Goal: Information Seeking & Learning: Learn about a topic

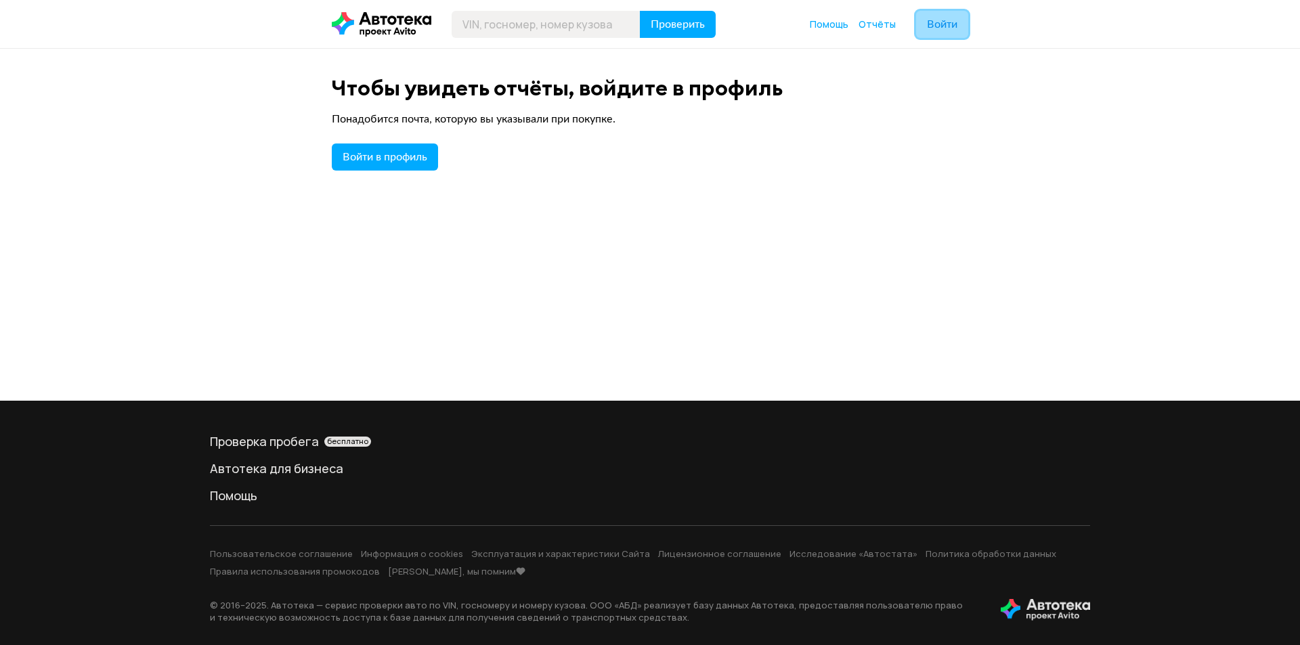
click at [941, 24] on span "Войти" at bounding box center [942, 24] width 30 height 11
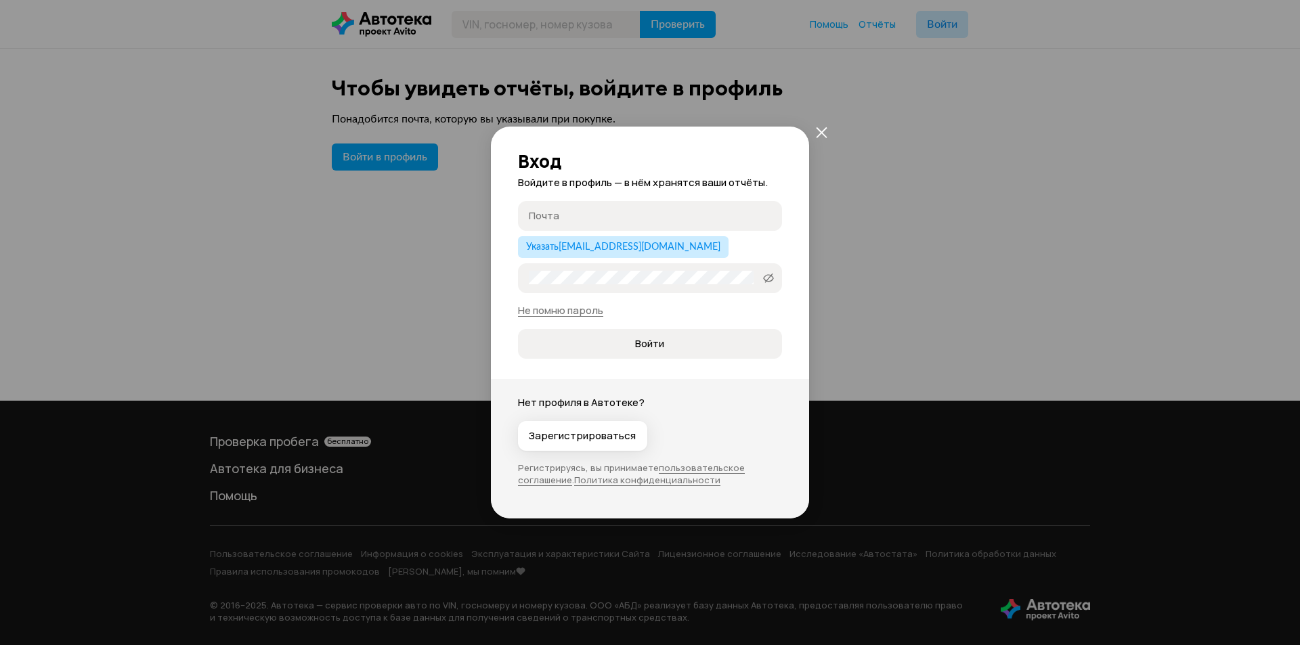
type input "[EMAIL_ADDRESS][DOMAIN_NAME]"
click at [649, 354] on button "Войти" at bounding box center [650, 344] width 264 height 30
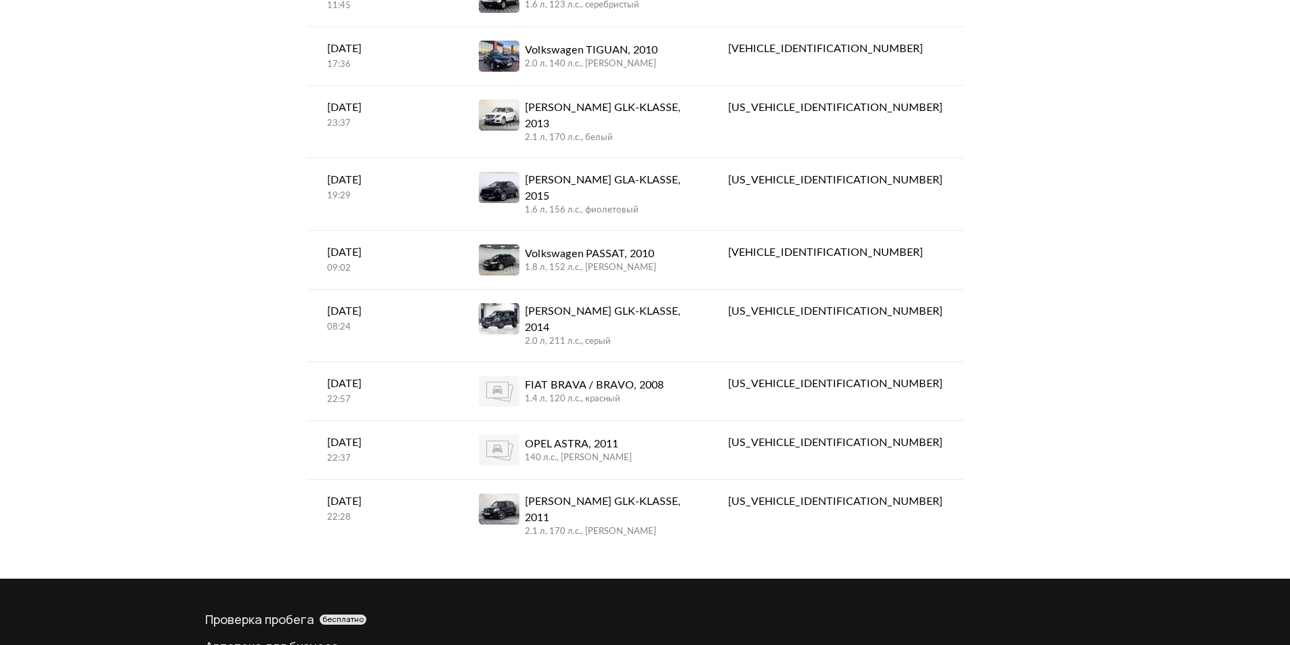
scroll to position [271, 0]
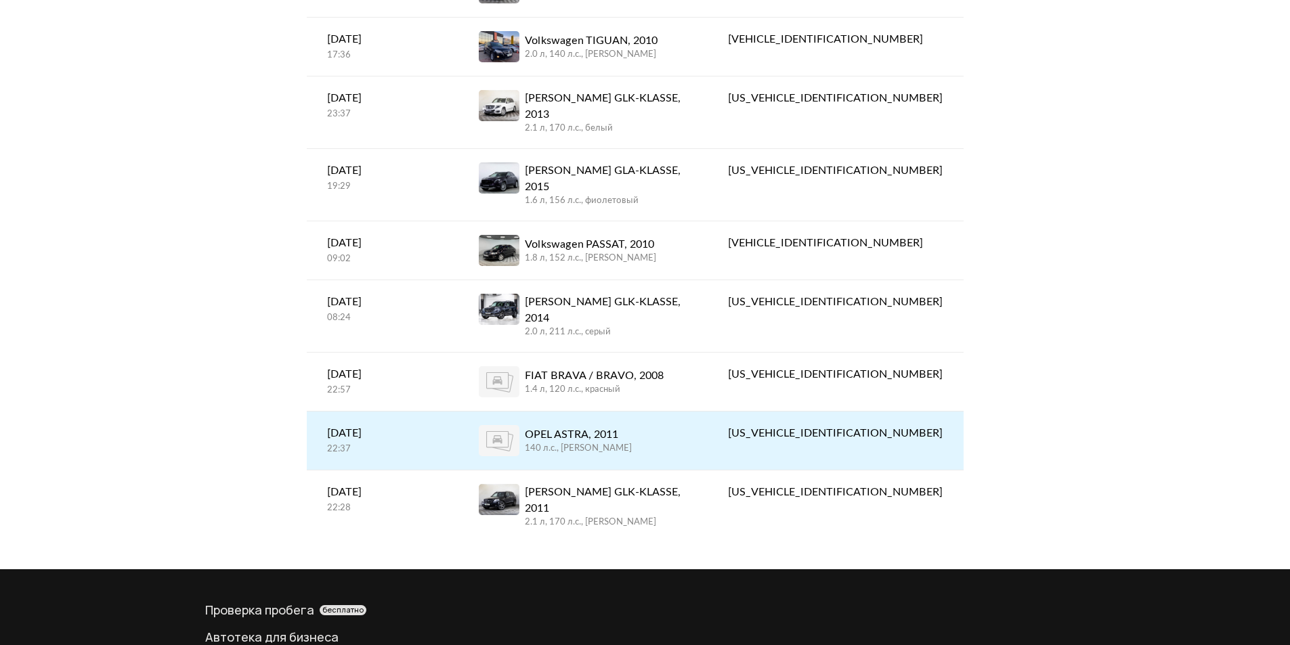
click at [671, 425] on div "OPEL ASTRA, 2011 140 л.c., [PERSON_NAME]" at bounding box center [583, 440] width 209 height 31
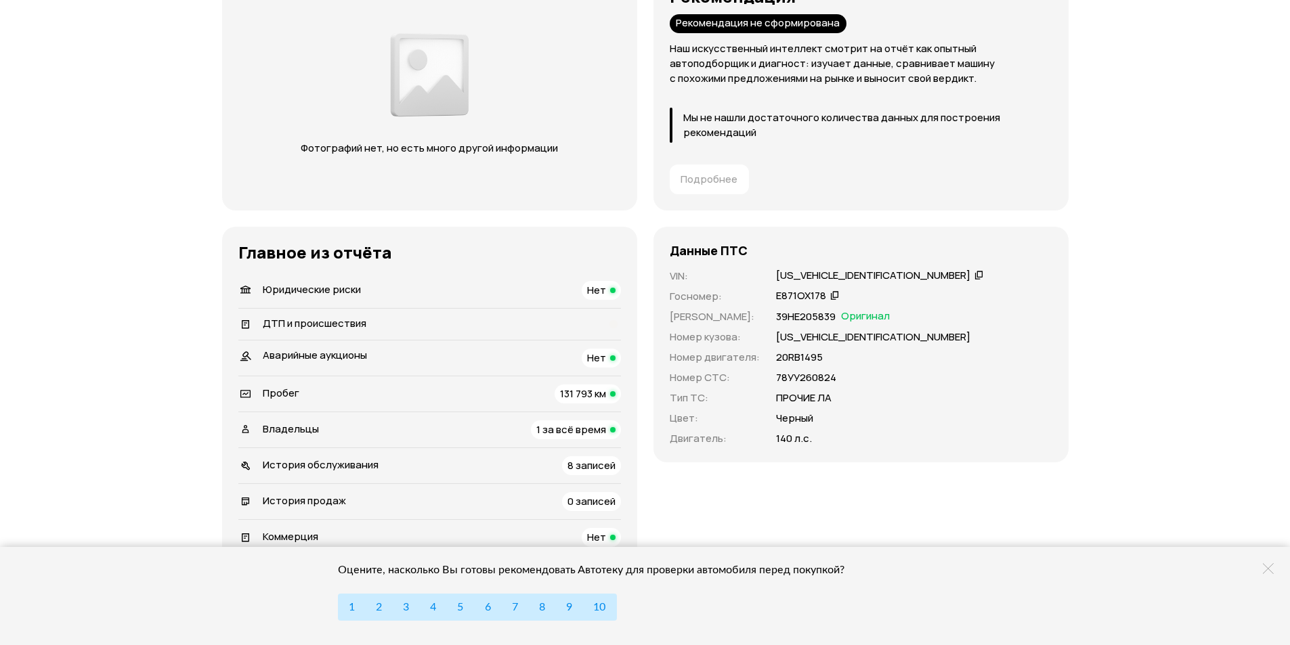
scroll to position [271, 0]
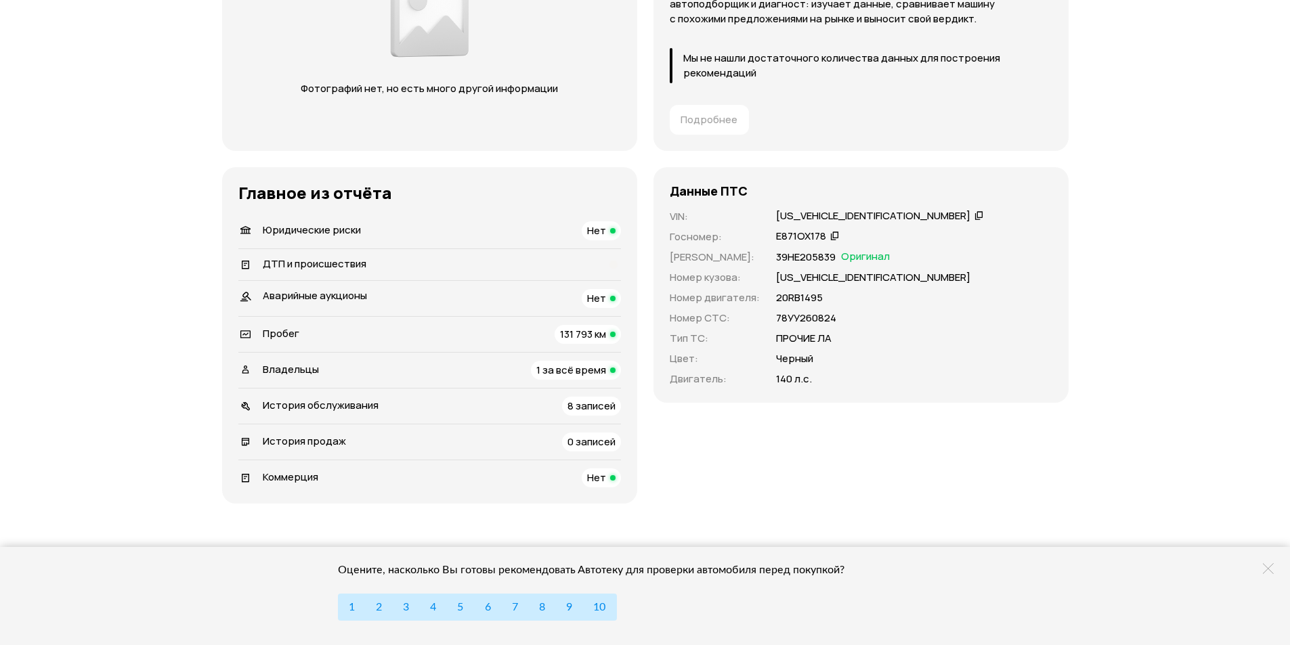
click at [271, 405] on span "История обслуживания" at bounding box center [321, 405] width 116 height 14
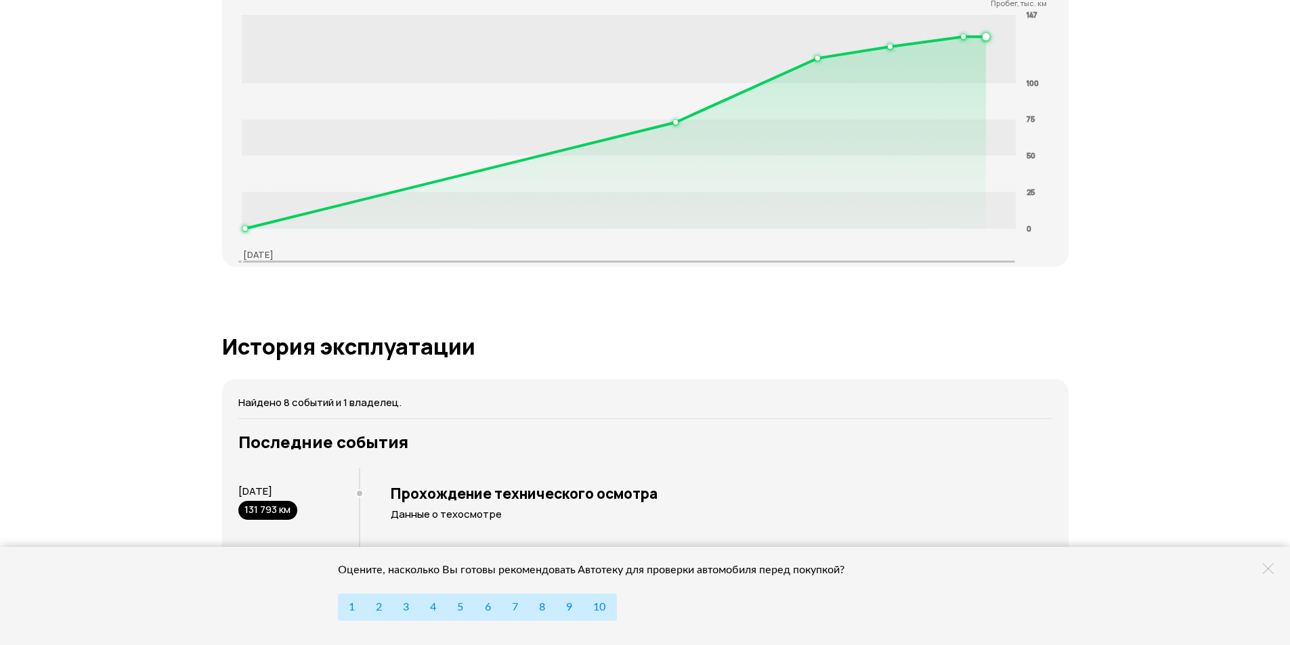
scroll to position [2620, 0]
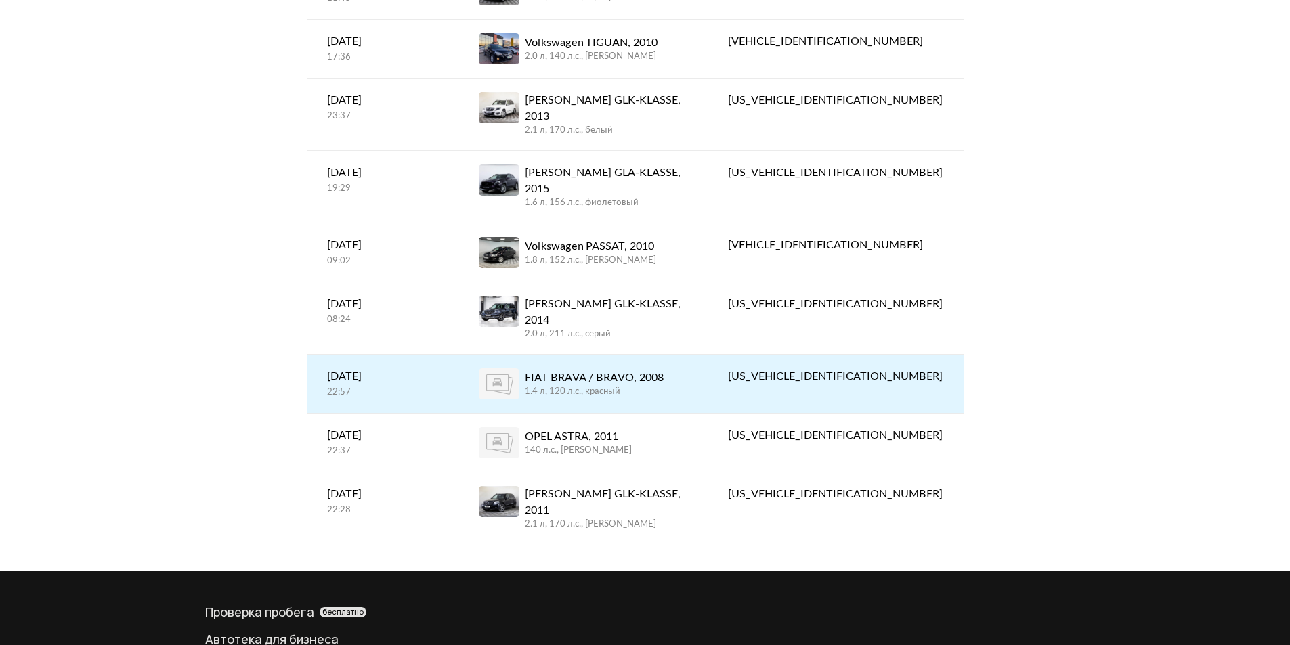
scroll to position [271, 0]
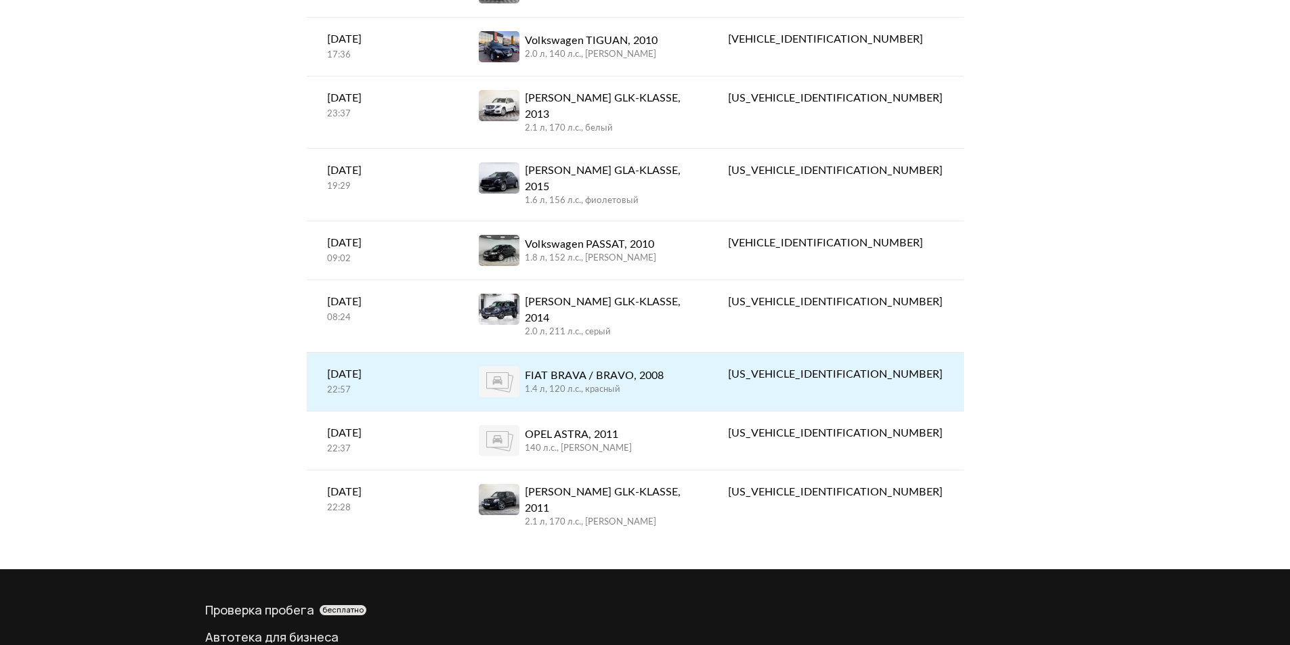
click at [634, 368] on div "FIAT BRAVA / BRAVO, 2008" at bounding box center [594, 376] width 139 height 16
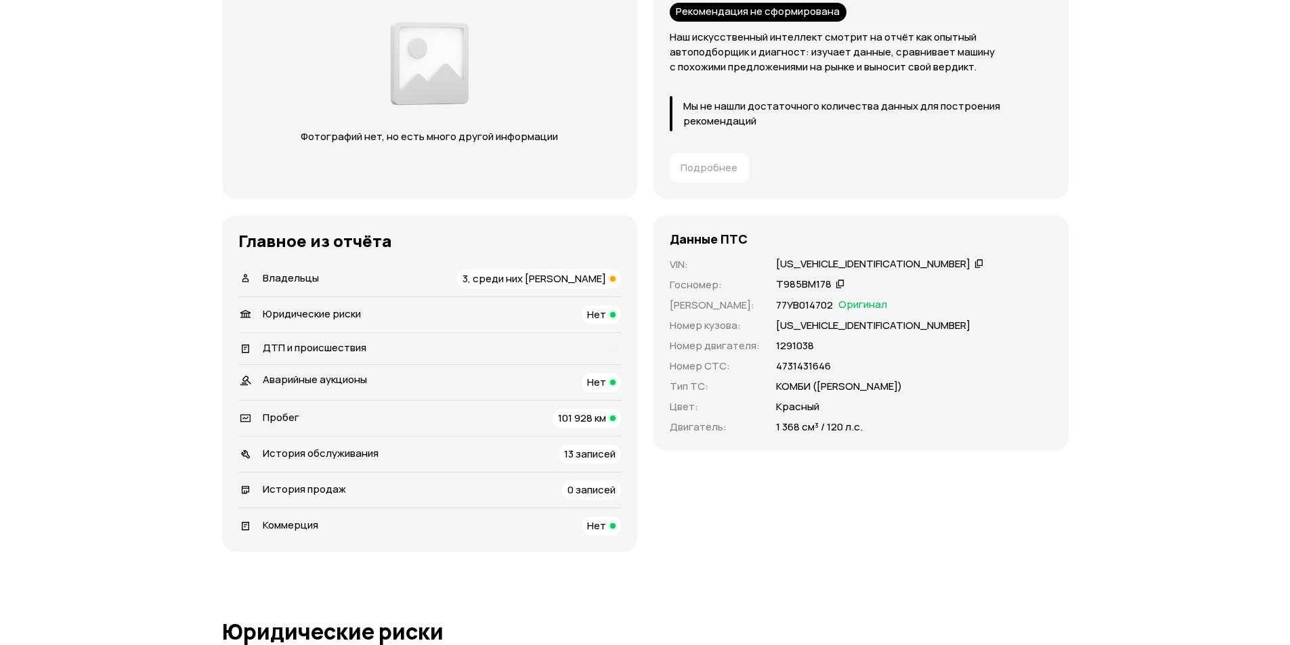
scroll to position [271, 0]
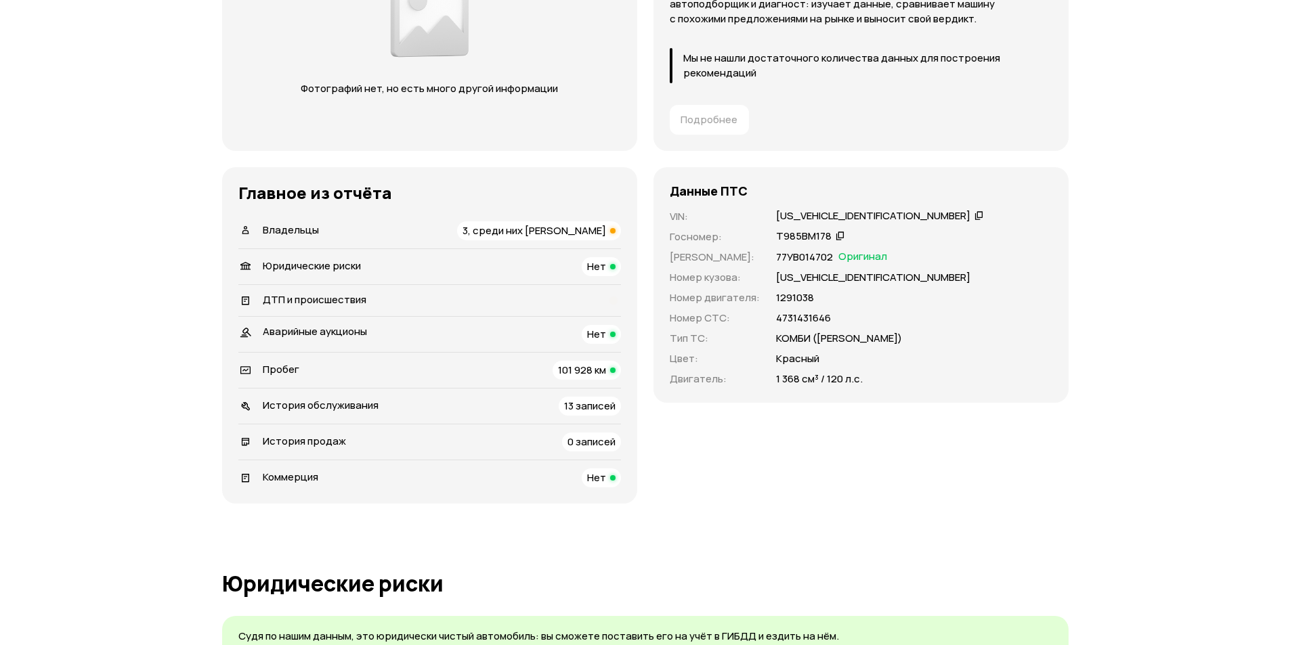
click at [548, 224] on span "3, среди них [PERSON_NAME]" at bounding box center [535, 230] width 144 height 14
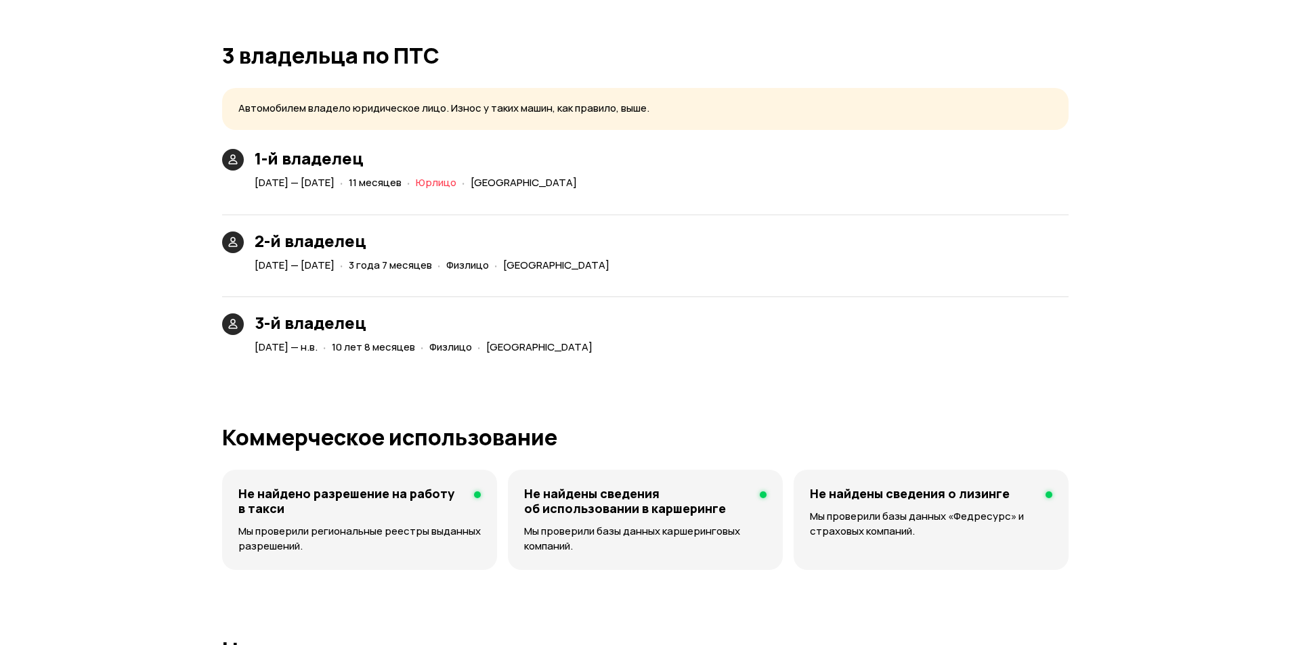
scroll to position [3085, 0]
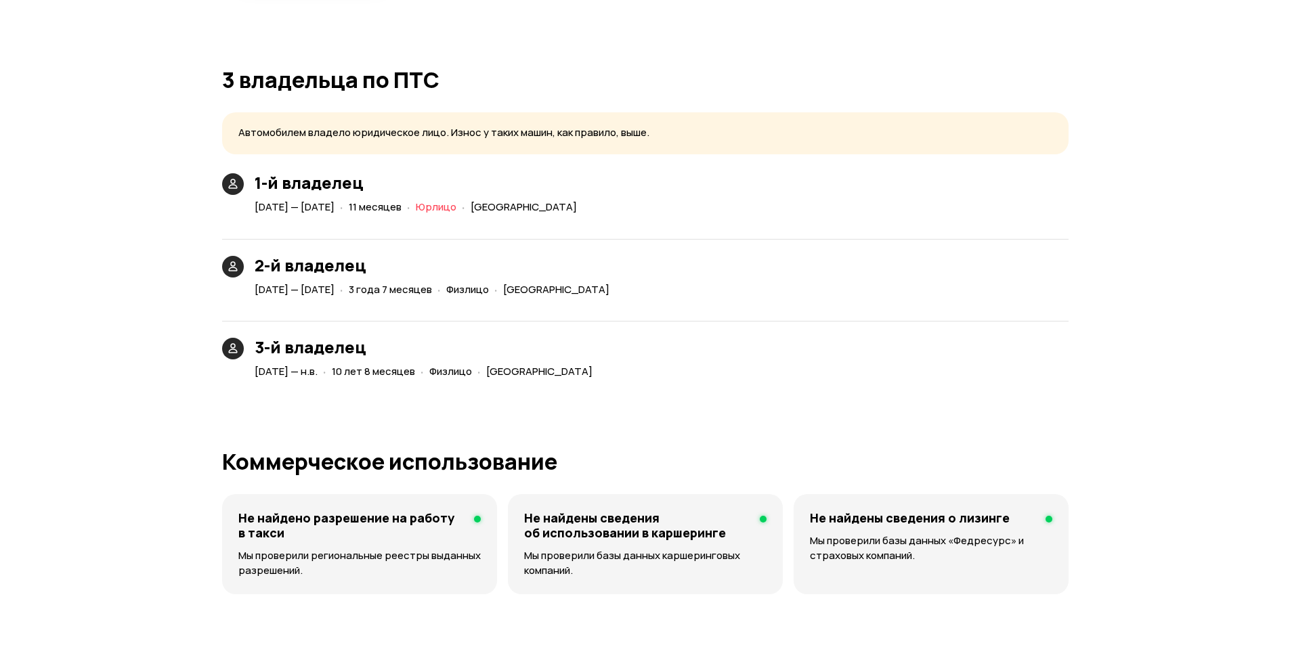
click at [307, 364] on div "[DATE] — н.в. · 10 лет 8 месяцев · Физлицо · [GEOGRAPHIC_DATA]" at bounding box center [426, 372] width 349 height 20
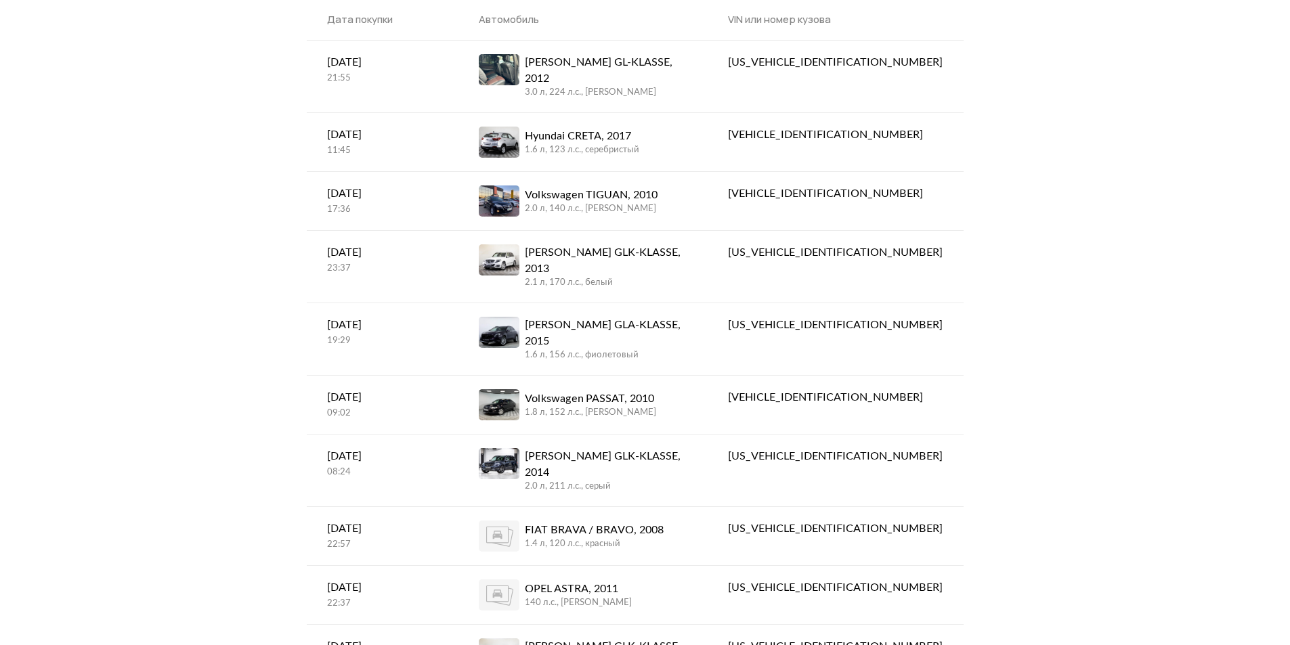
scroll to position [372, 0]
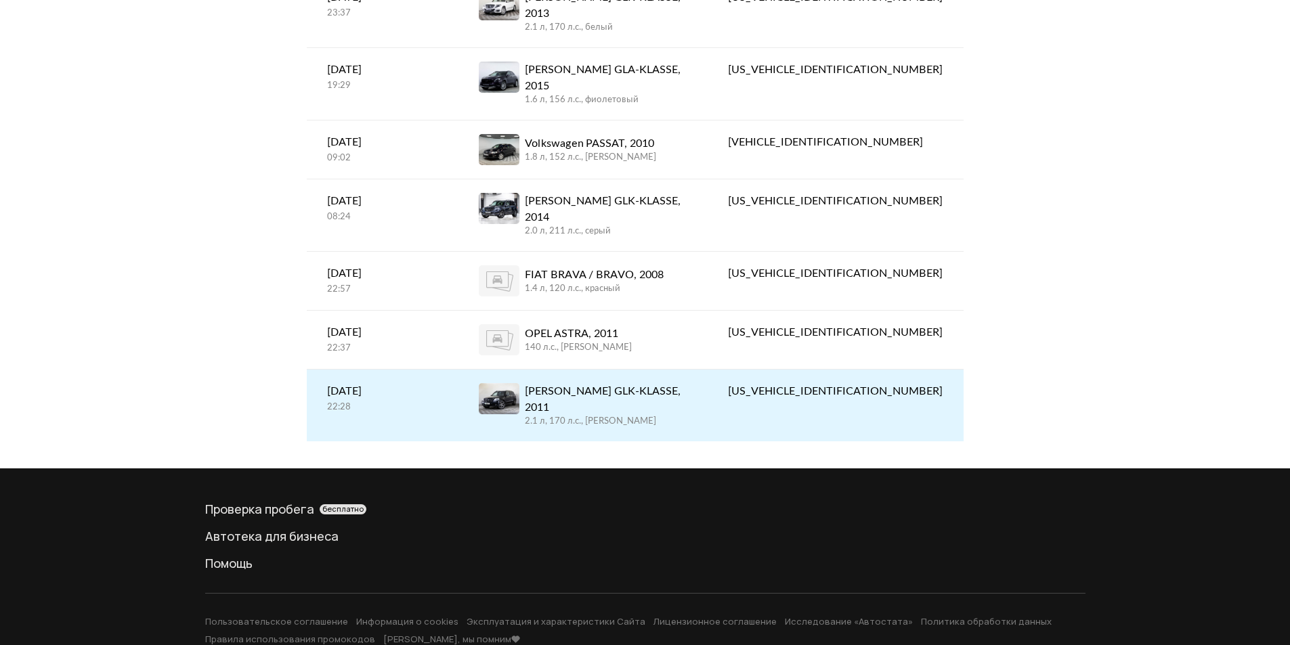
click at [643, 383] on div "[PERSON_NAME] GLK-KLASSE, 2011" at bounding box center [606, 399] width 163 height 33
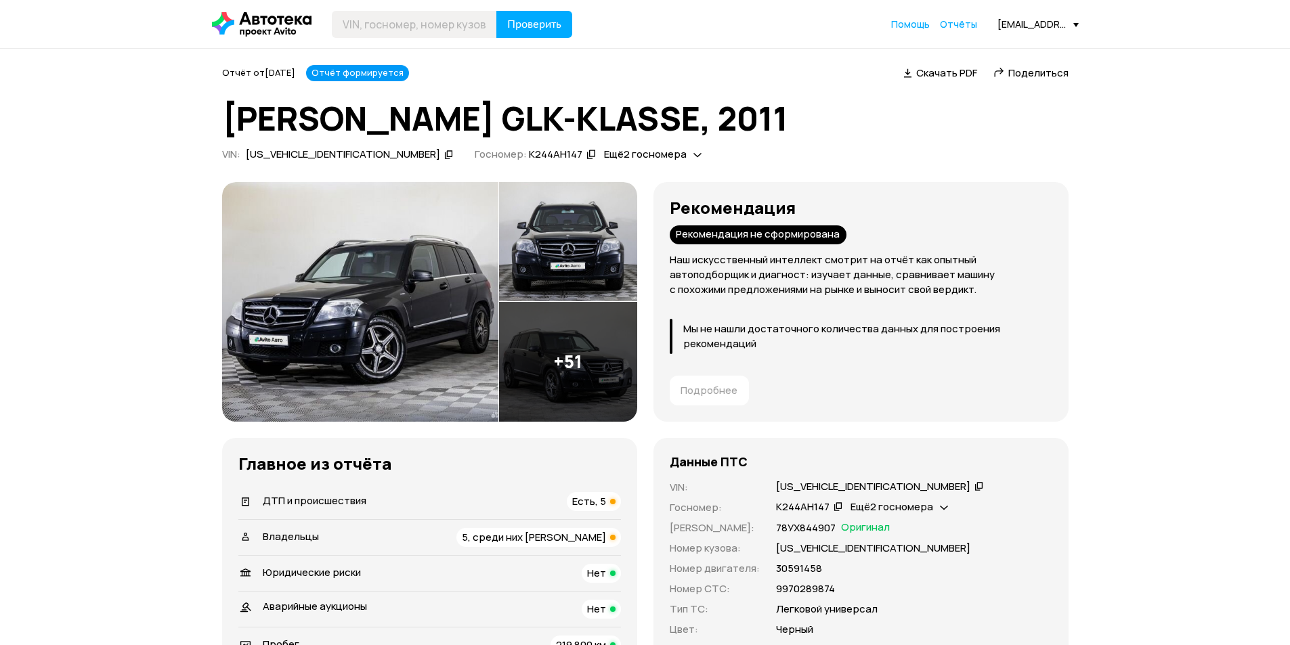
scroll to position [68, 0]
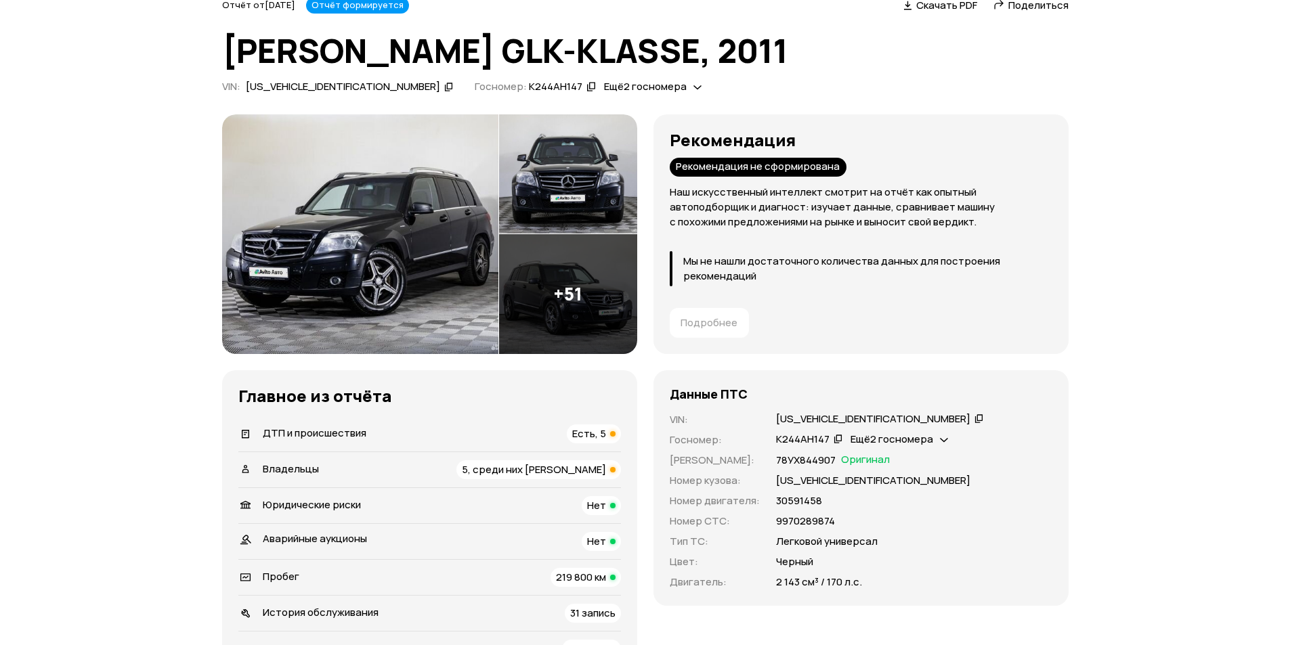
click at [940, 437] on icon at bounding box center [944, 439] width 8 height 14
click at [1036, 433] on div "К244АН147   Ещё 2 госномера" at bounding box center [914, 440] width 276 height 15
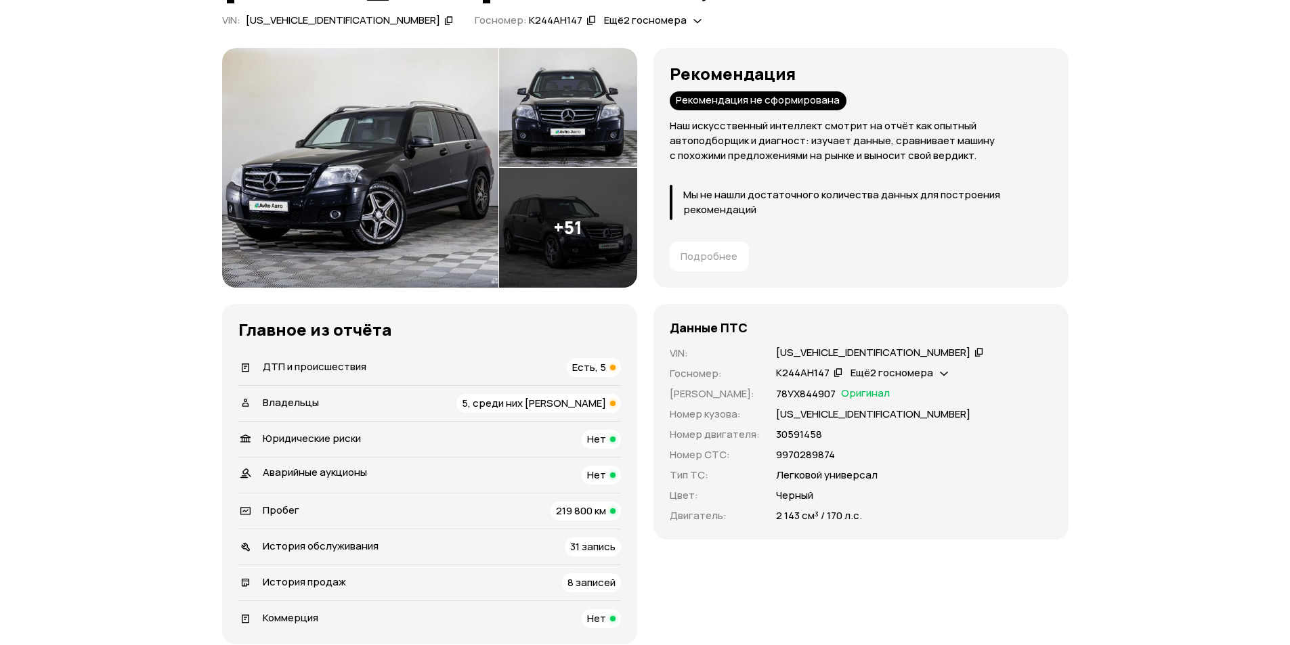
scroll to position [203, 0]
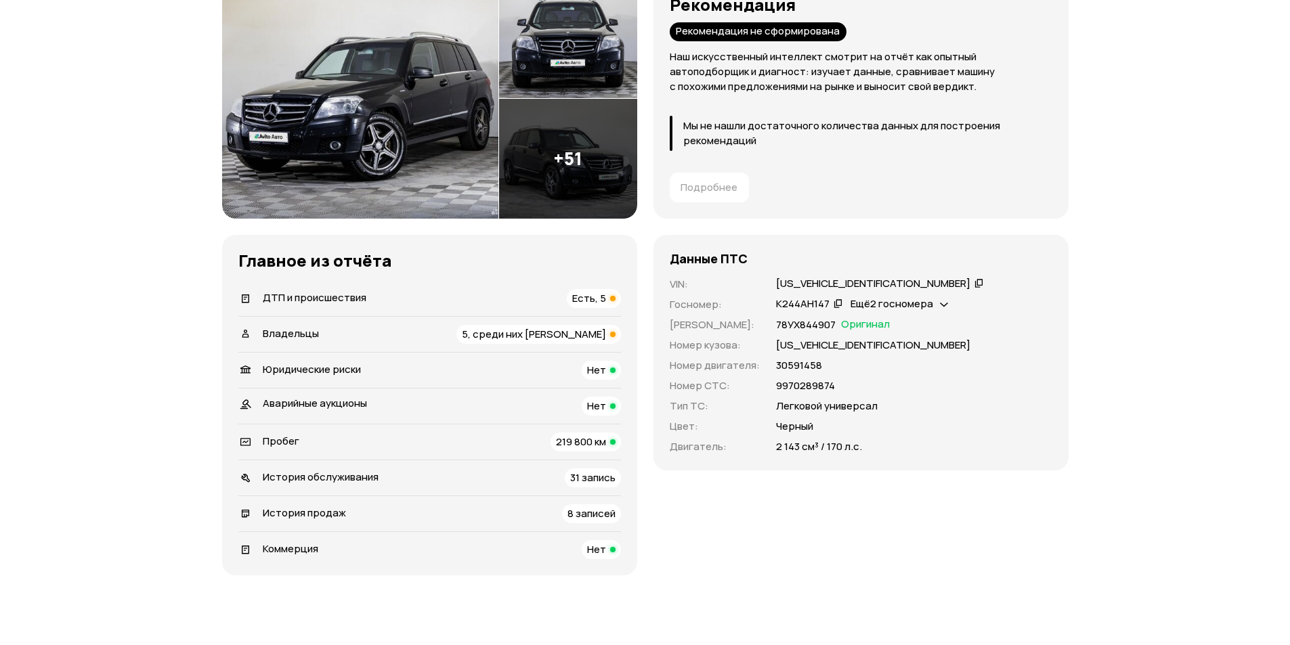
click at [574, 334] on span "5, среди них [PERSON_NAME]" at bounding box center [534, 334] width 144 height 14
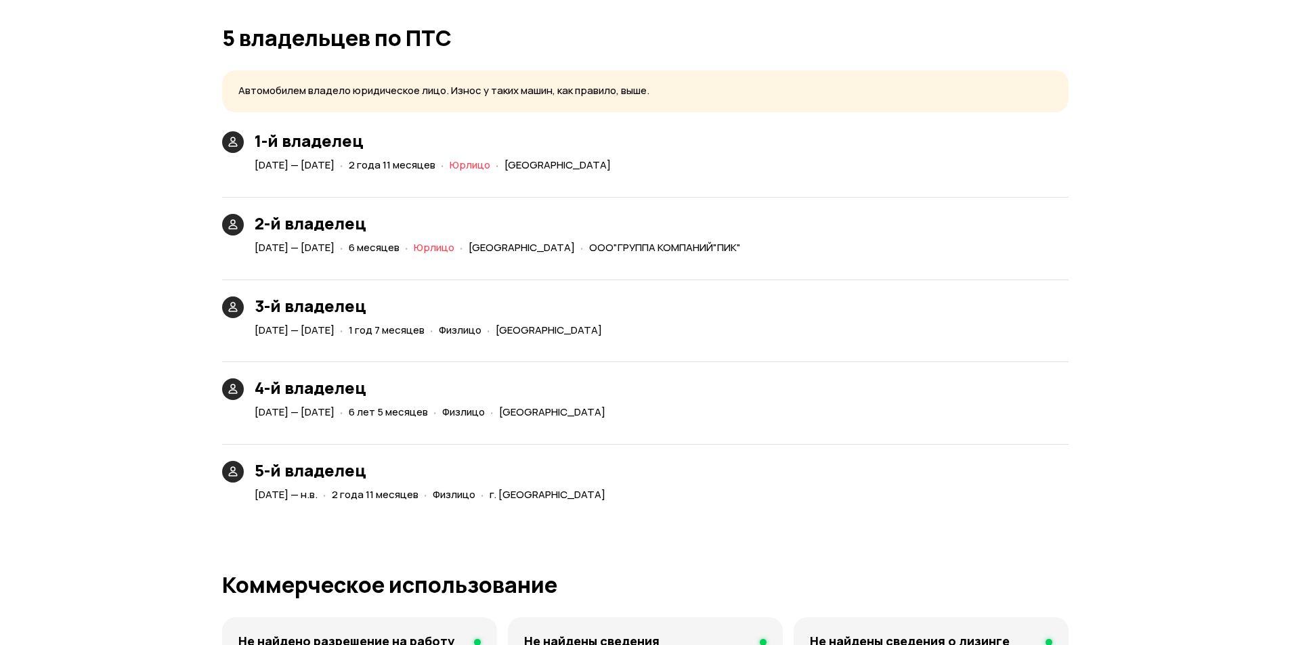
scroll to position [3163, 0]
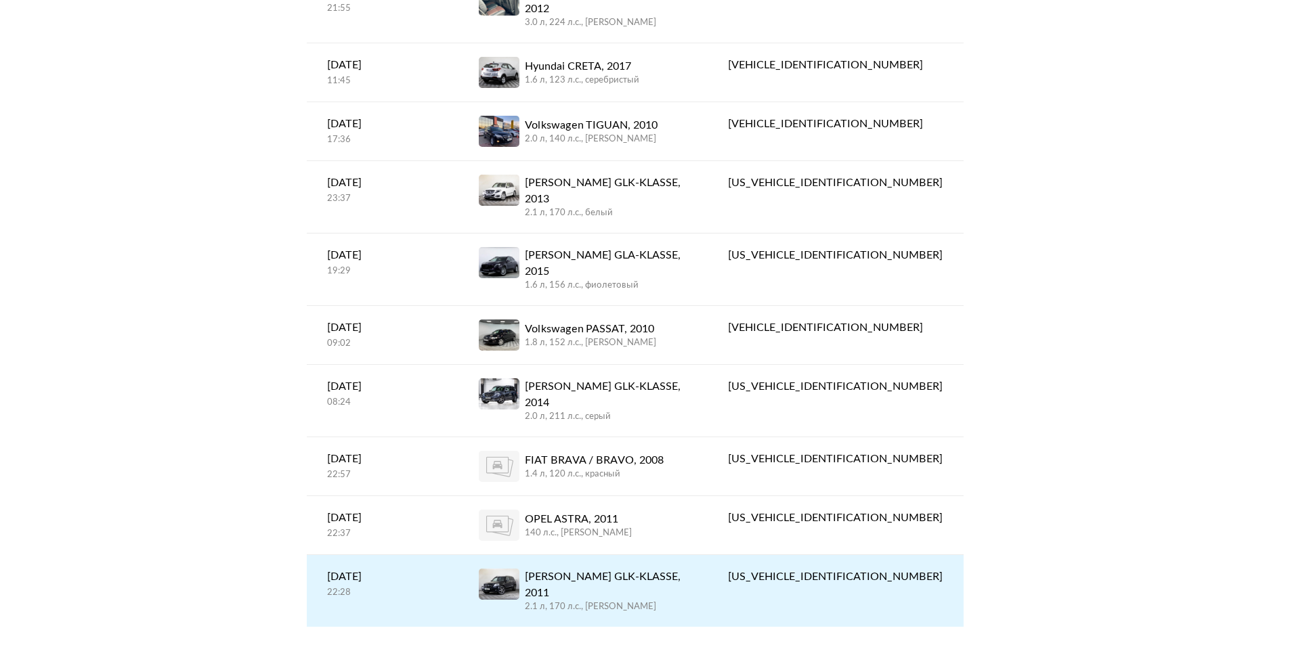
scroll to position [372, 0]
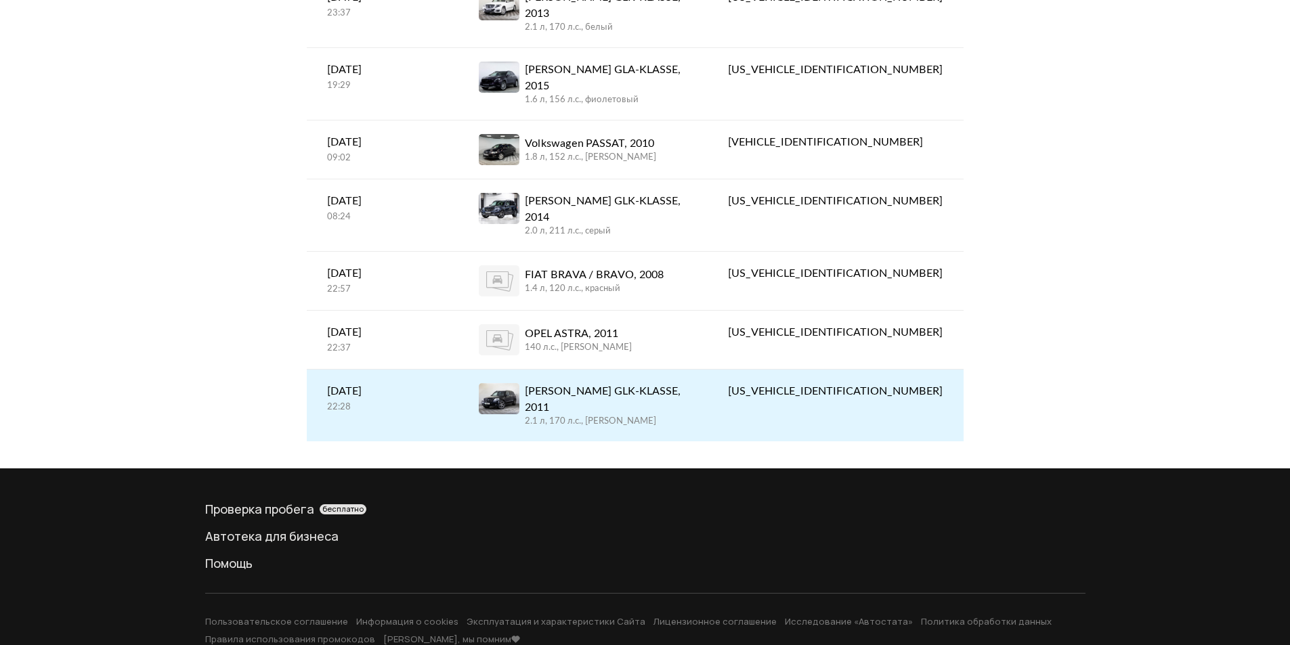
click at [611, 383] on div "[PERSON_NAME] GLK-KLASSE, 2011" at bounding box center [606, 399] width 163 height 33
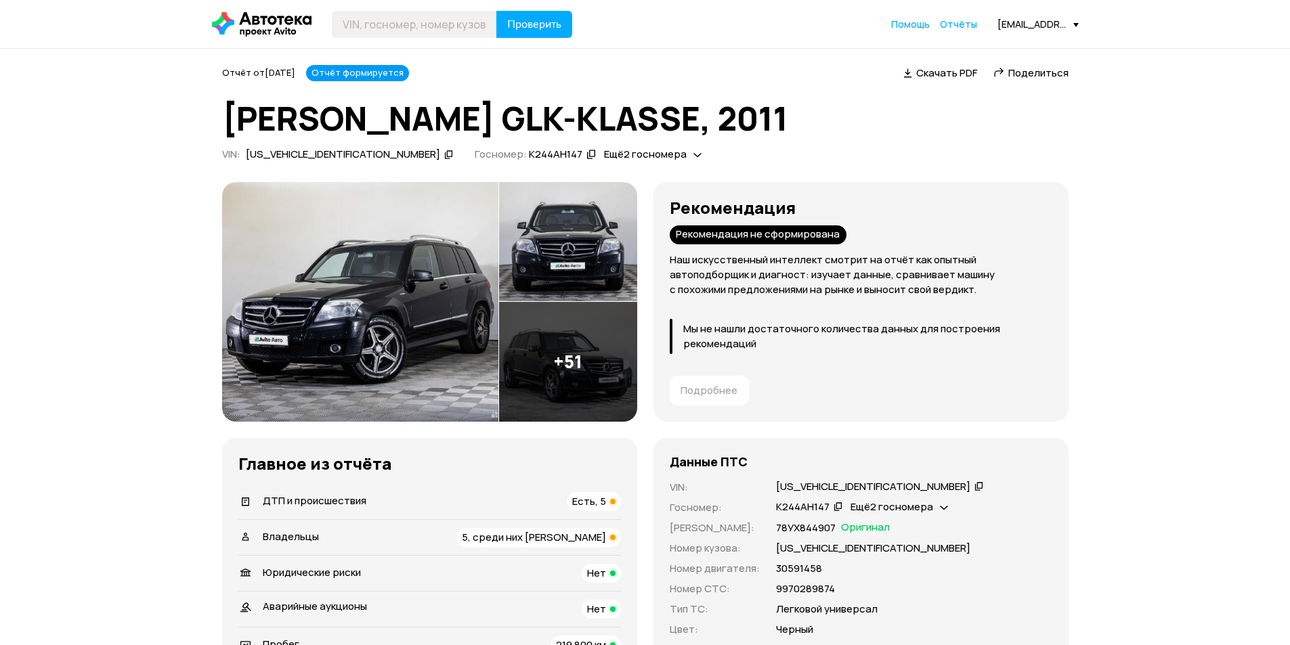
click at [381, 498] on div "ДТП и происшествия Есть, 5" at bounding box center [429, 501] width 383 height 19
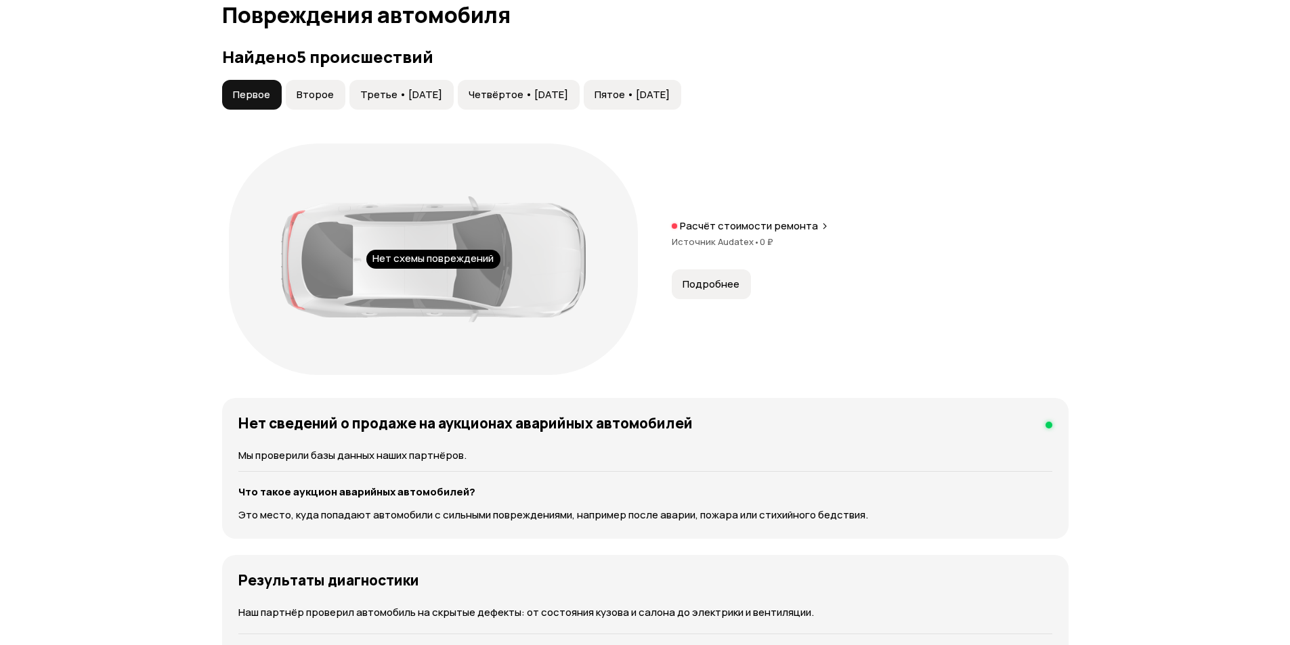
scroll to position [1379, 0]
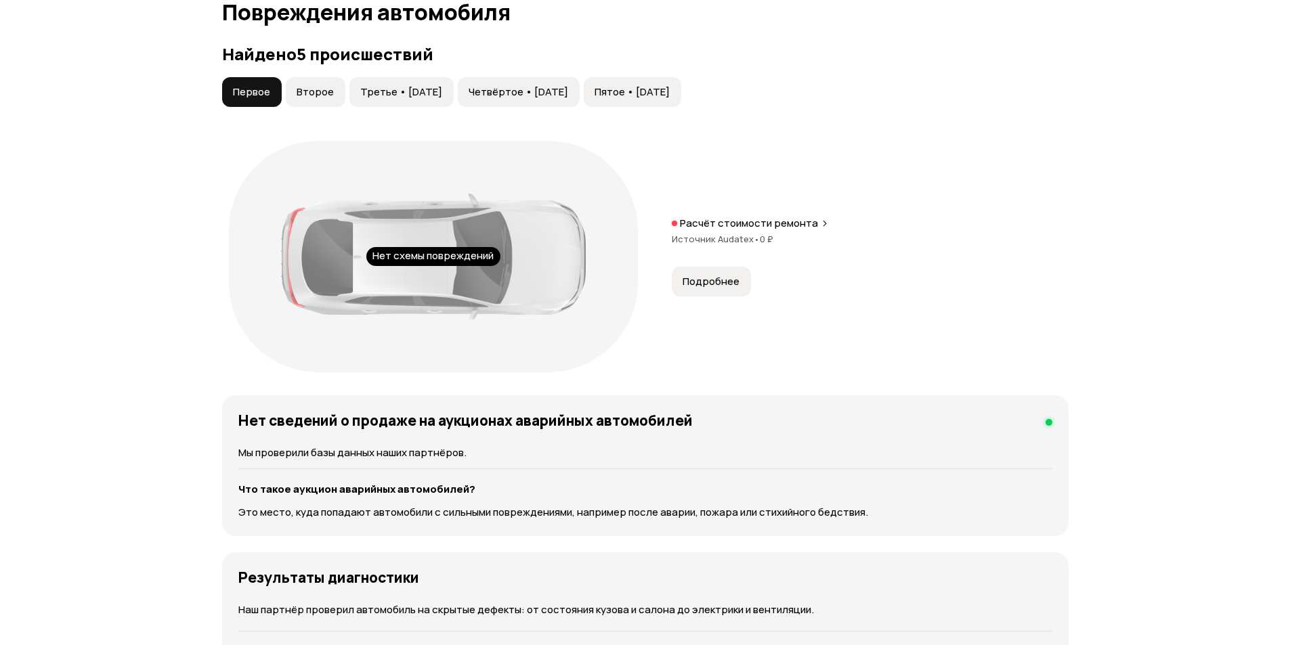
click at [670, 94] on span "Пятое • [DATE]" at bounding box center [632, 92] width 75 height 14
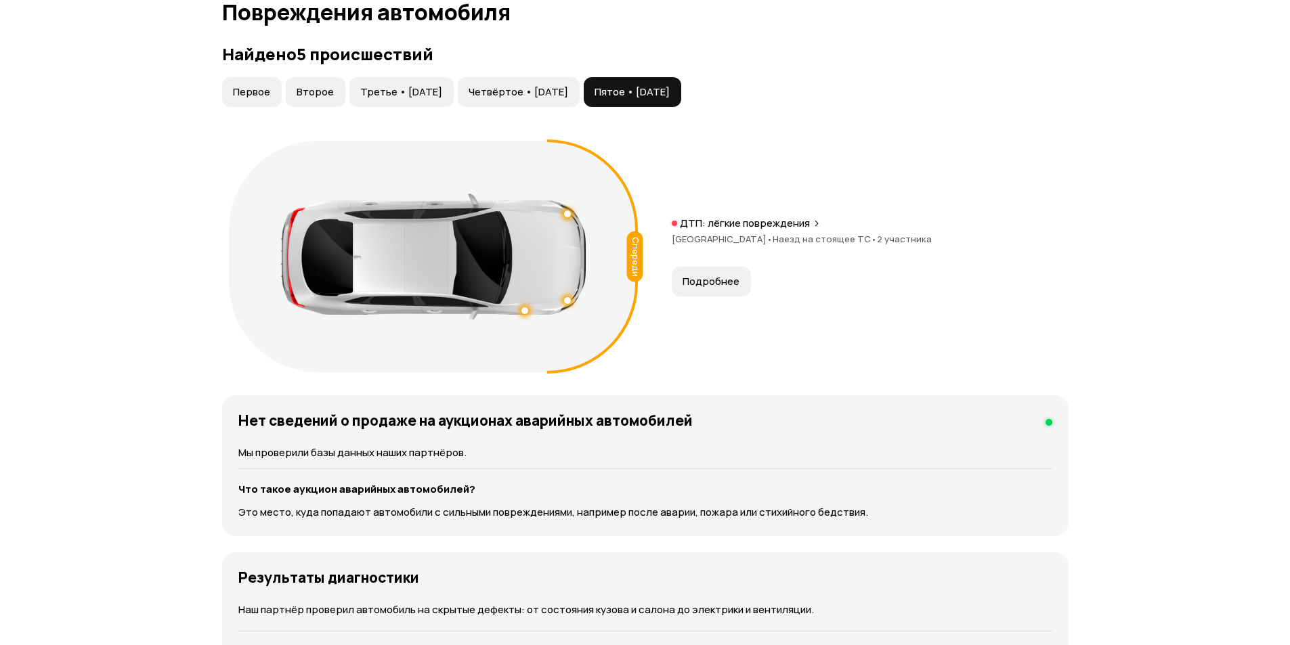
click at [551, 94] on span "Четвёртое • [DATE]" at bounding box center [519, 92] width 100 height 14
click at [666, 95] on span "Пятое • [DATE]" at bounding box center [632, 92] width 75 height 14
click at [568, 98] on span "Четвёртое • [DATE]" at bounding box center [519, 92] width 100 height 14
click at [366, 102] on button "Третье • [DATE]" at bounding box center [401, 92] width 104 height 30
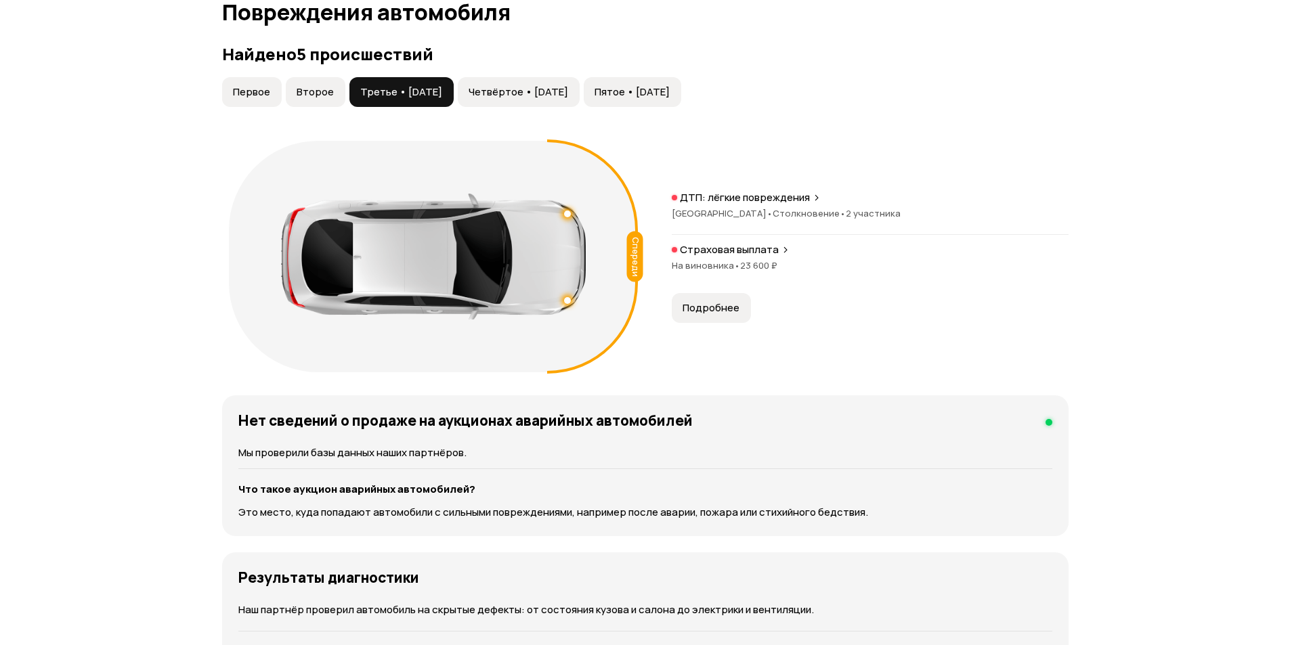
click at [506, 93] on span "Четвёртое • [DATE]" at bounding box center [519, 92] width 100 height 14
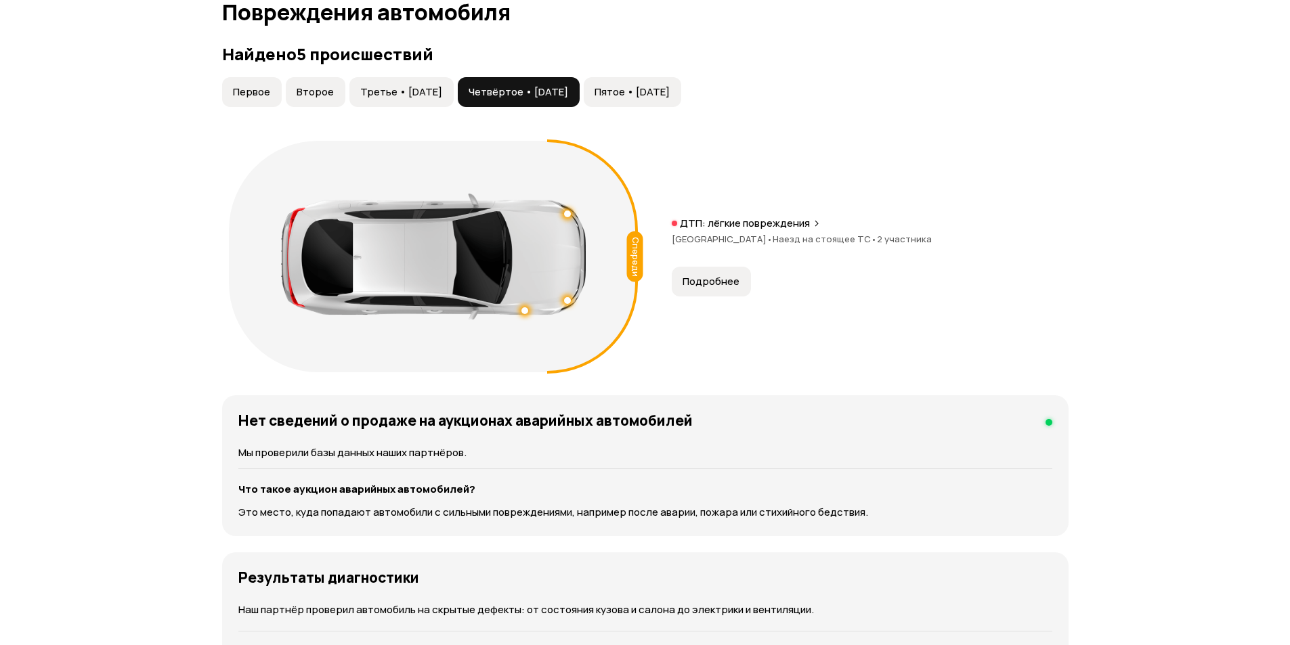
click at [679, 85] on button "Пятое • [DATE]" at bounding box center [633, 92] width 98 height 30
click at [425, 95] on span "Третье • [DATE]" at bounding box center [401, 92] width 82 height 14
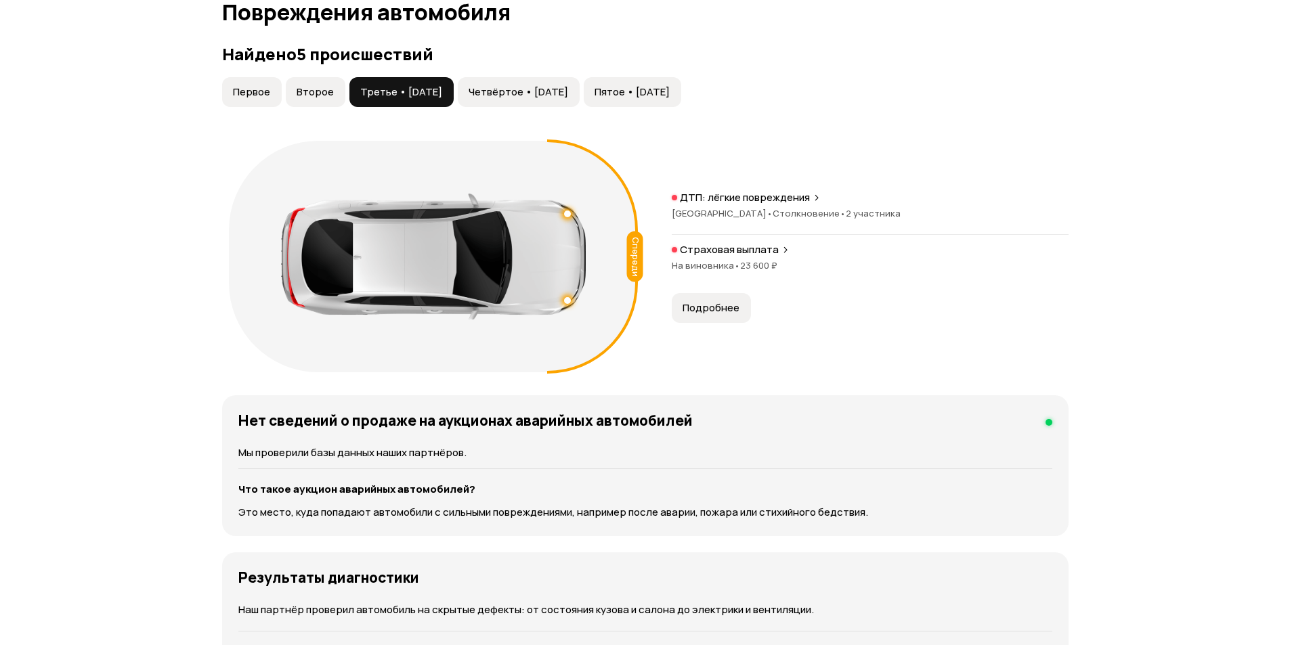
click at [304, 91] on span "Второе" at bounding box center [315, 92] width 37 height 14
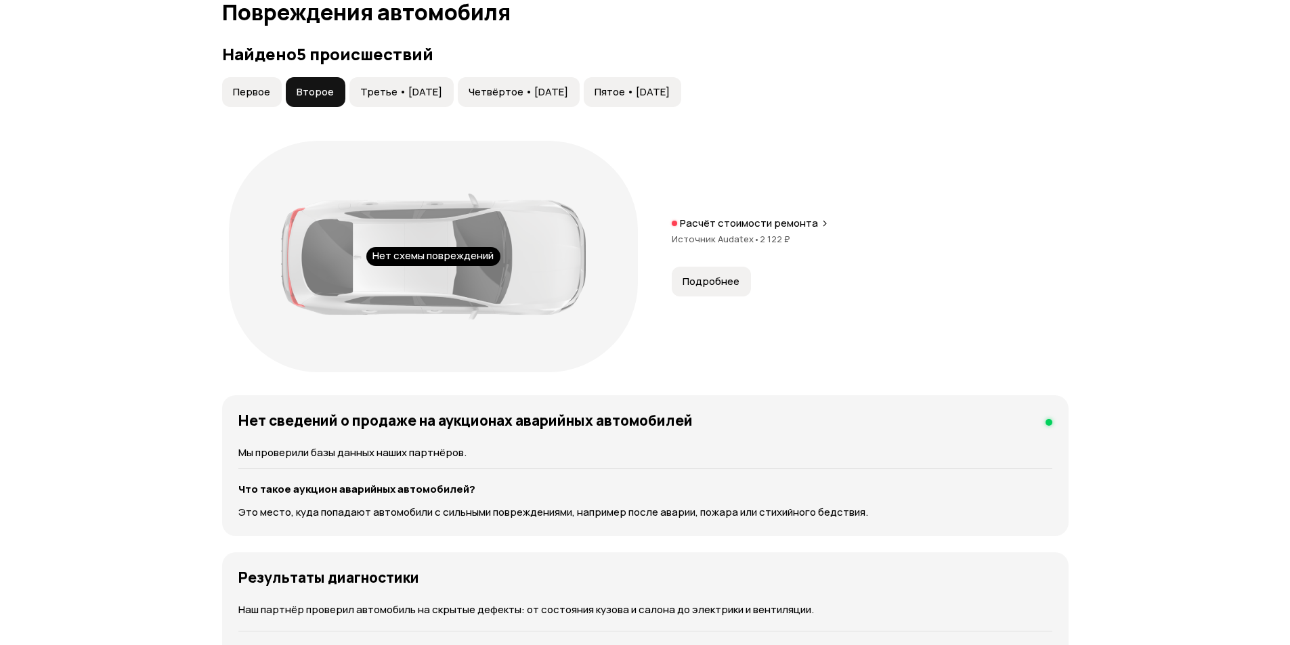
click at [247, 89] on span "Первое" at bounding box center [251, 92] width 37 height 14
click at [304, 87] on span "Второе" at bounding box center [315, 92] width 37 height 14
click at [424, 90] on span "Третье • [DATE]" at bounding box center [401, 92] width 82 height 14
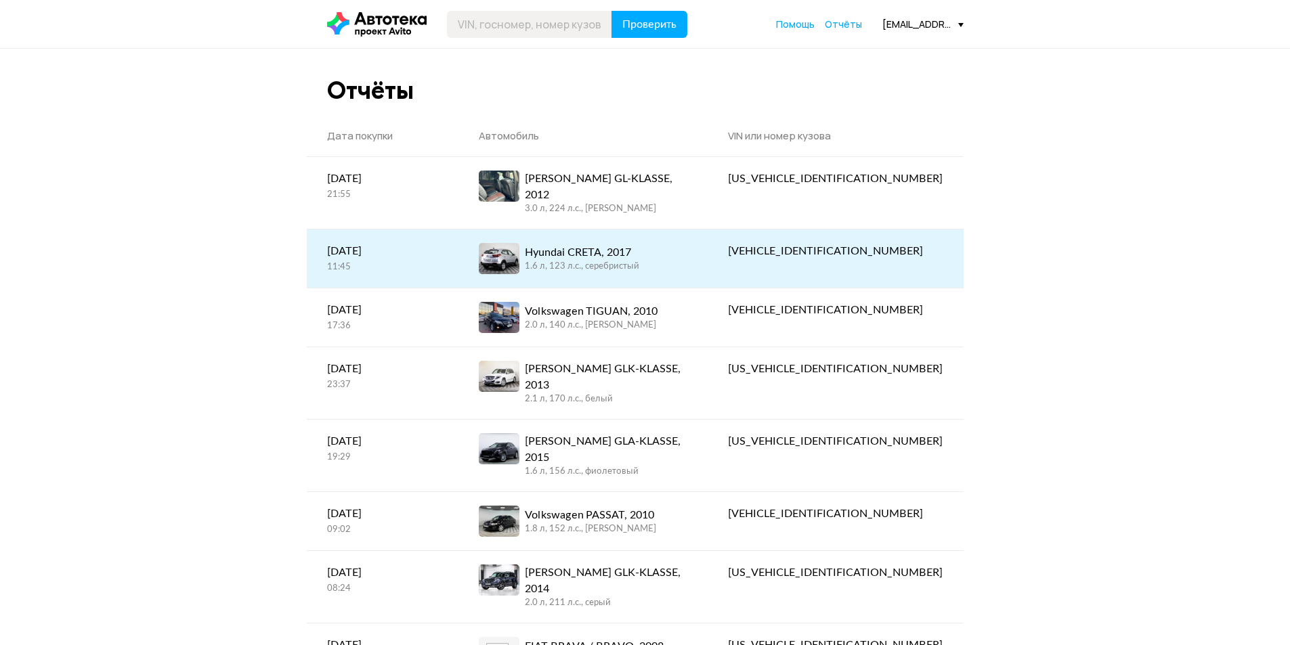
scroll to position [339, 0]
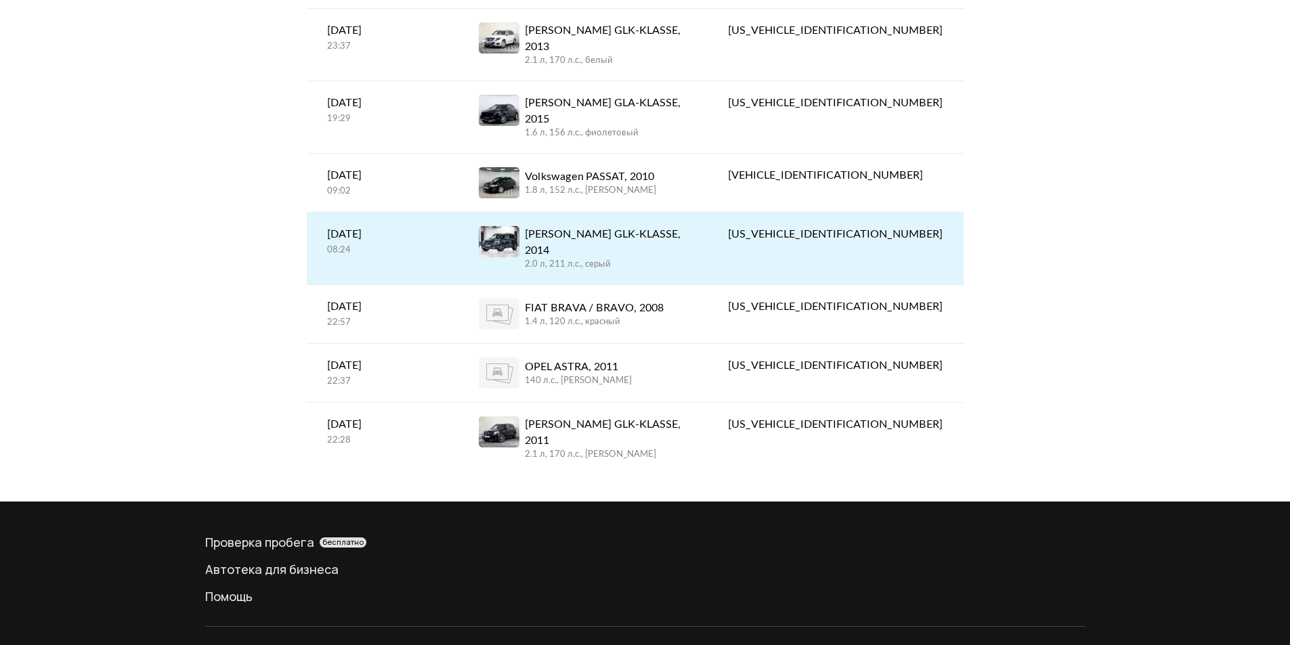
click at [614, 259] on div "2.0 л, 211 л.c., серый" at bounding box center [606, 265] width 163 height 12
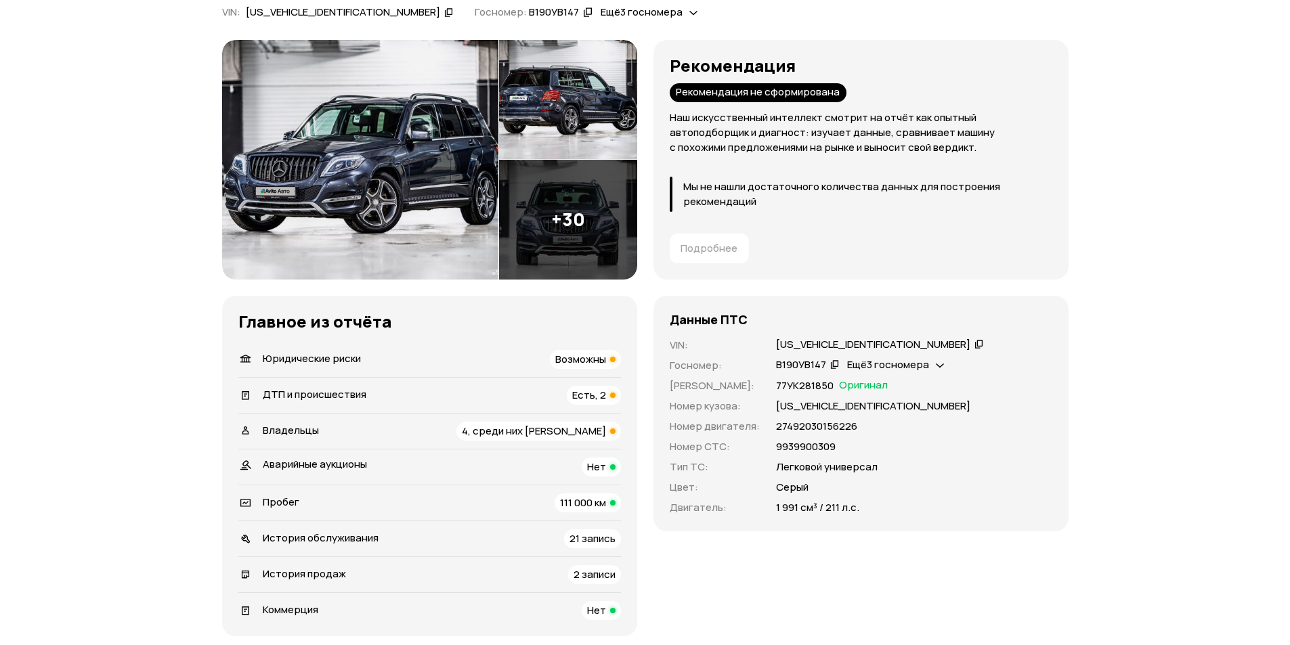
scroll to position [203, 0]
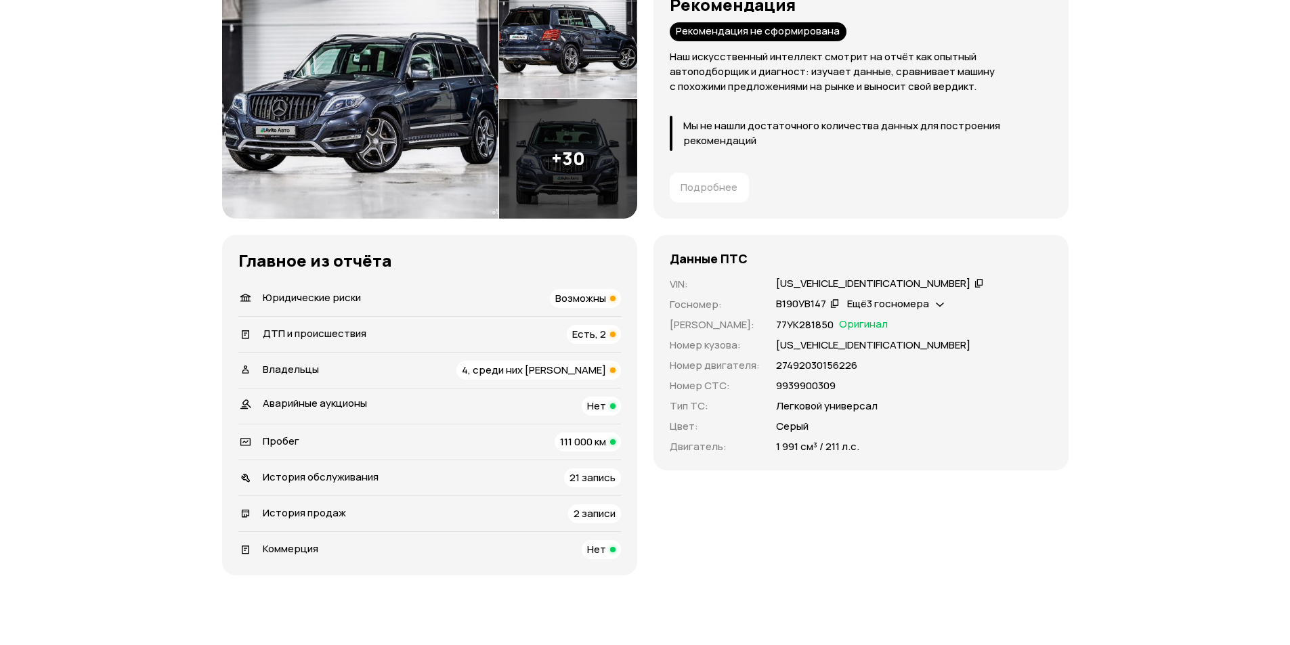
click at [300, 366] on span "Владельцы" at bounding box center [291, 369] width 56 height 14
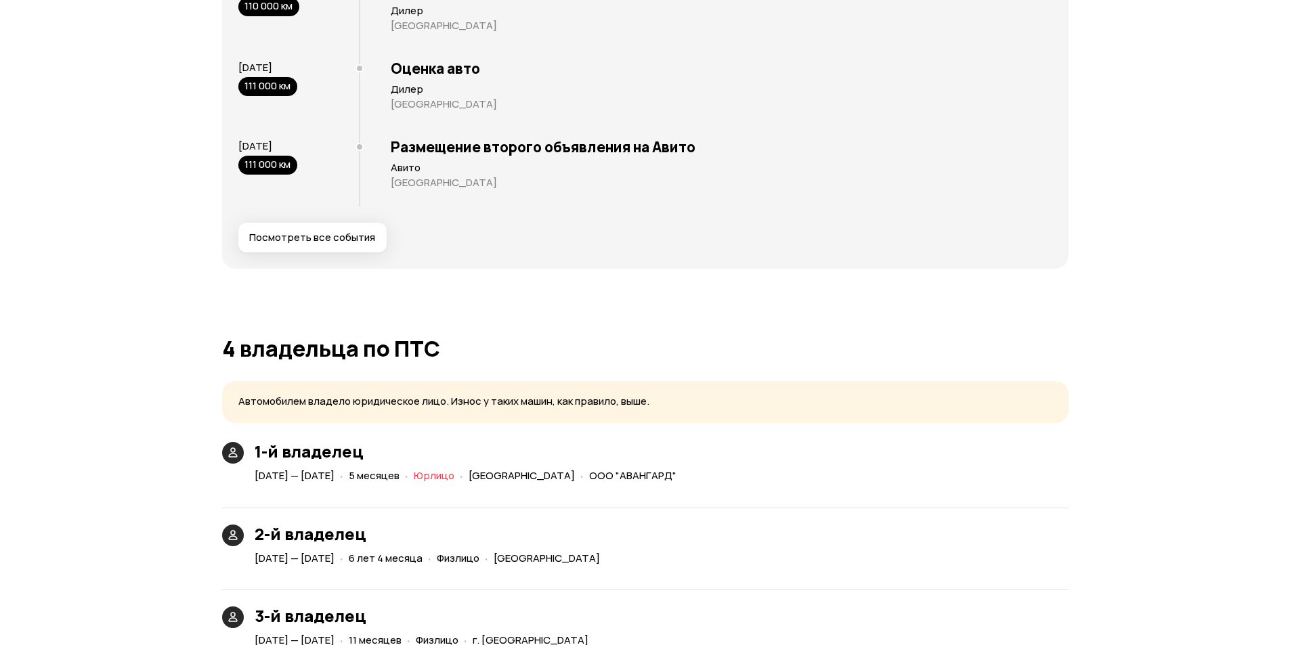
scroll to position [2759, 0]
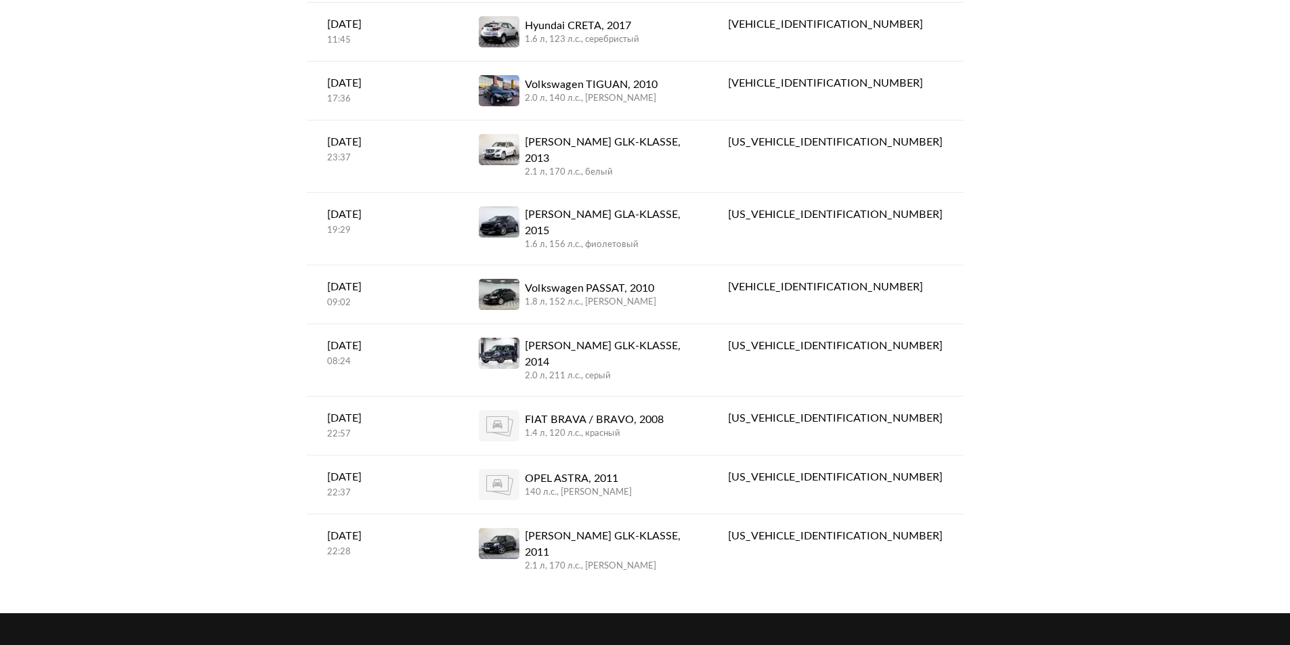
scroll to position [372, 0]
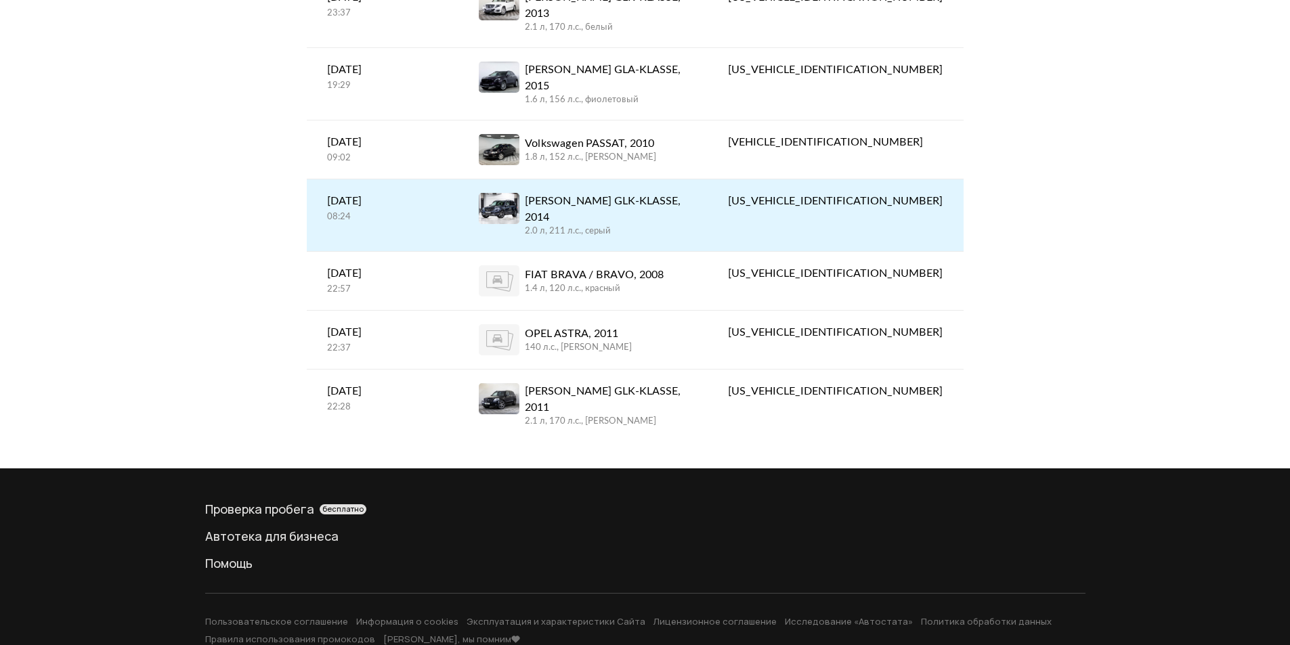
click at [599, 193] on div "[PERSON_NAME] GLK-KLASSE, 2014" at bounding box center [606, 209] width 163 height 33
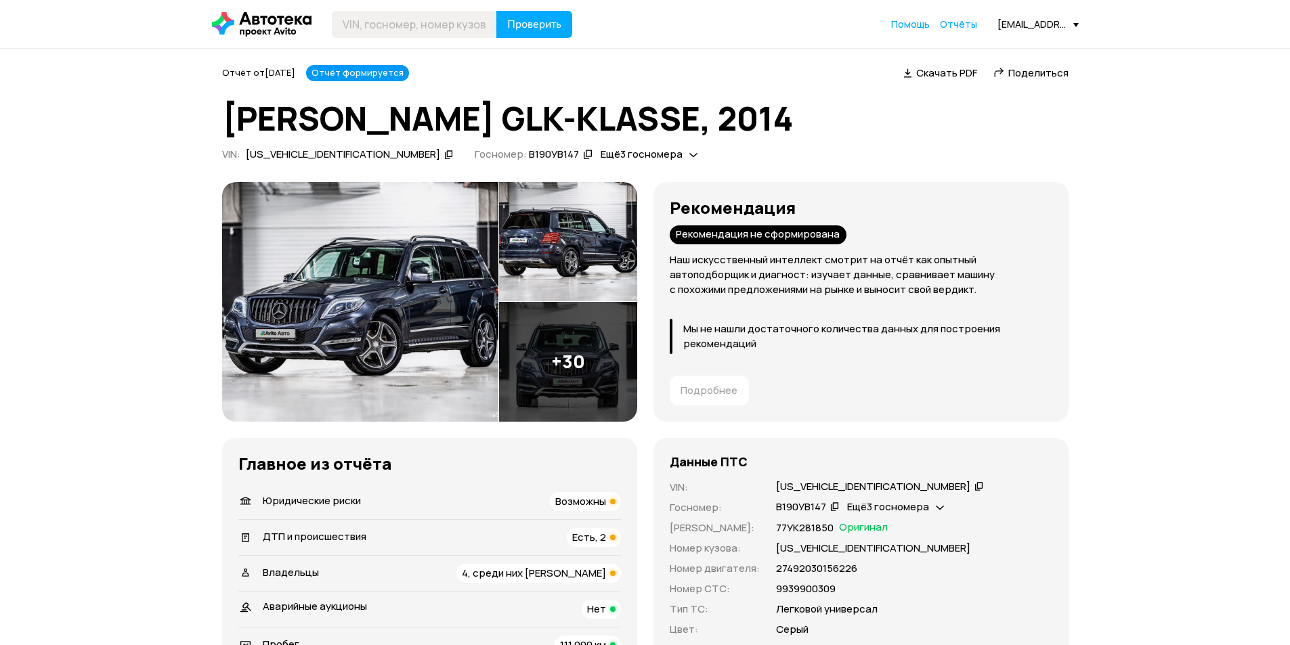
click at [307, 503] on span "Юридические риски" at bounding box center [312, 501] width 98 height 14
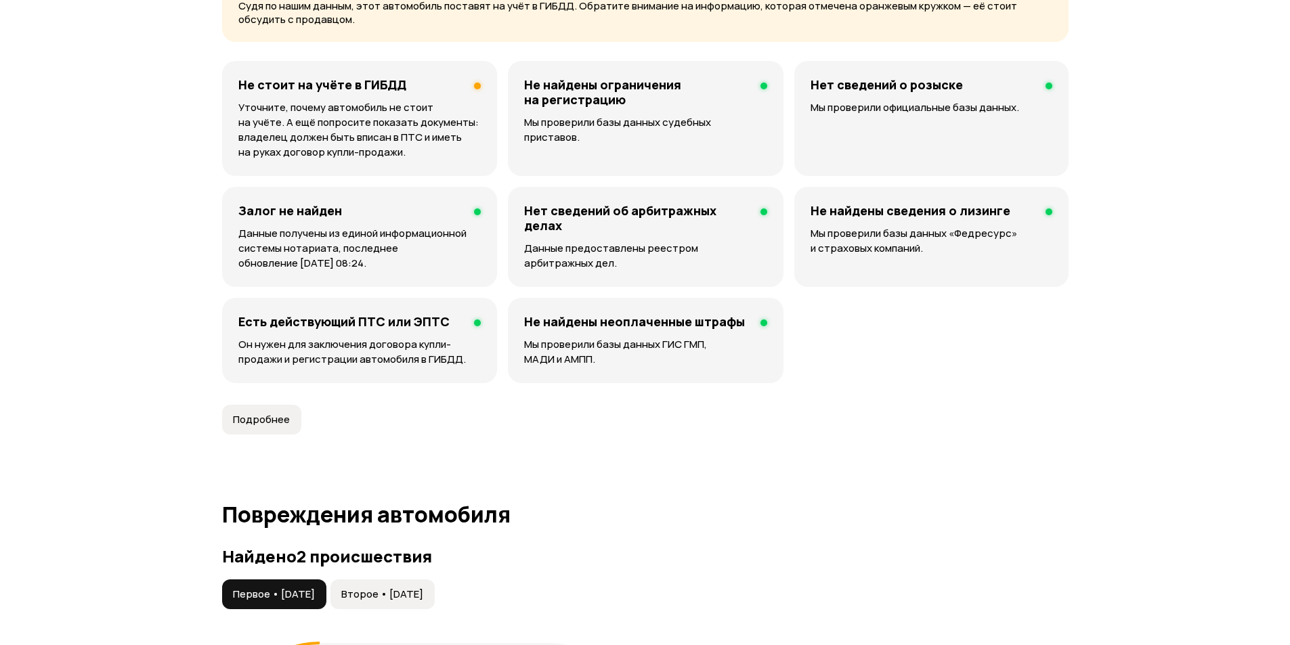
scroll to position [1117, 0]
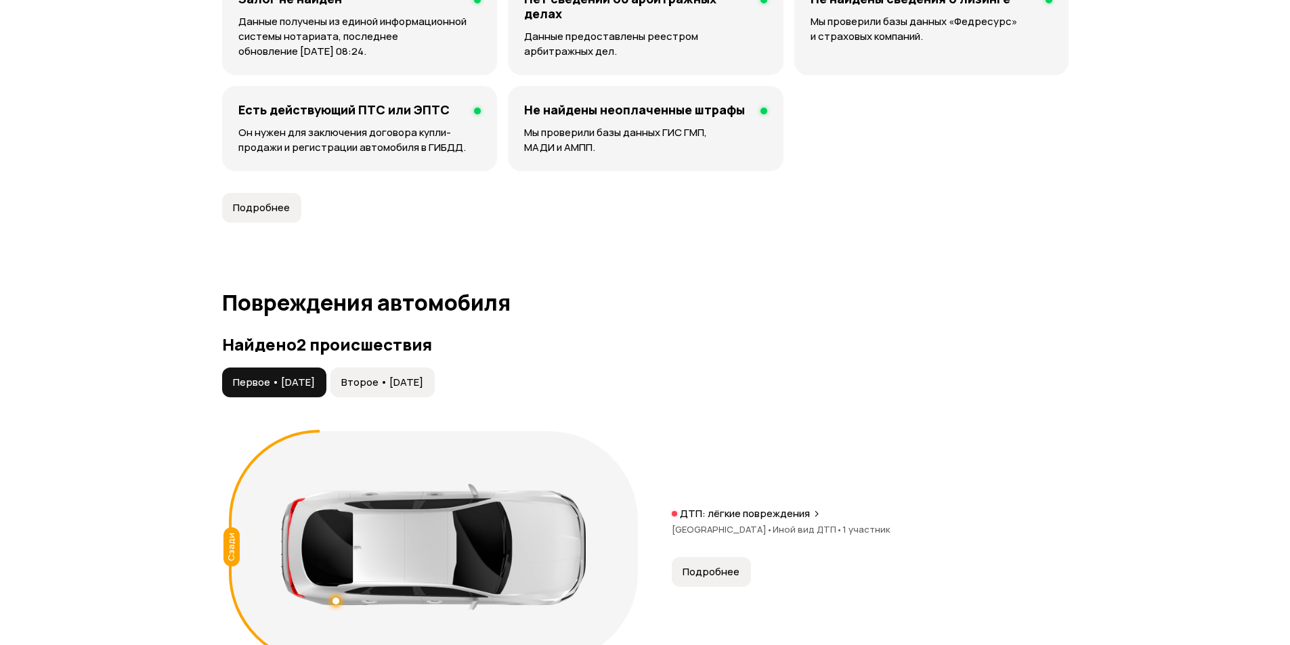
click at [423, 377] on span "Второе • [DATE]" at bounding box center [382, 383] width 82 height 14
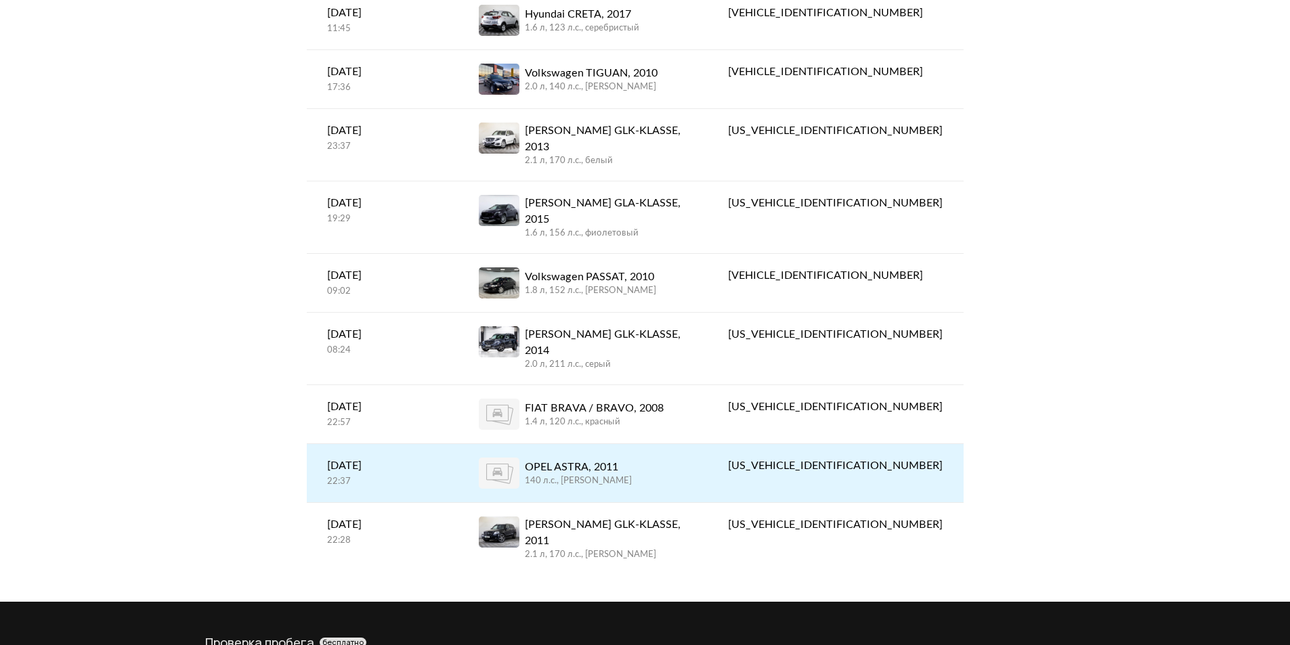
scroll to position [236, 0]
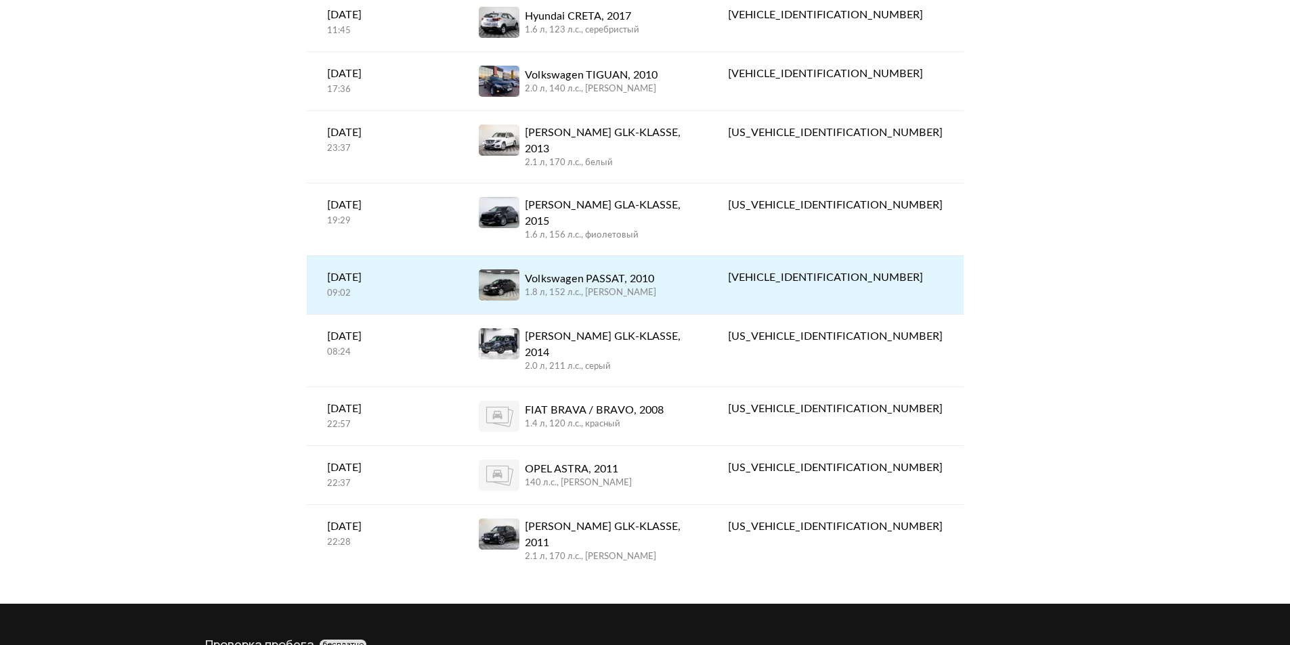
click at [616, 271] on div "Volkswagen PASSAT, 2010" at bounding box center [590, 279] width 131 height 16
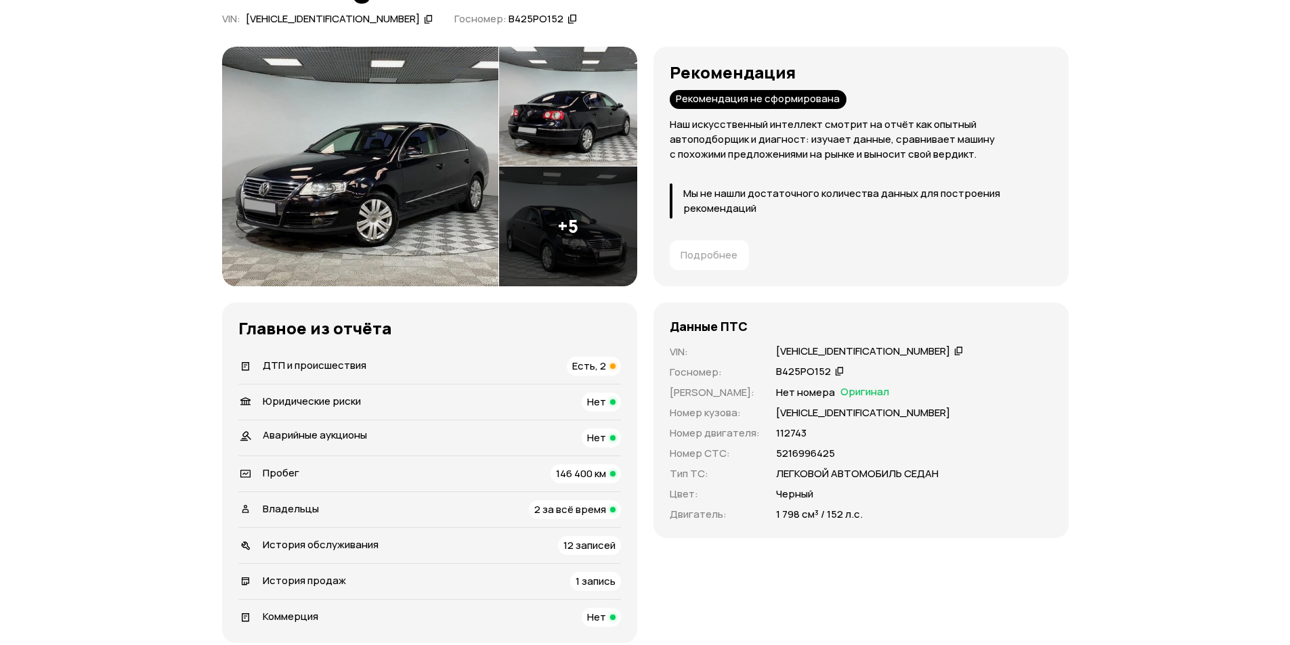
scroll to position [203, 0]
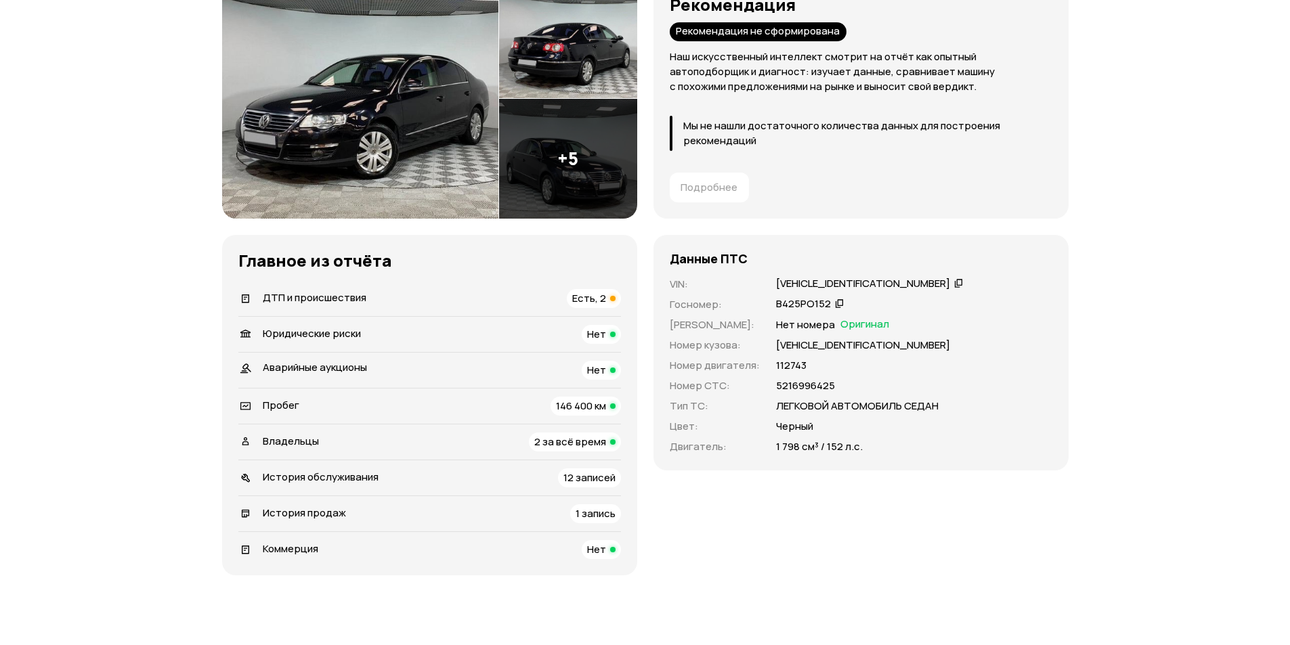
click at [334, 442] on div "Владельцы 2 за всё время" at bounding box center [429, 442] width 383 height 19
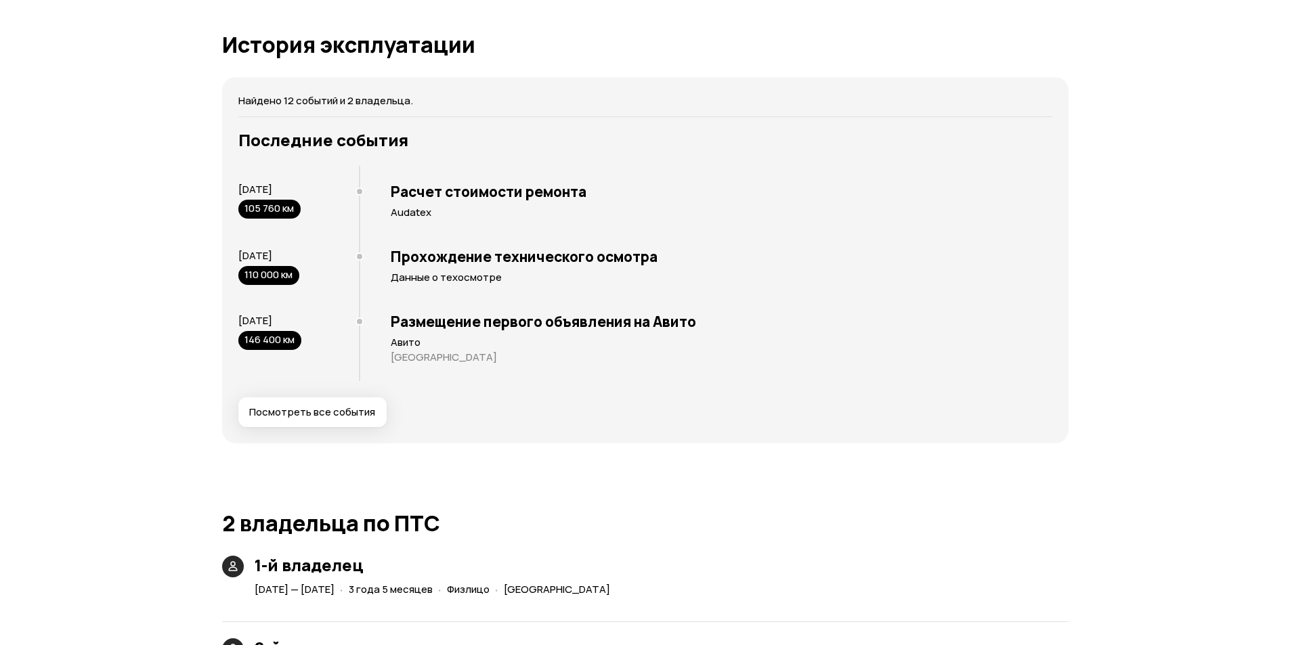
scroll to position [3041, 0]
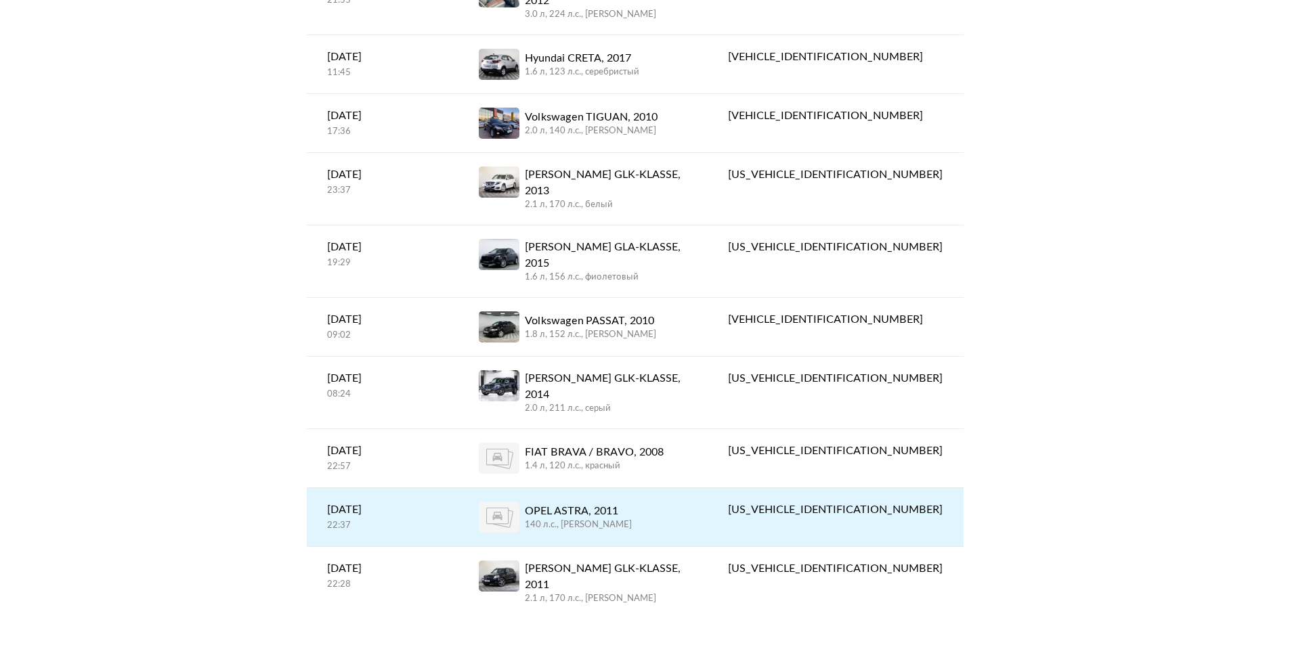
scroll to position [203, 0]
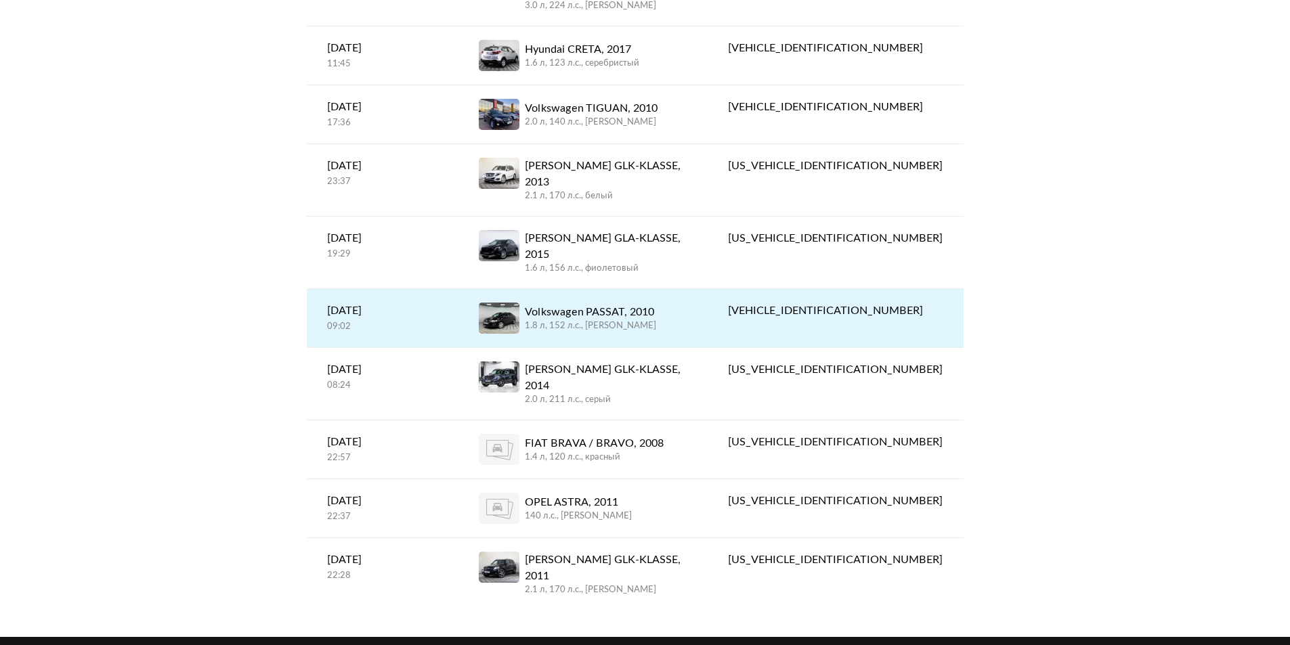
click at [647, 304] on div "Volkswagen PASSAT, 2010" at bounding box center [590, 312] width 131 height 16
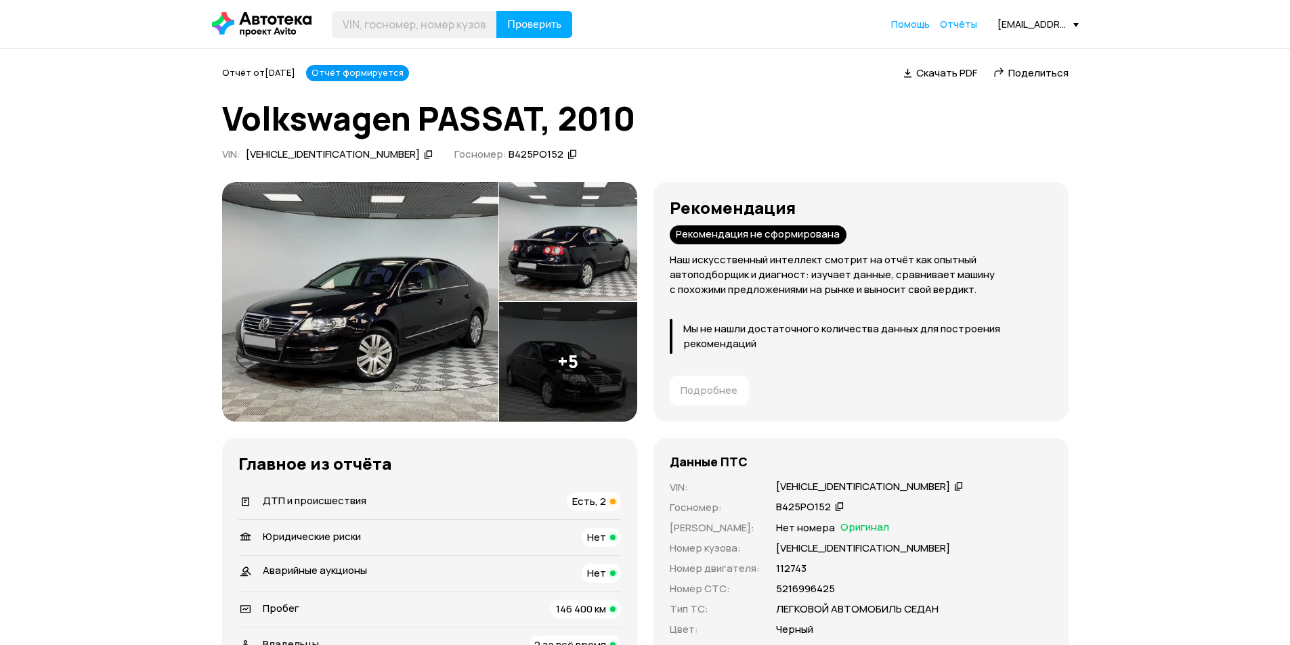
click at [332, 496] on span "ДТП и происшествия" at bounding box center [315, 501] width 104 height 14
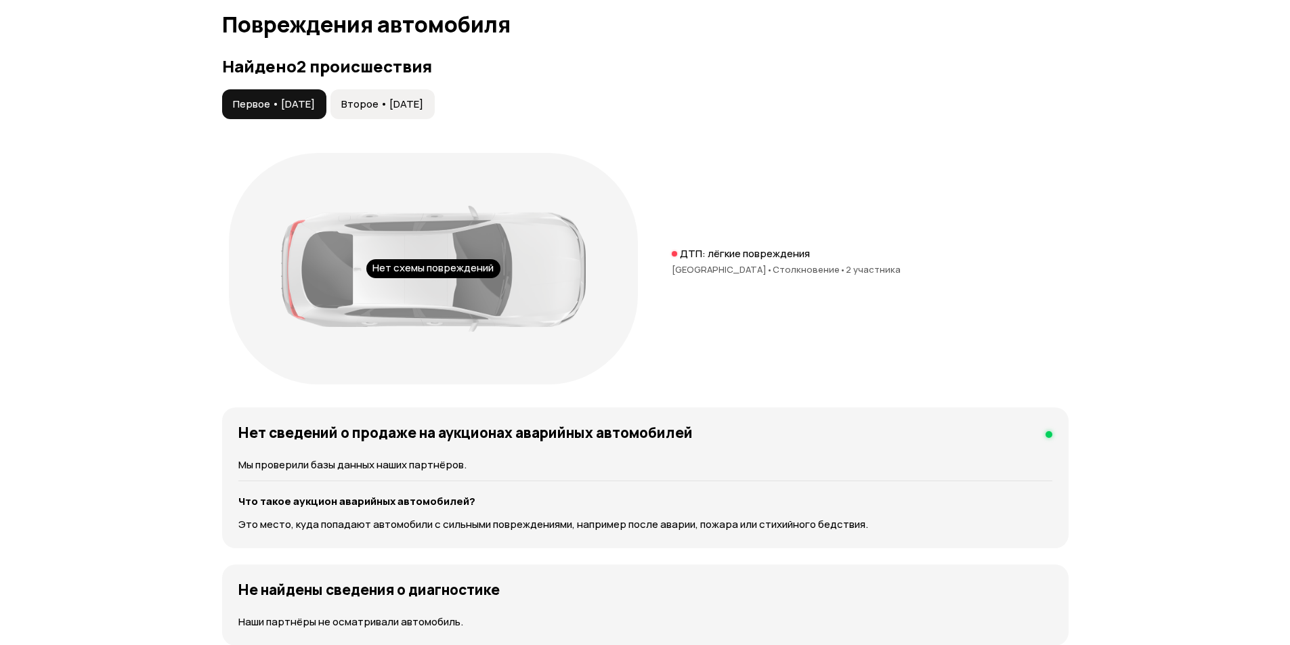
scroll to position [1379, 0]
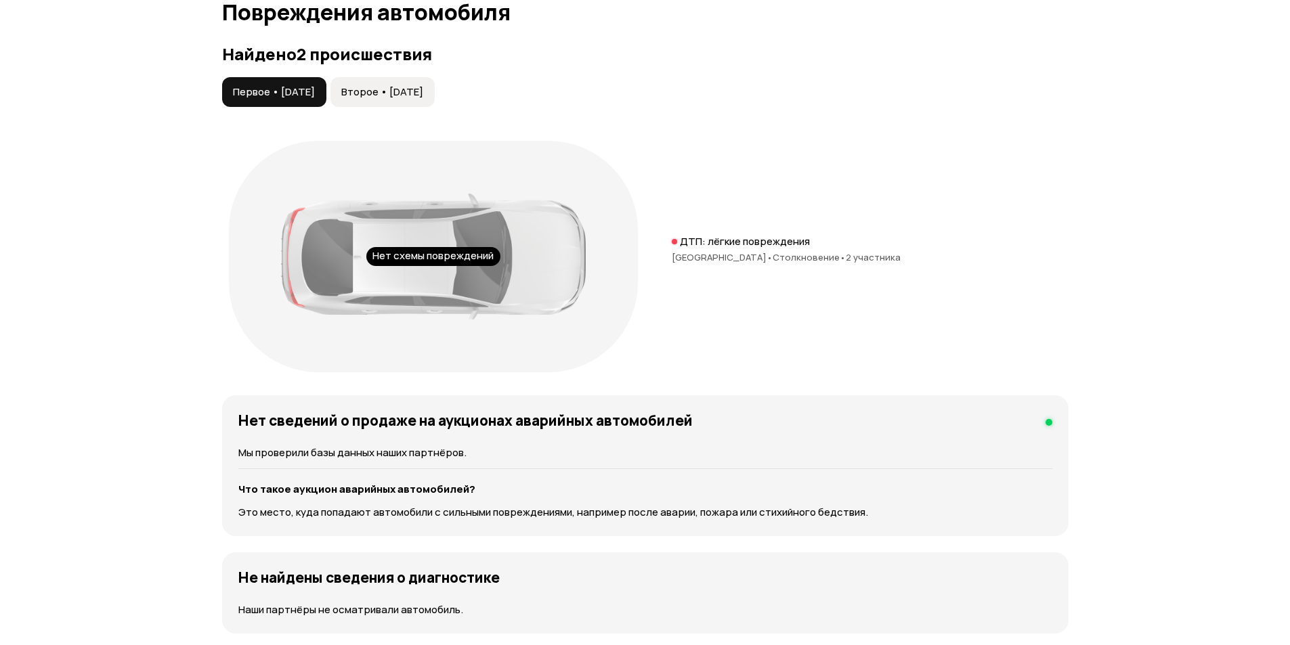
click at [421, 87] on span "Второе • [DATE]" at bounding box center [382, 92] width 82 height 14
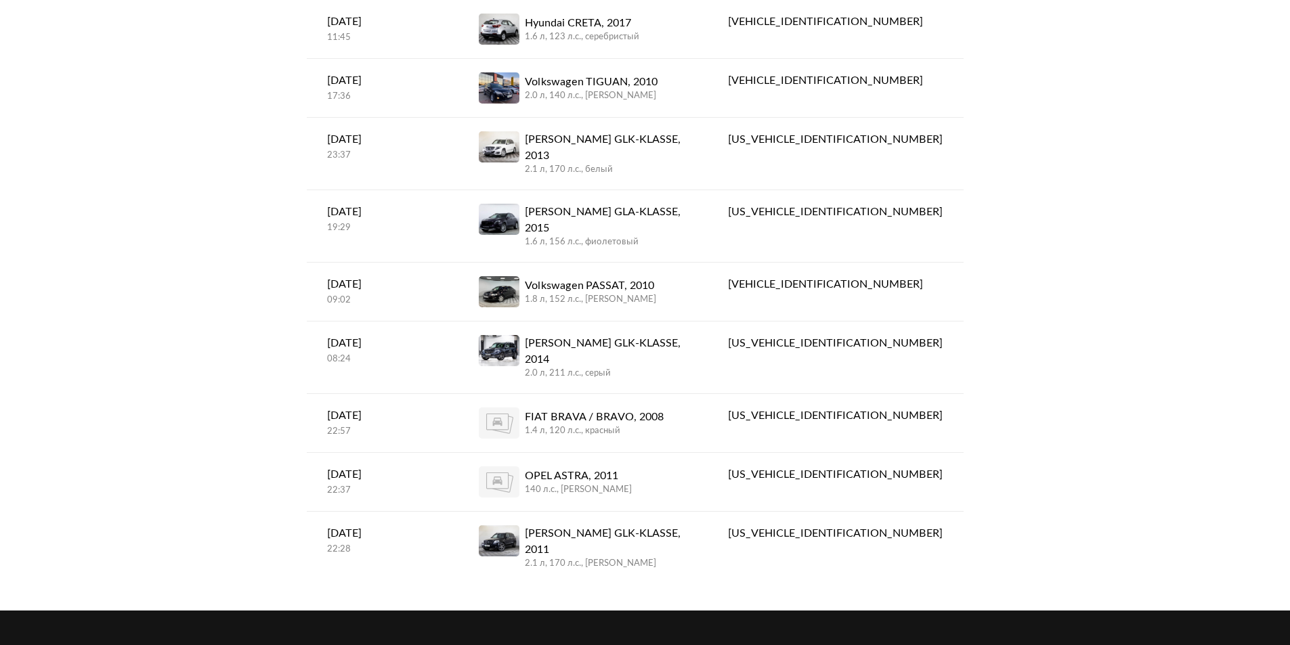
scroll to position [169, 0]
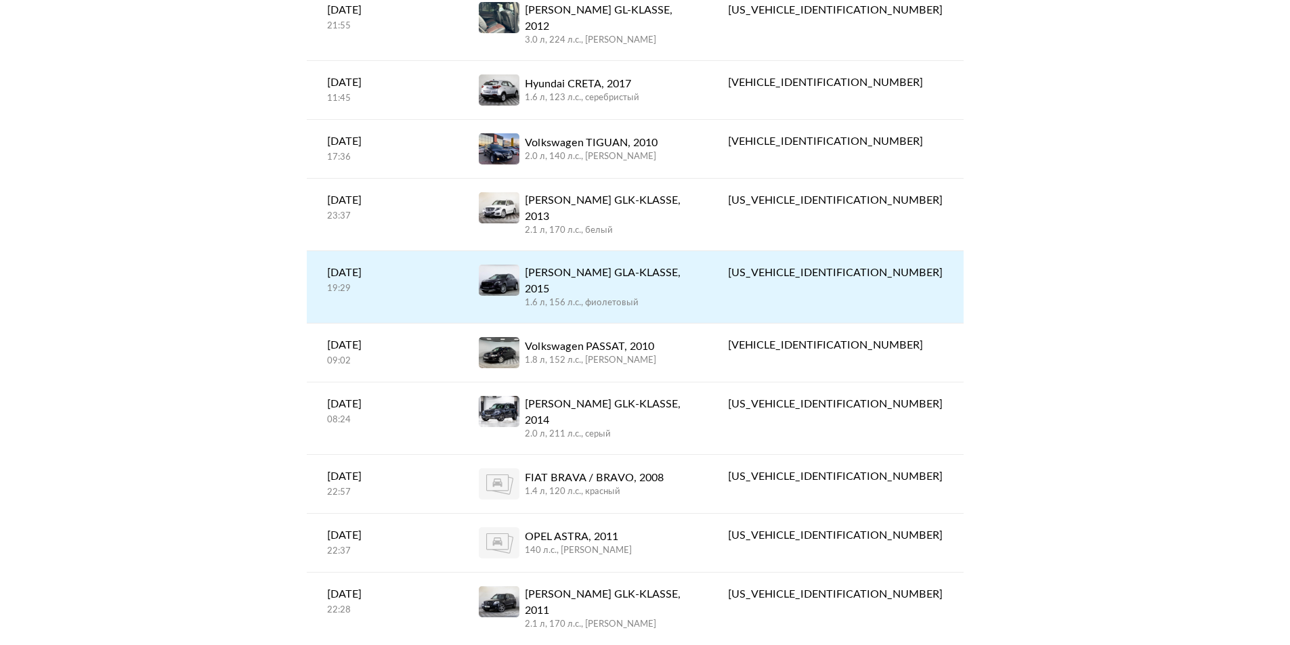
click at [608, 297] on div "1.6 л, 156 л.c., фиолетовый" at bounding box center [606, 303] width 163 height 12
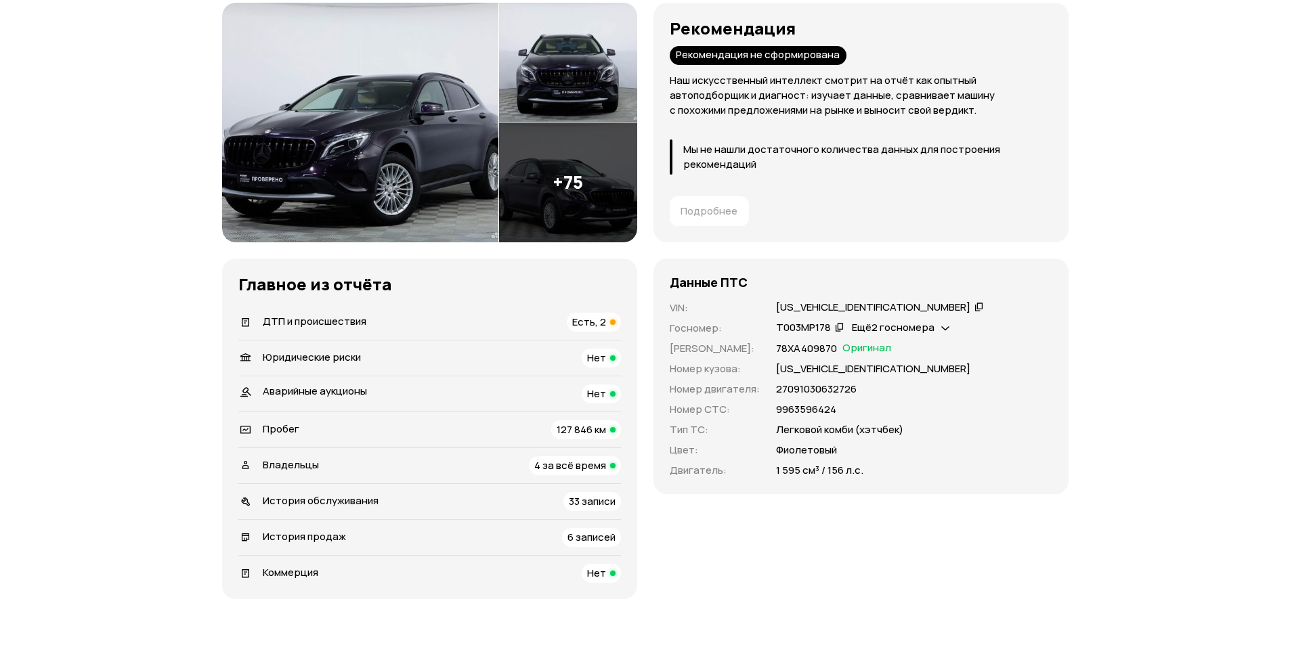
scroll to position [203, 0]
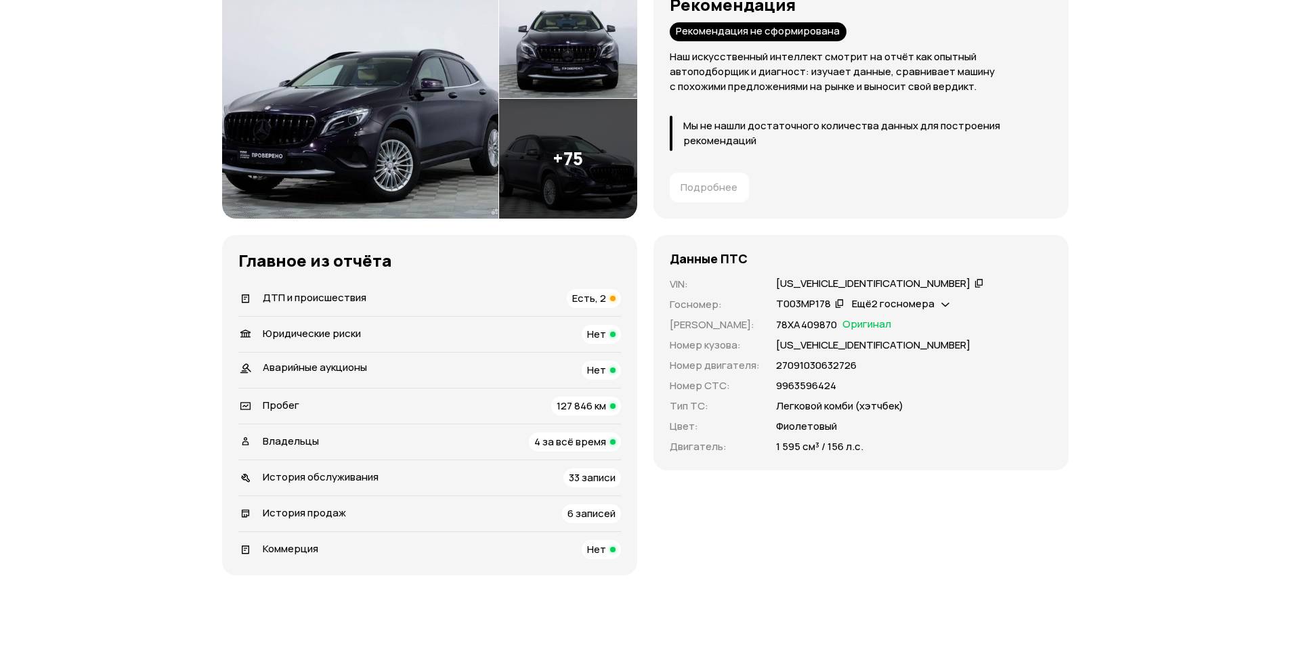
click at [465, 443] on div "Владельцы 4 за всё время" at bounding box center [429, 442] width 383 height 19
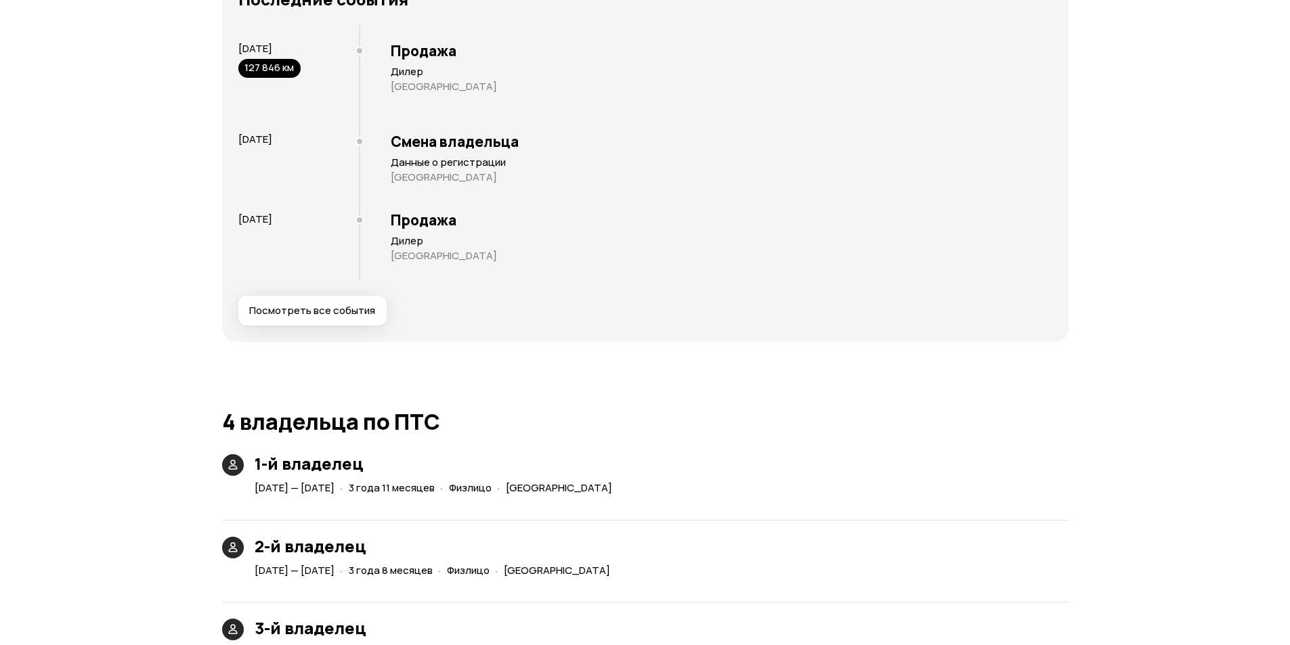
scroll to position [3081, 0]
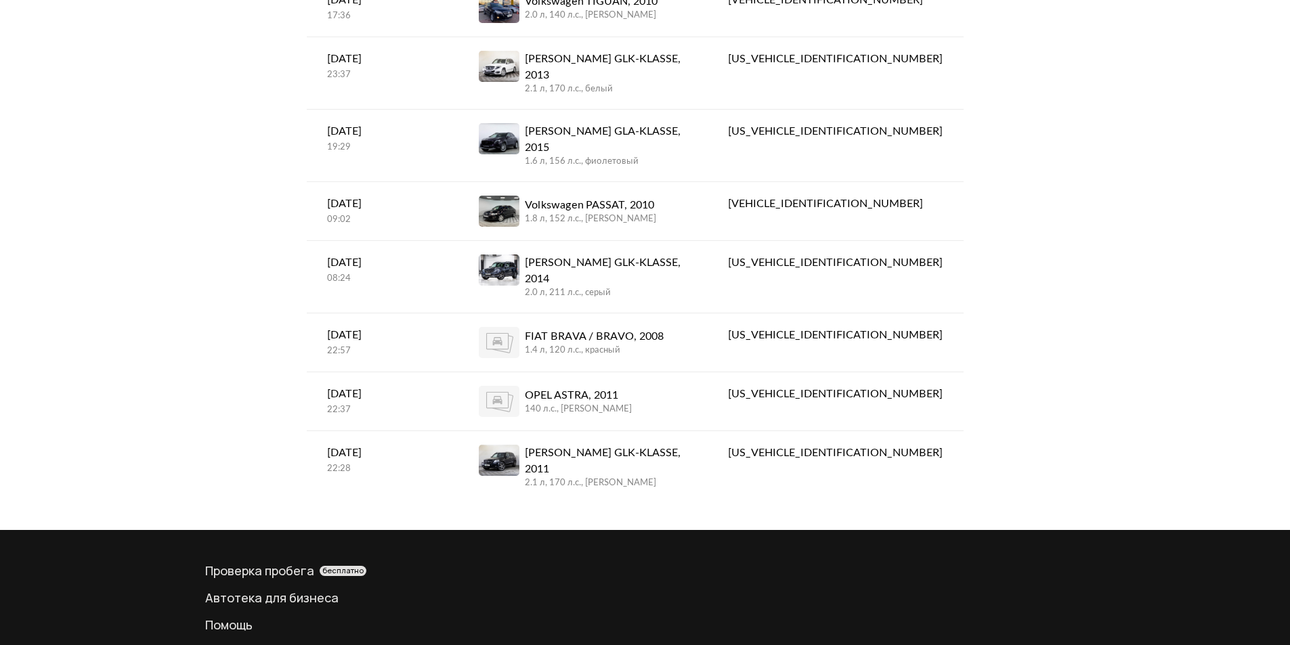
scroll to position [236, 0]
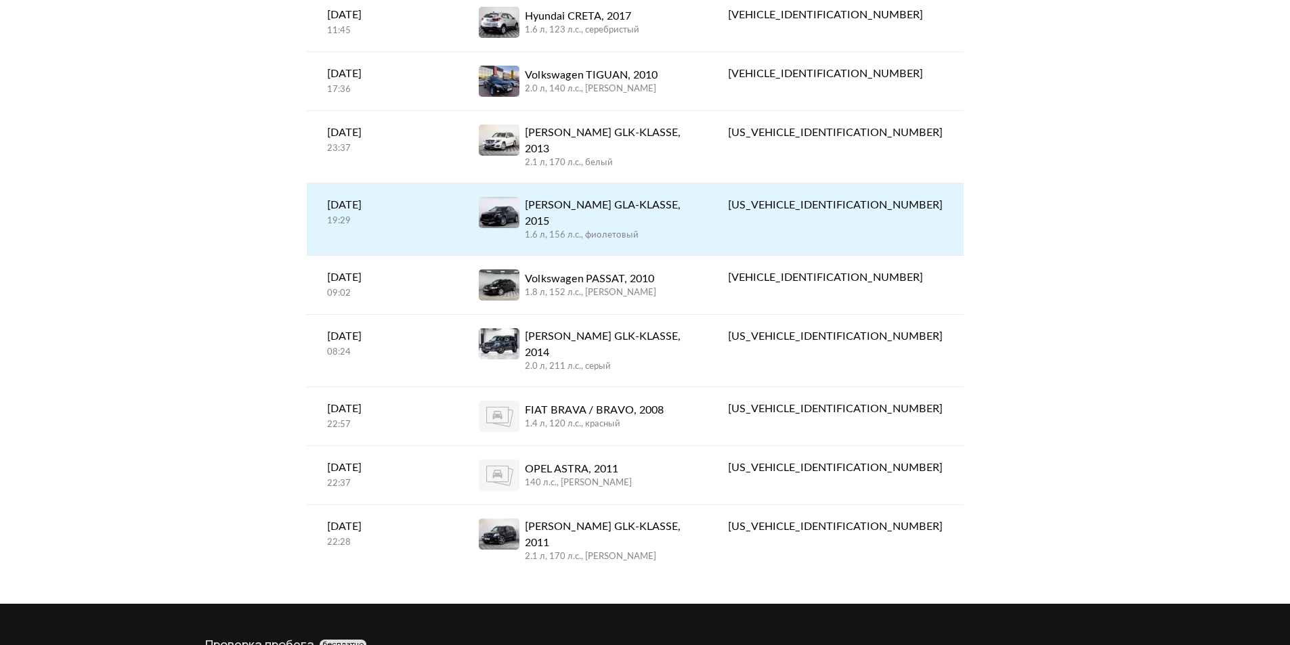
click at [608, 197] on div "[PERSON_NAME] GLA-KLASSE, 2015" at bounding box center [606, 213] width 163 height 33
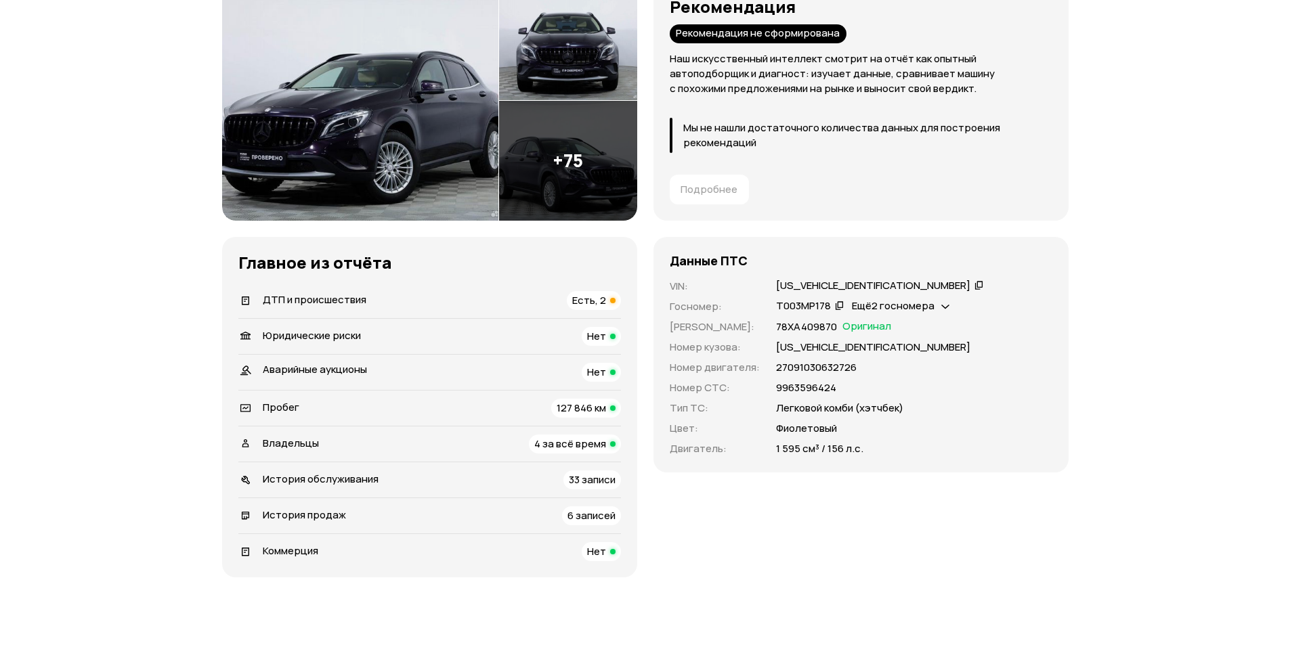
scroll to position [203, 0]
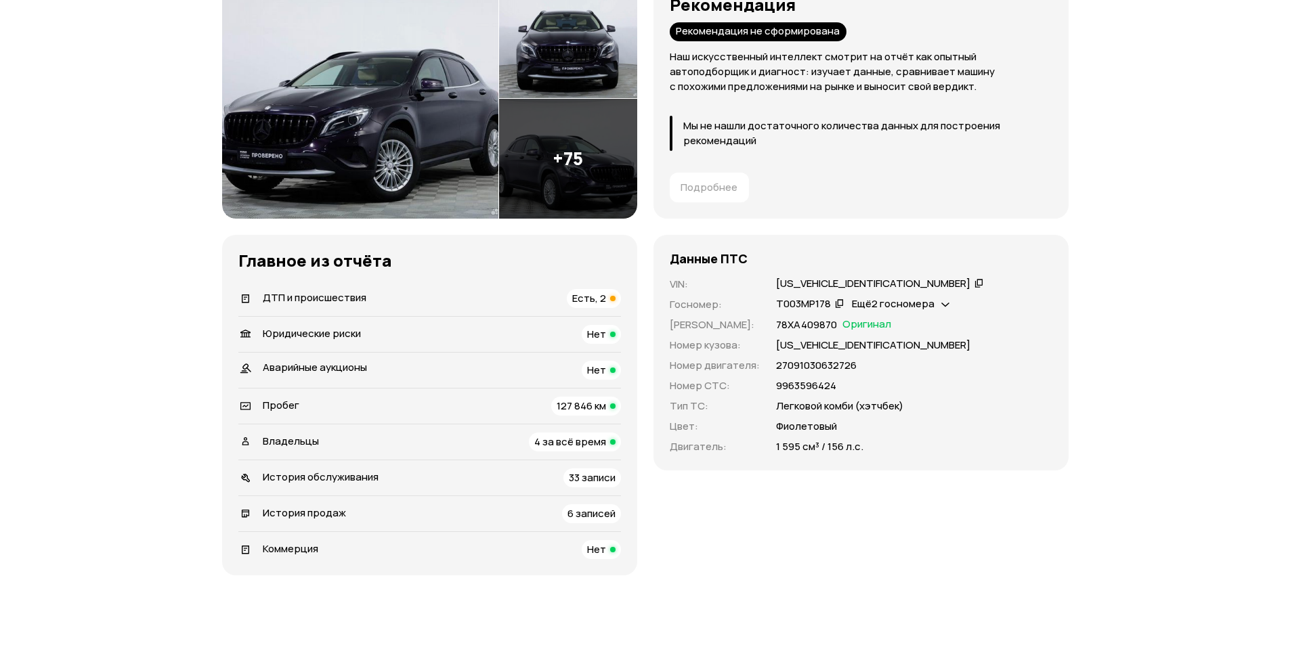
click at [330, 294] on span "ДТП и происшествия" at bounding box center [315, 298] width 104 height 14
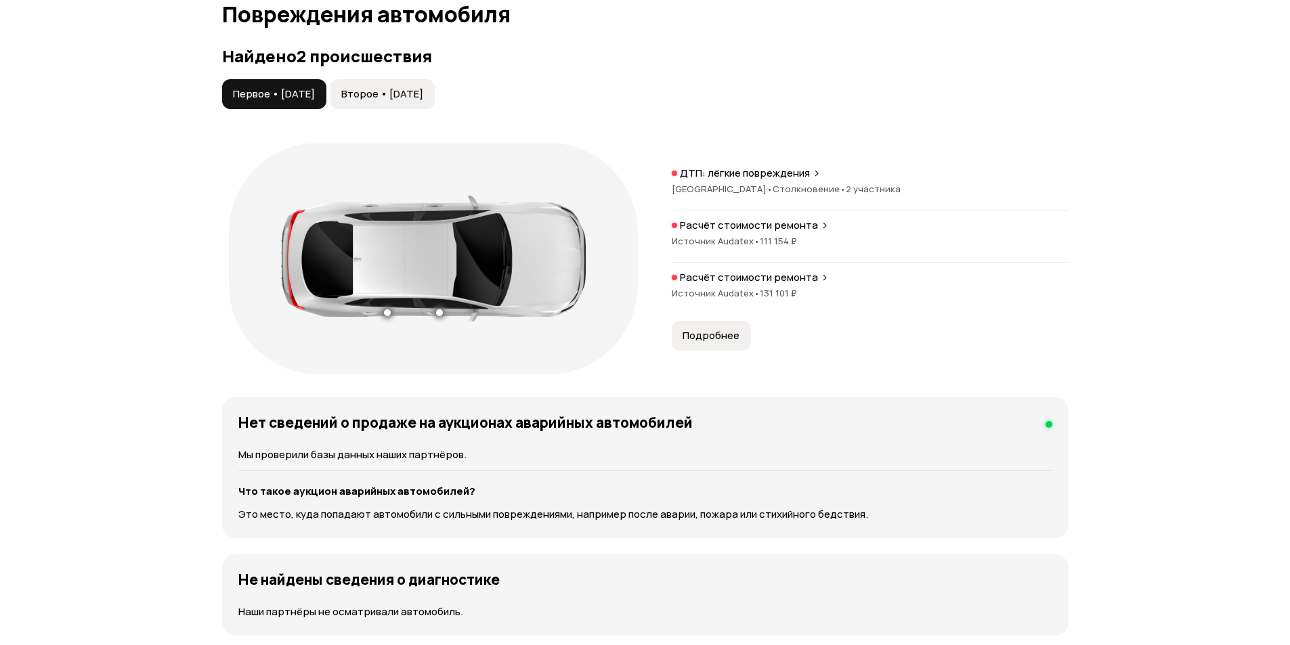
scroll to position [1379, 0]
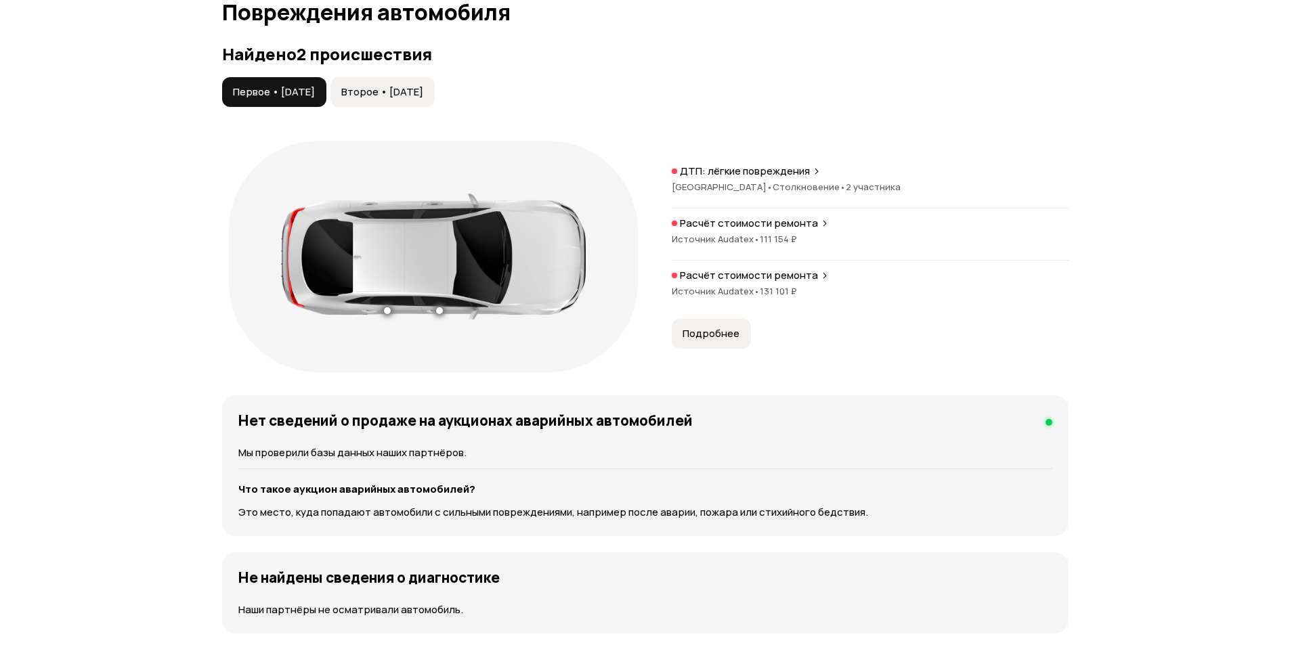
click at [402, 93] on span "Второе • [DATE]" at bounding box center [382, 92] width 82 height 14
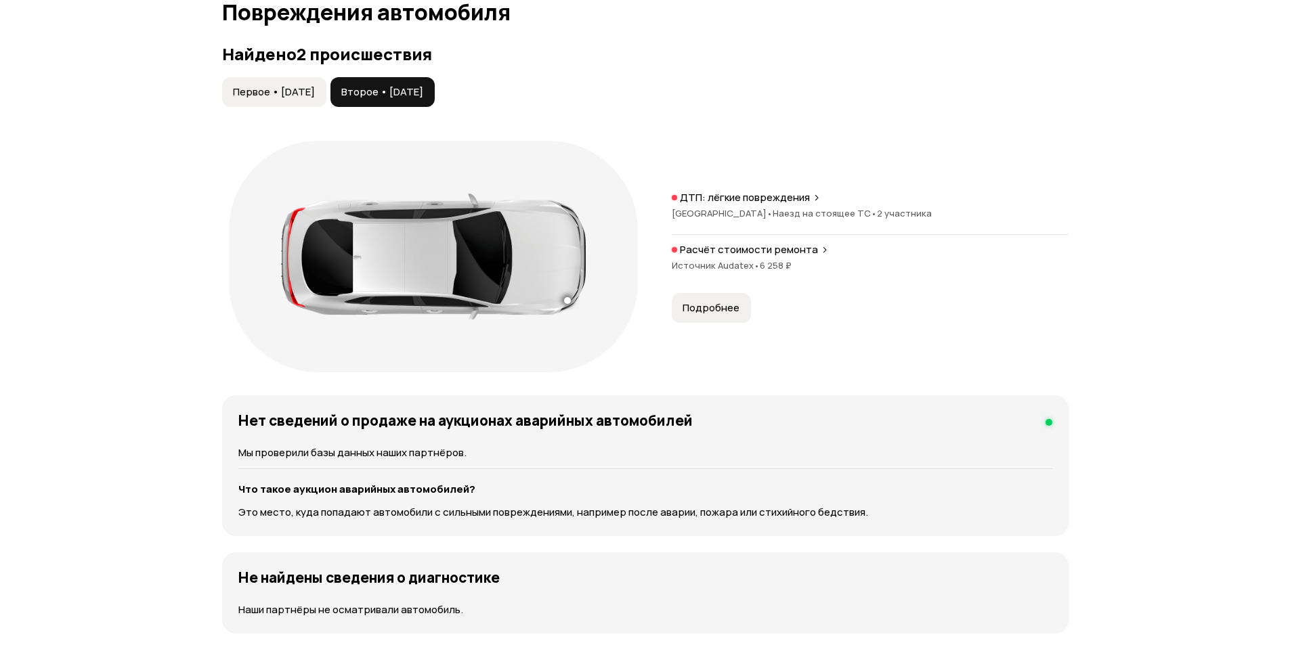
click at [305, 93] on span "Первое • [DATE]" at bounding box center [274, 92] width 82 height 14
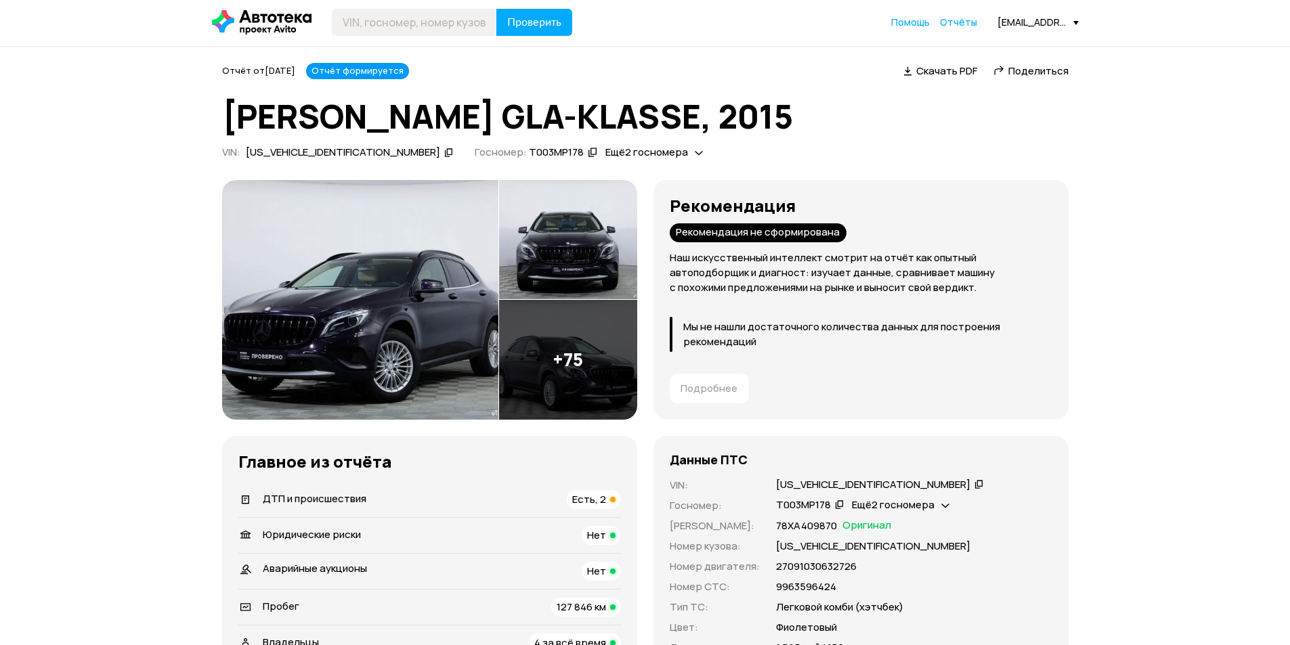
scroll to position [0, 0]
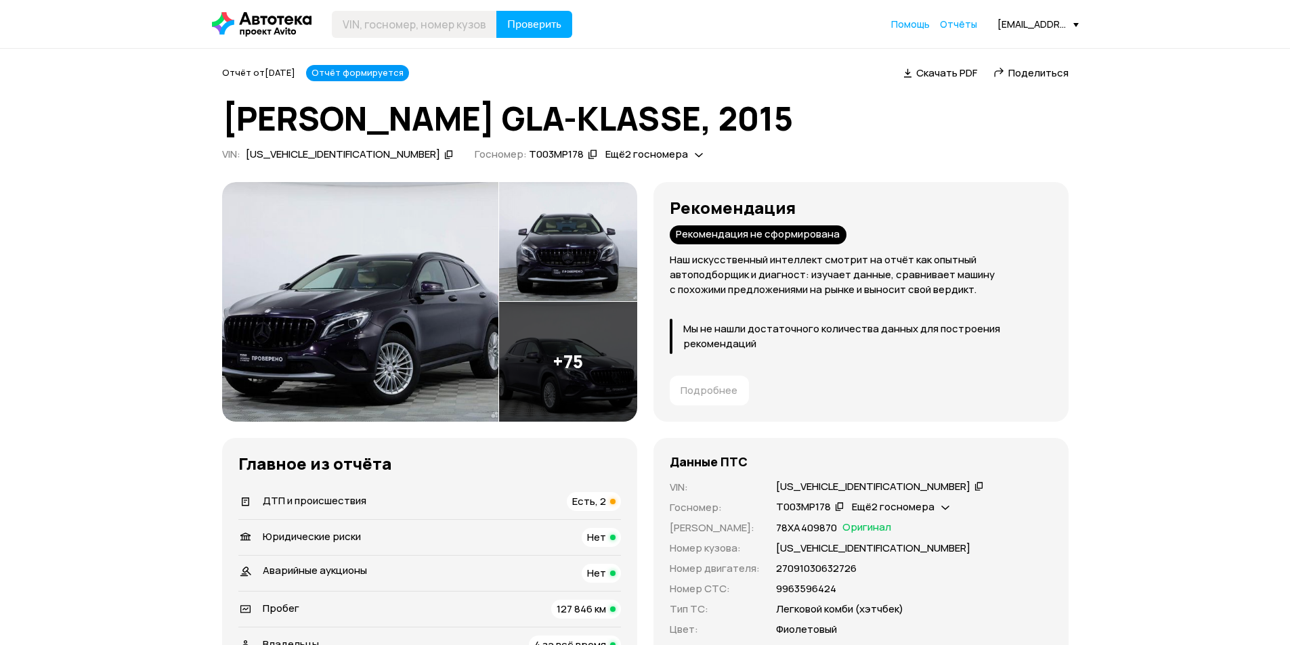
click at [406, 272] on img at bounding box center [360, 302] width 276 height 240
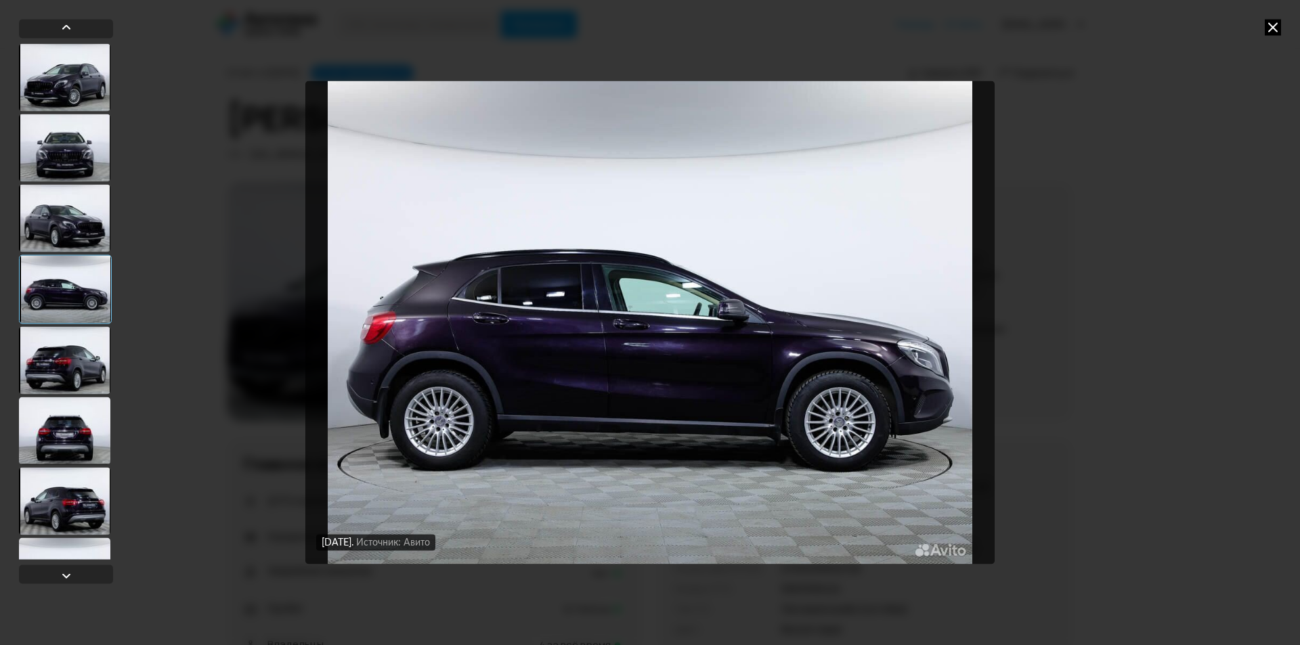
click at [1275, 25] on icon at bounding box center [1273, 27] width 16 height 16
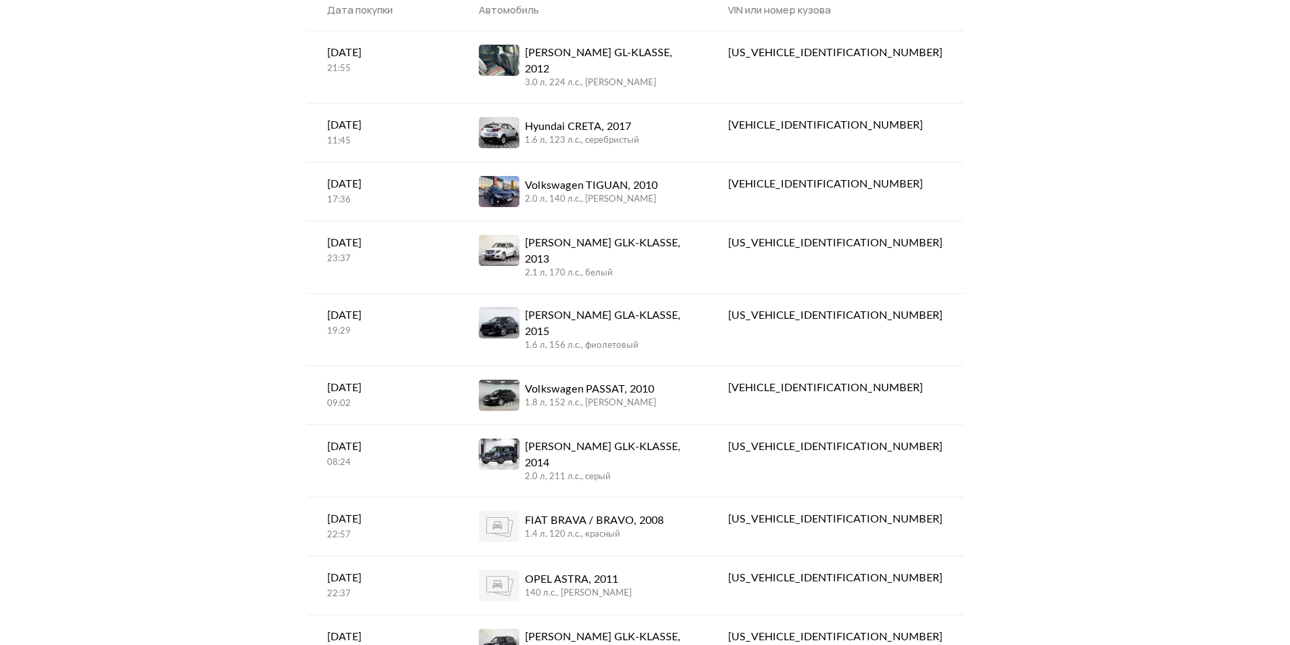
scroll to position [135, 0]
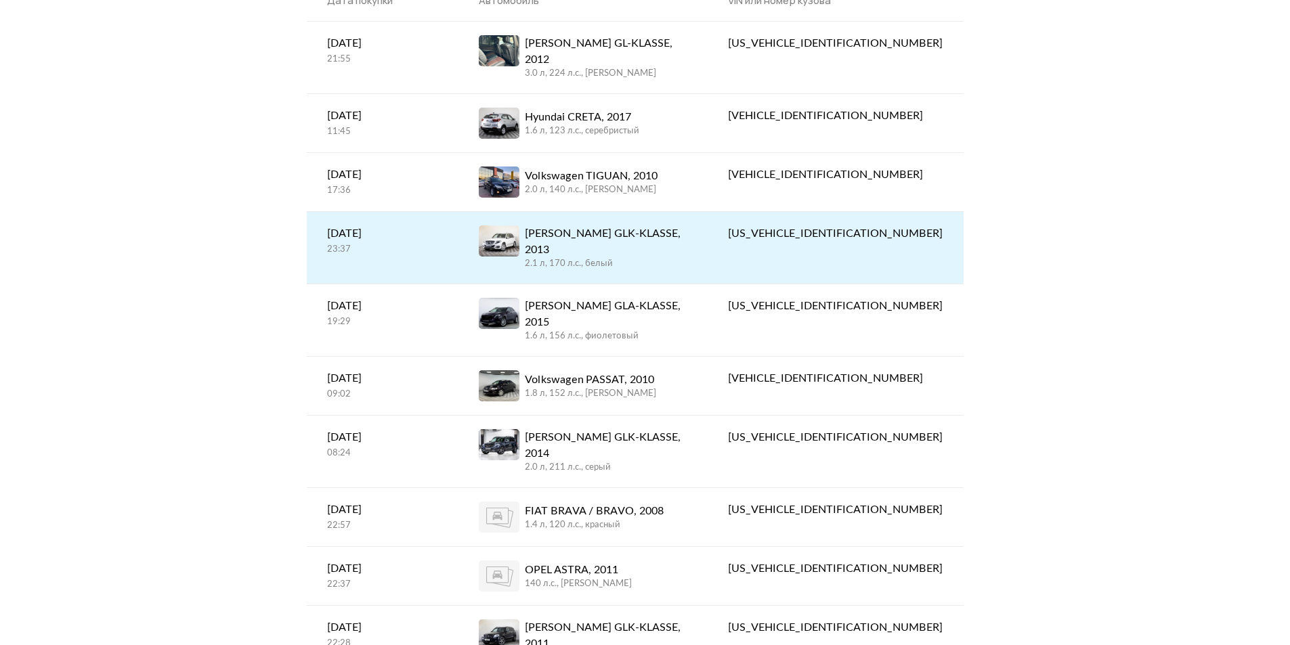
click at [636, 226] on div "[PERSON_NAME] GLK-KLASSE, 2013" at bounding box center [606, 242] width 163 height 33
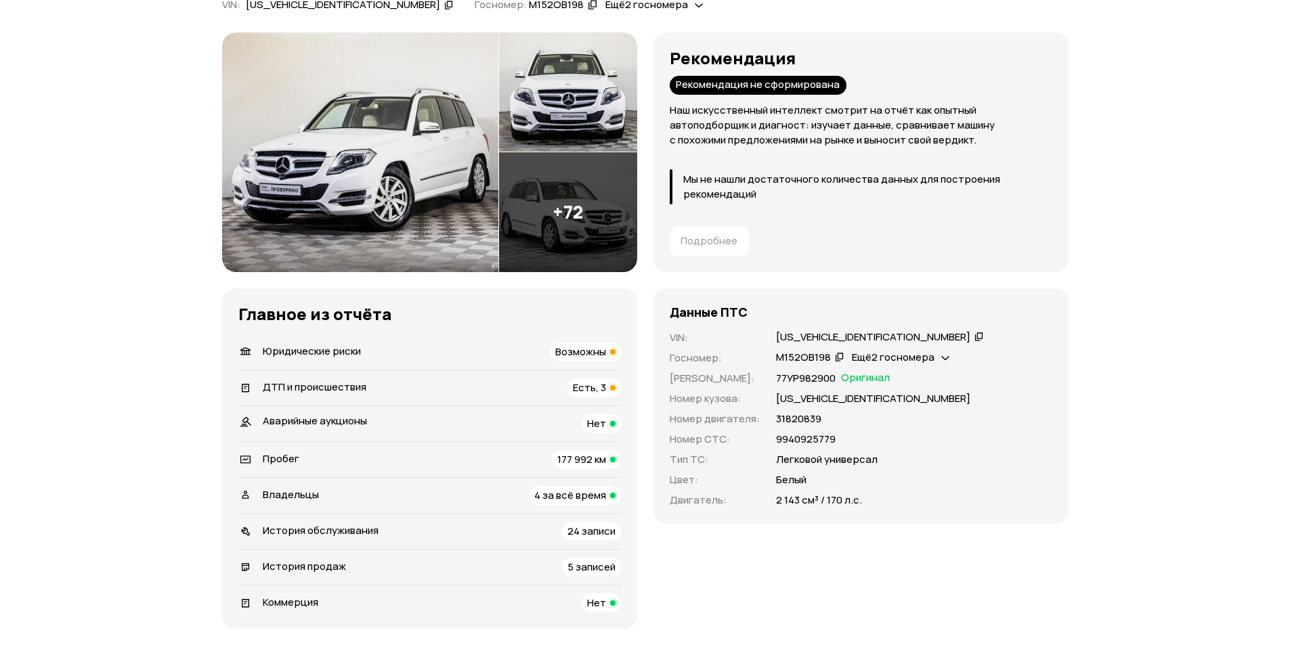
scroll to position [203, 0]
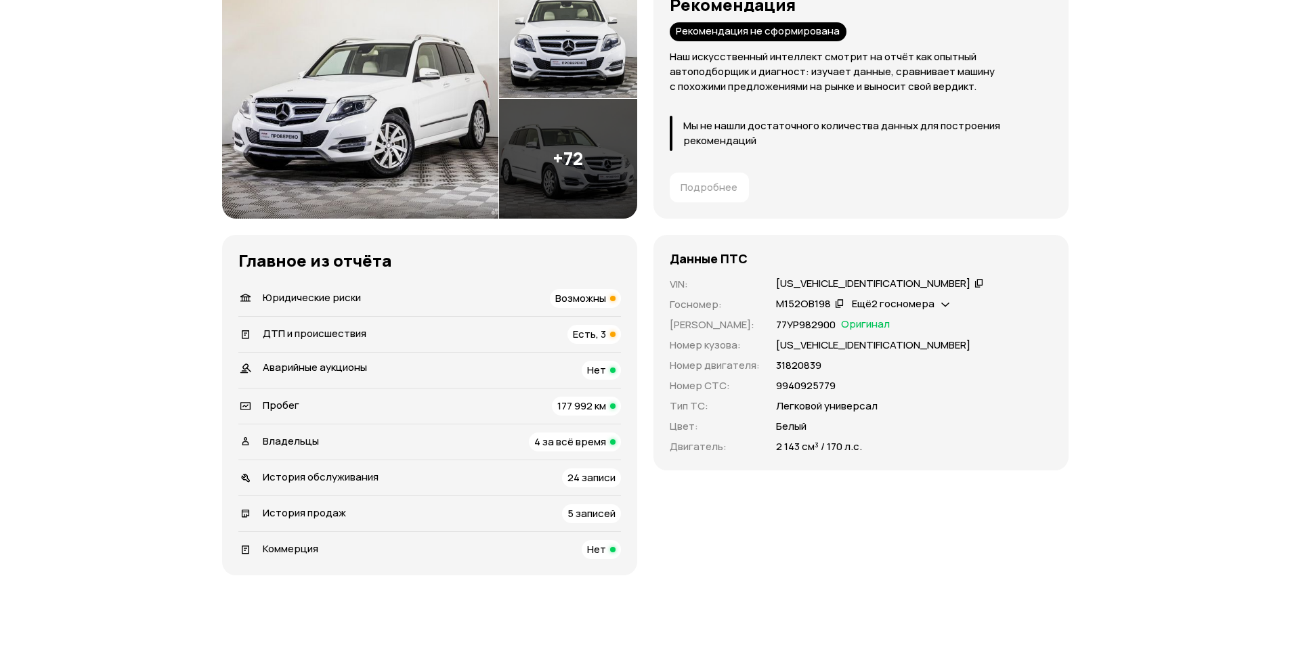
click at [347, 440] on div "Владельцы 4 за всё время" at bounding box center [429, 442] width 383 height 19
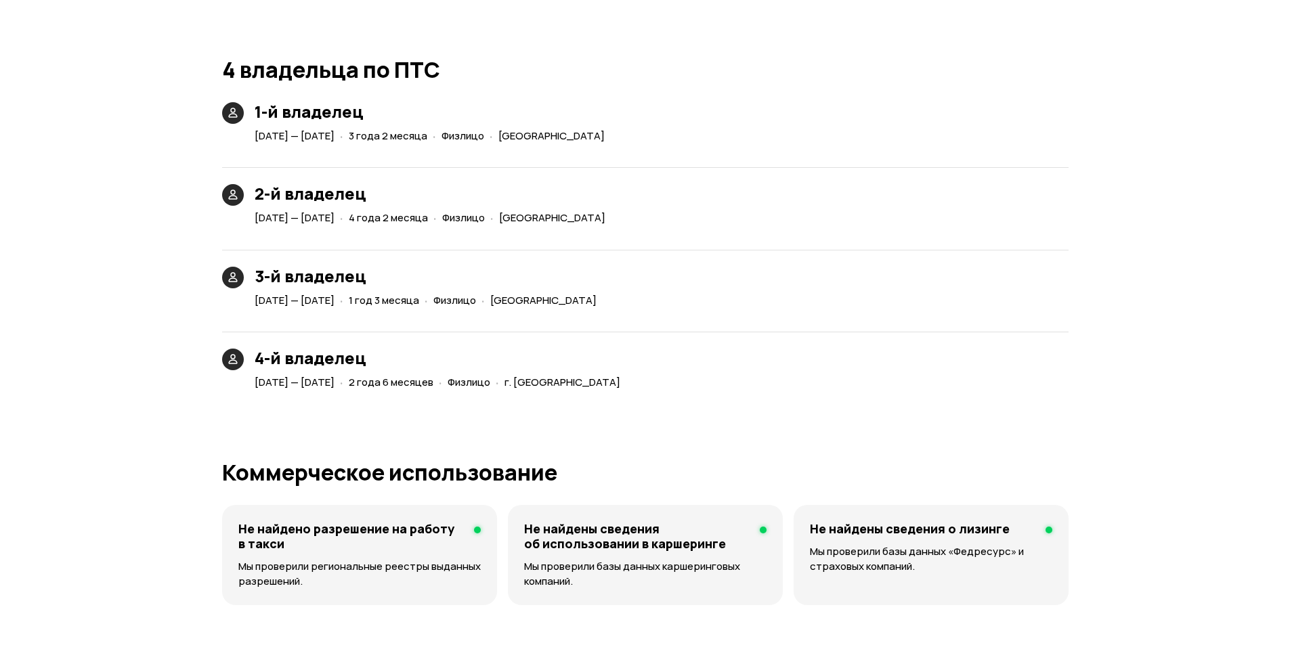
scroll to position [3110, 0]
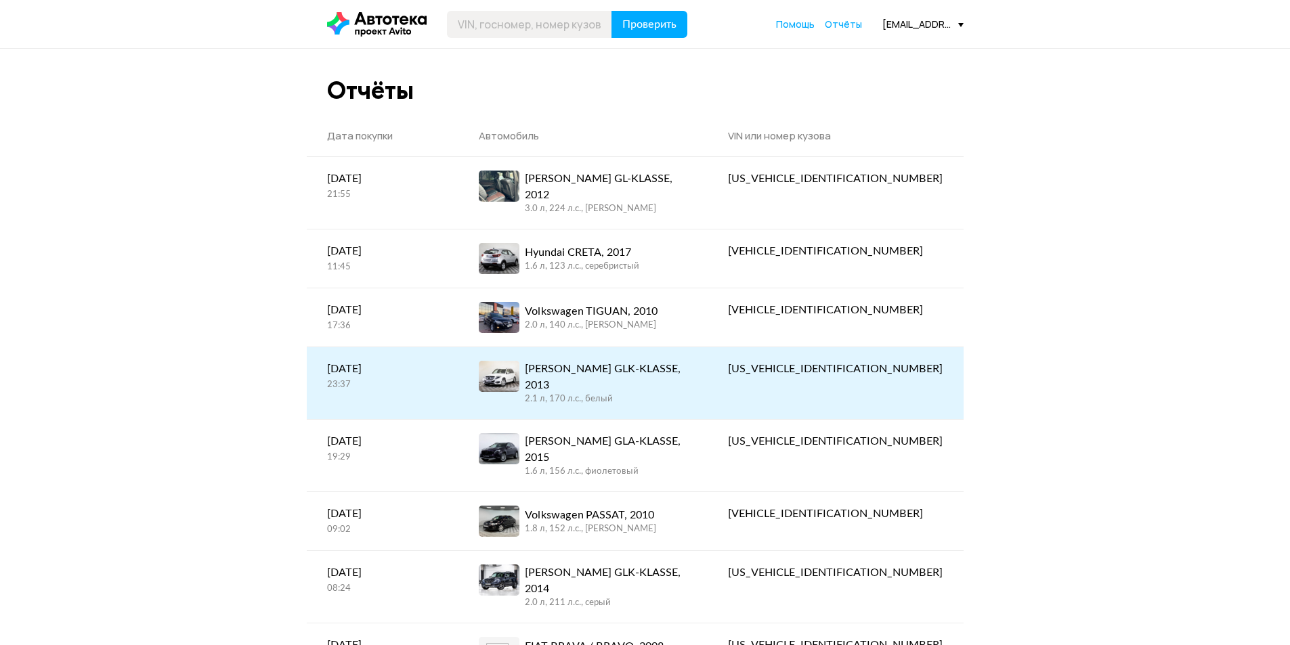
click at [603, 361] on div "[PERSON_NAME] GLK-KLASSE, 2013" at bounding box center [606, 377] width 163 height 33
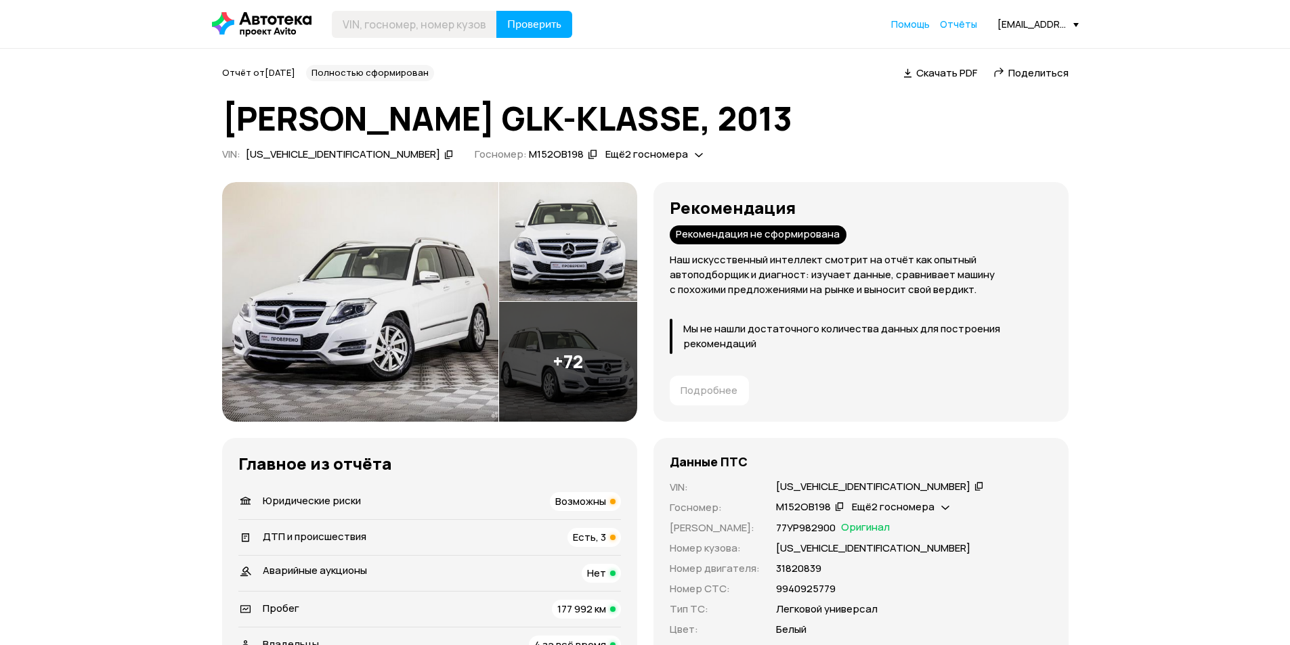
click at [323, 501] on span "Юридические риски" at bounding box center [312, 501] width 98 height 14
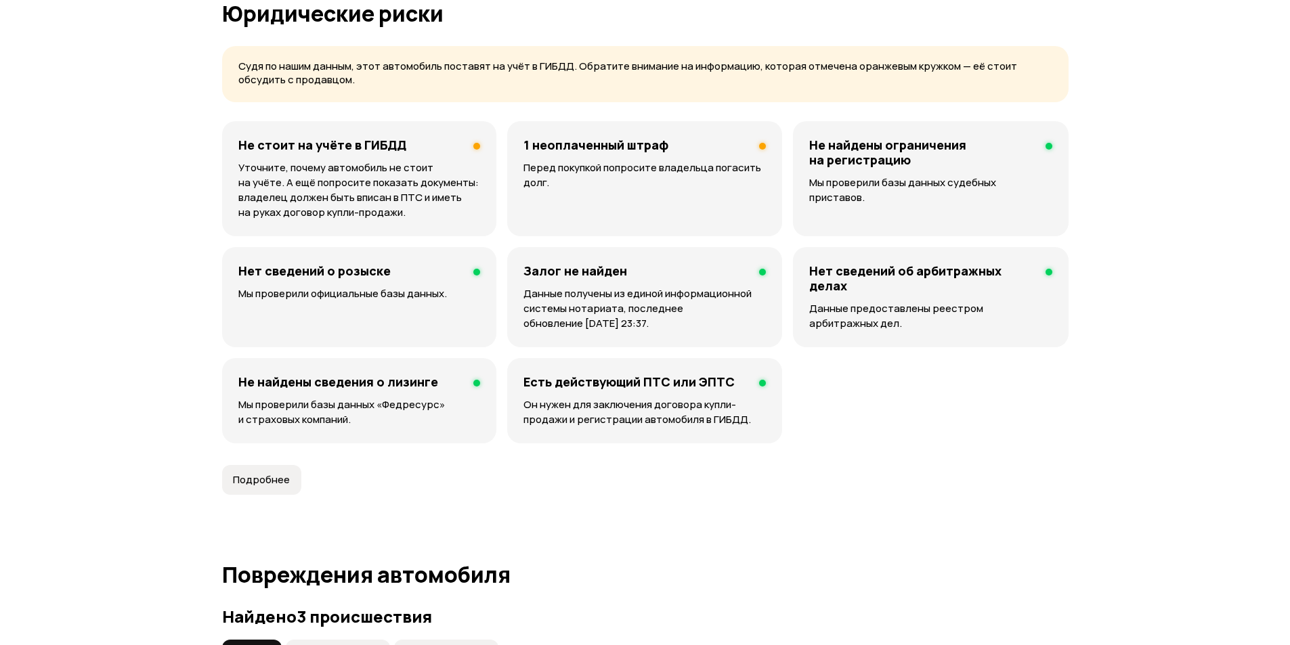
scroll to position [847, 0]
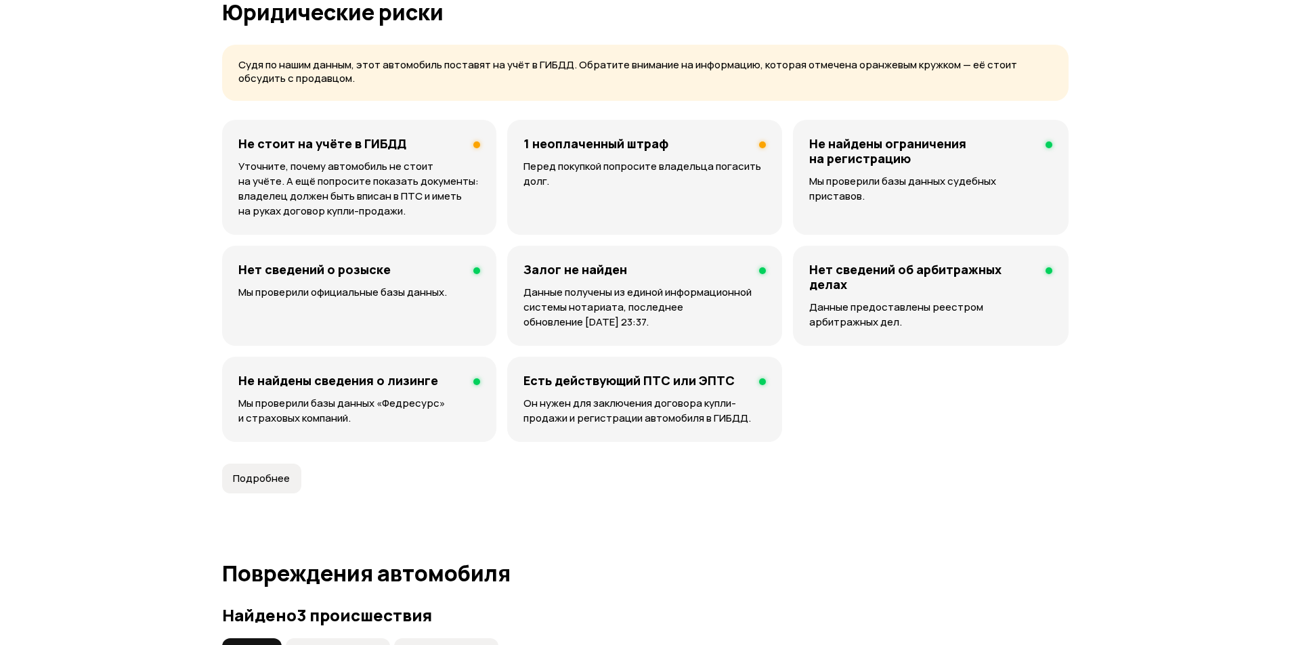
click at [546, 153] on div "1 неоплаченный штраф Перед покупкой попросите владельца погасить долг." at bounding box center [644, 177] width 275 height 115
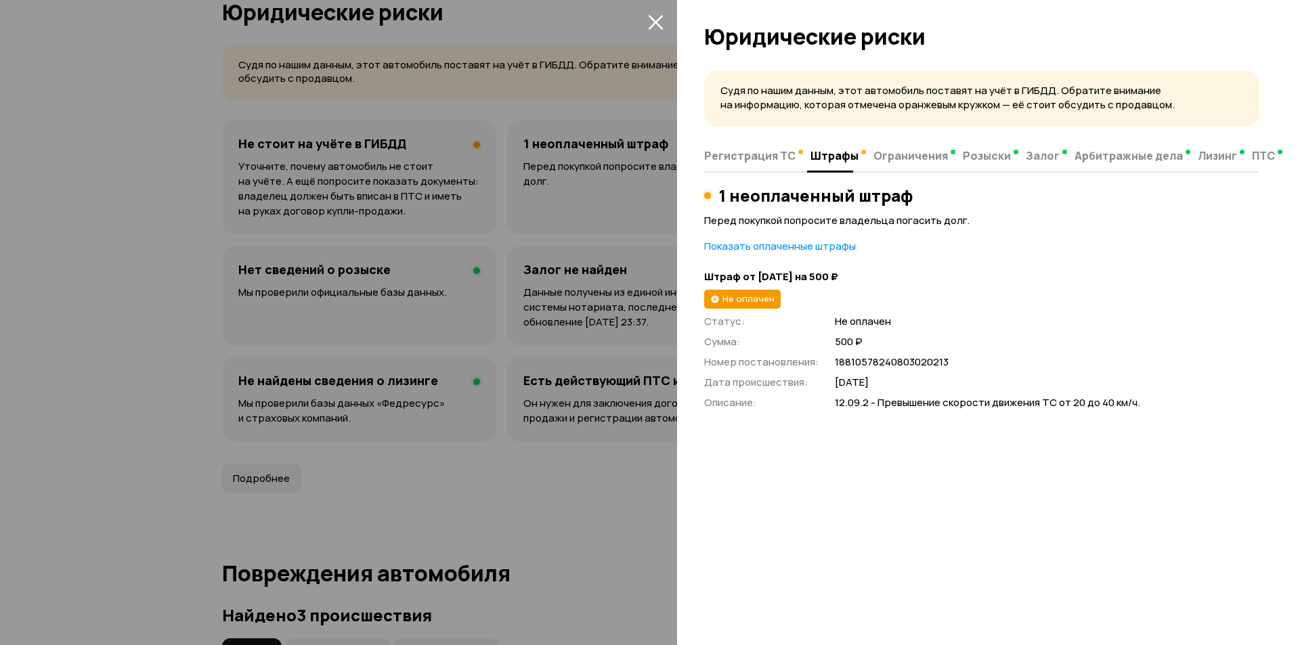
click at [653, 22] on icon "закрыть" at bounding box center [656, 22] width 16 height 16
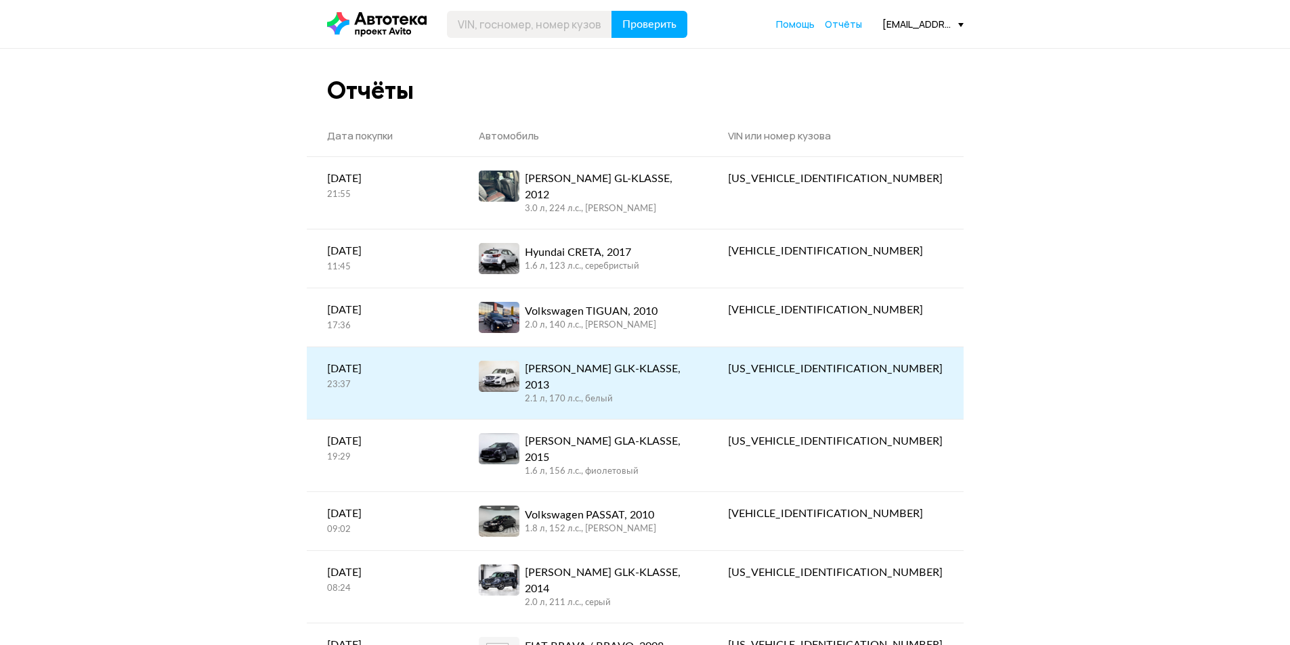
click at [593, 393] on div "2.1 л, 170 л.c., белый" at bounding box center [606, 399] width 163 height 12
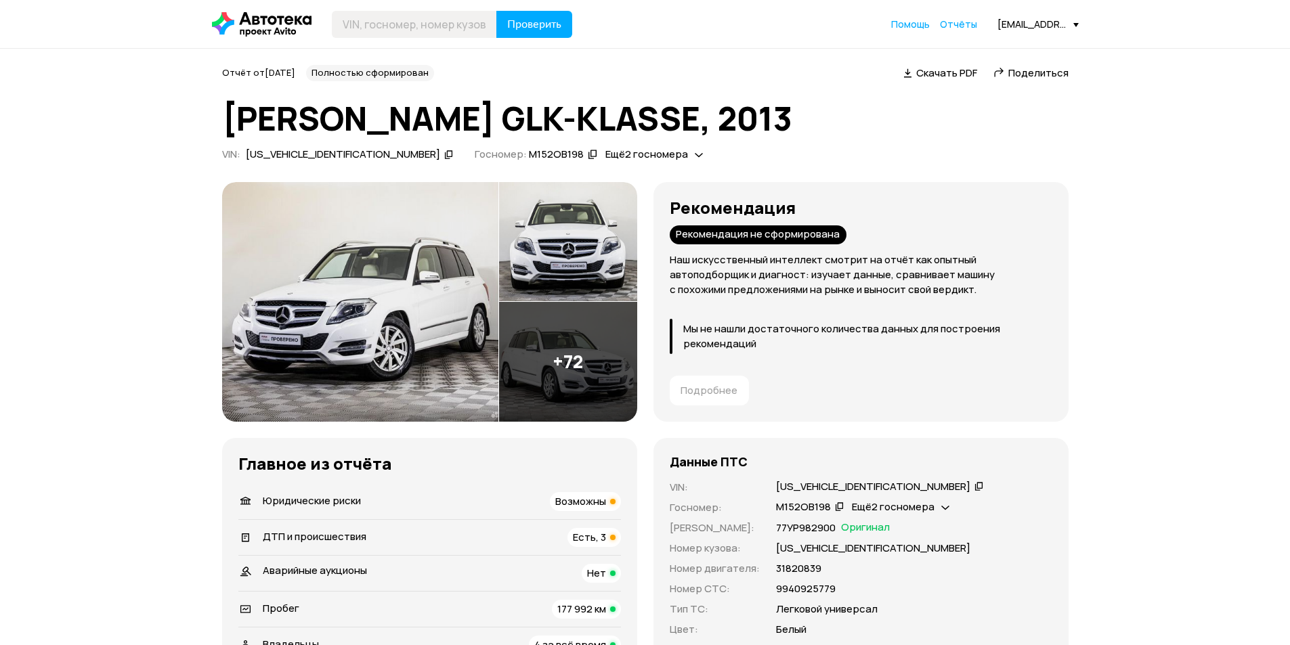
click at [341, 538] on span "ДТП и происшествия" at bounding box center [315, 537] width 104 height 14
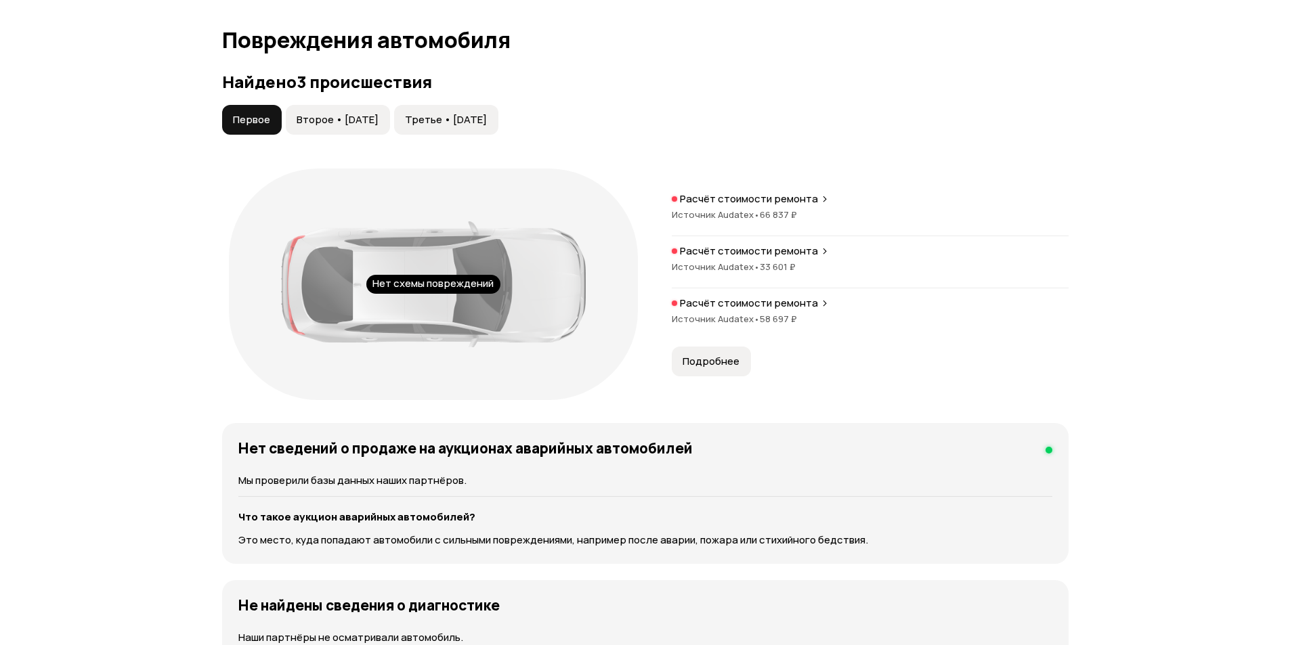
scroll to position [1408, 0]
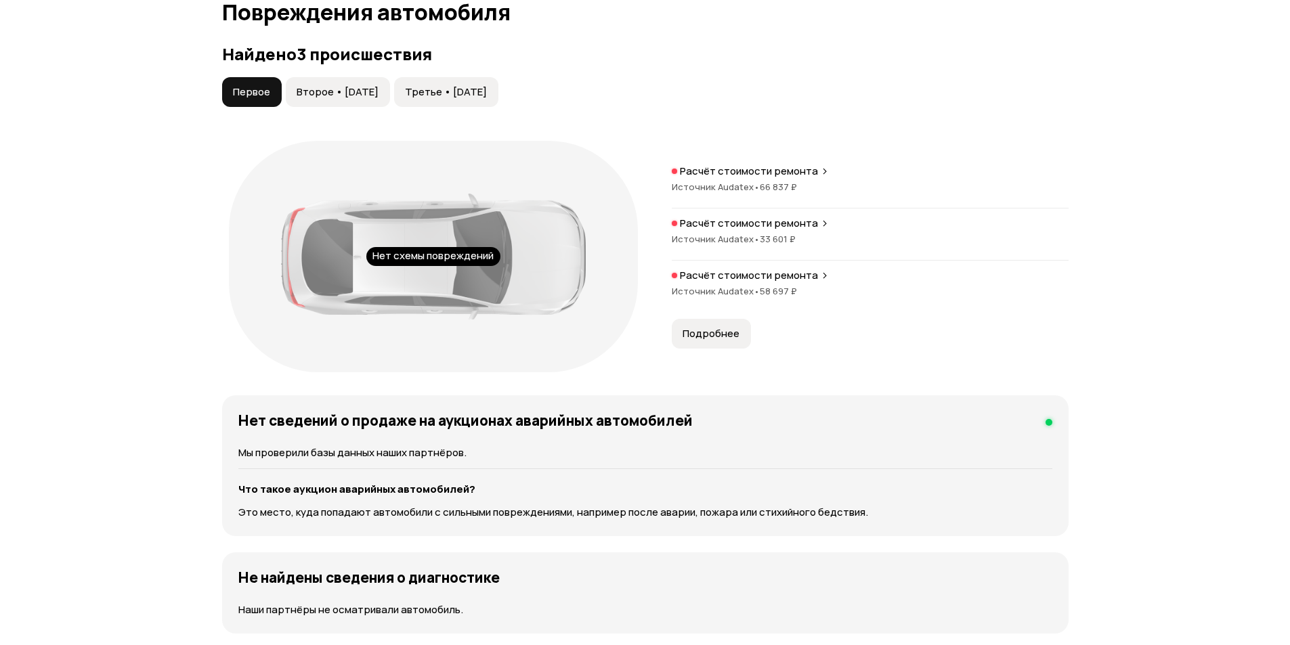
click at [335, 85] on span "Второе • [DATE]" at bounding box center [338, 92] width 82 height 14
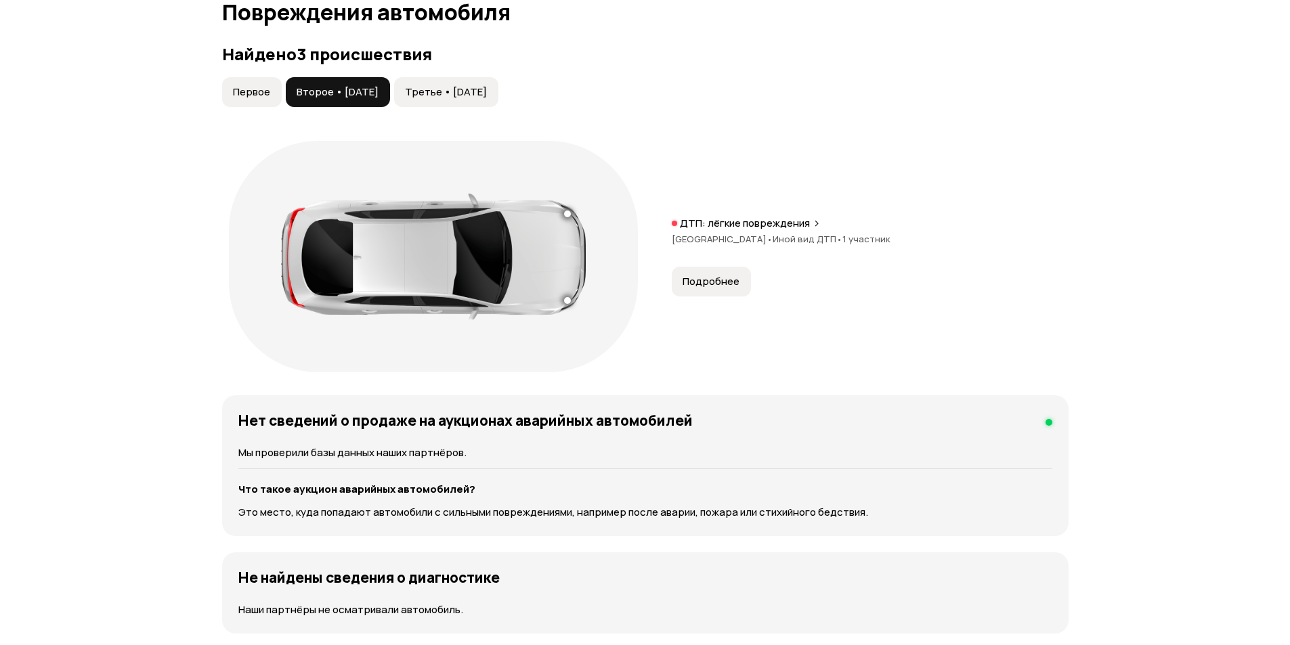
click at [461, 89] on span "Третье • [DATE]" at bounding box center [446, 92] width 82 height 14
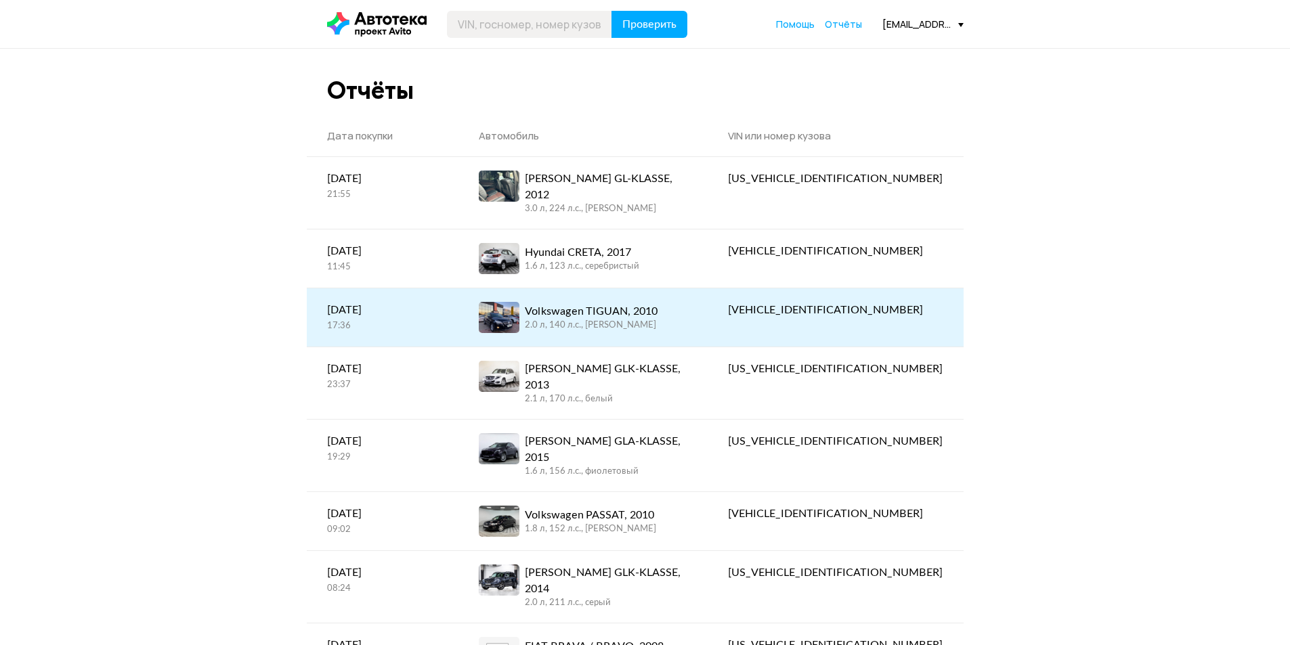
click at [607, 289] on link "Volkswagen TIGUAN, 2010 2.0 л, 140 л.c., [PERSON_NAME]" at bounding box center [582, 318] width 249 height 58
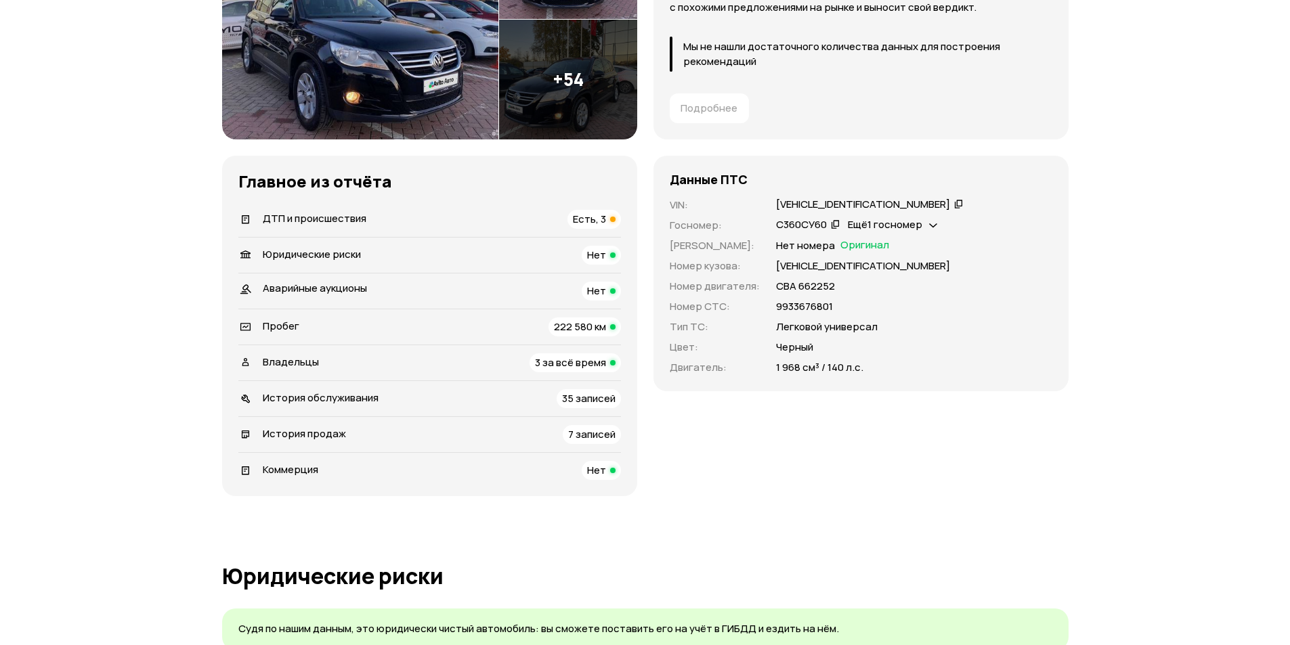
scroll to position [271, 0]
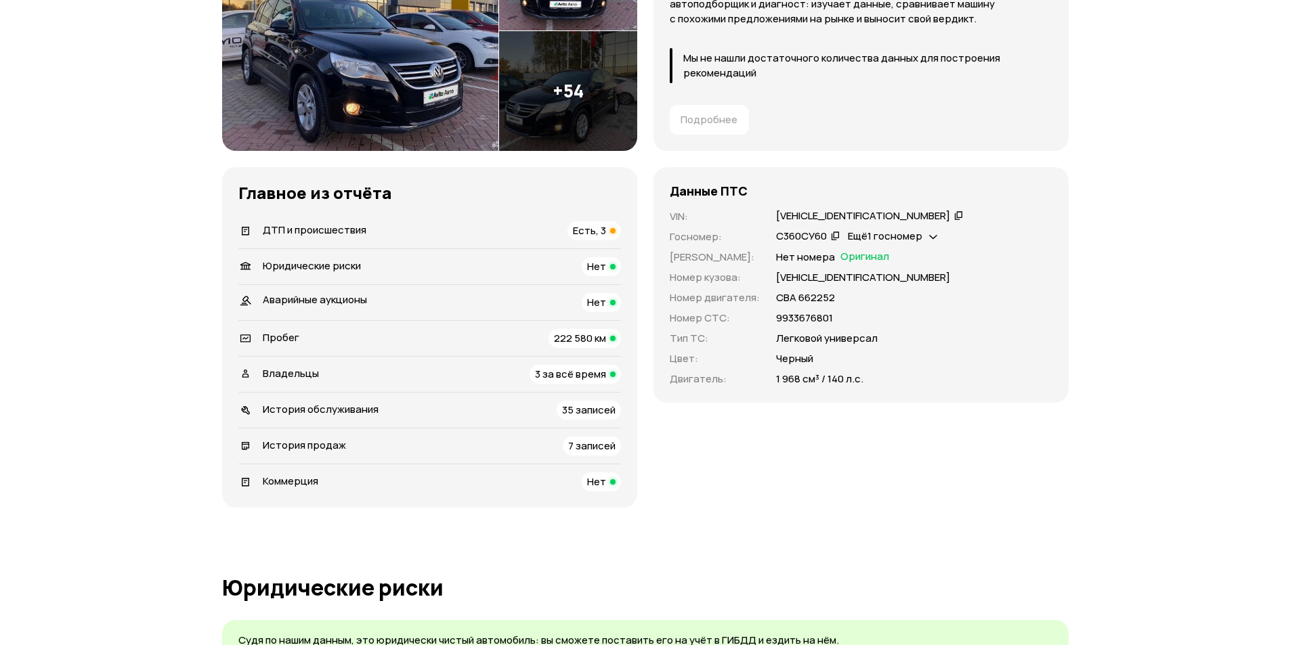
click at [307, 228] on span "ДТП и происшествия" at bounding box center [315, 230] width 104 height 14
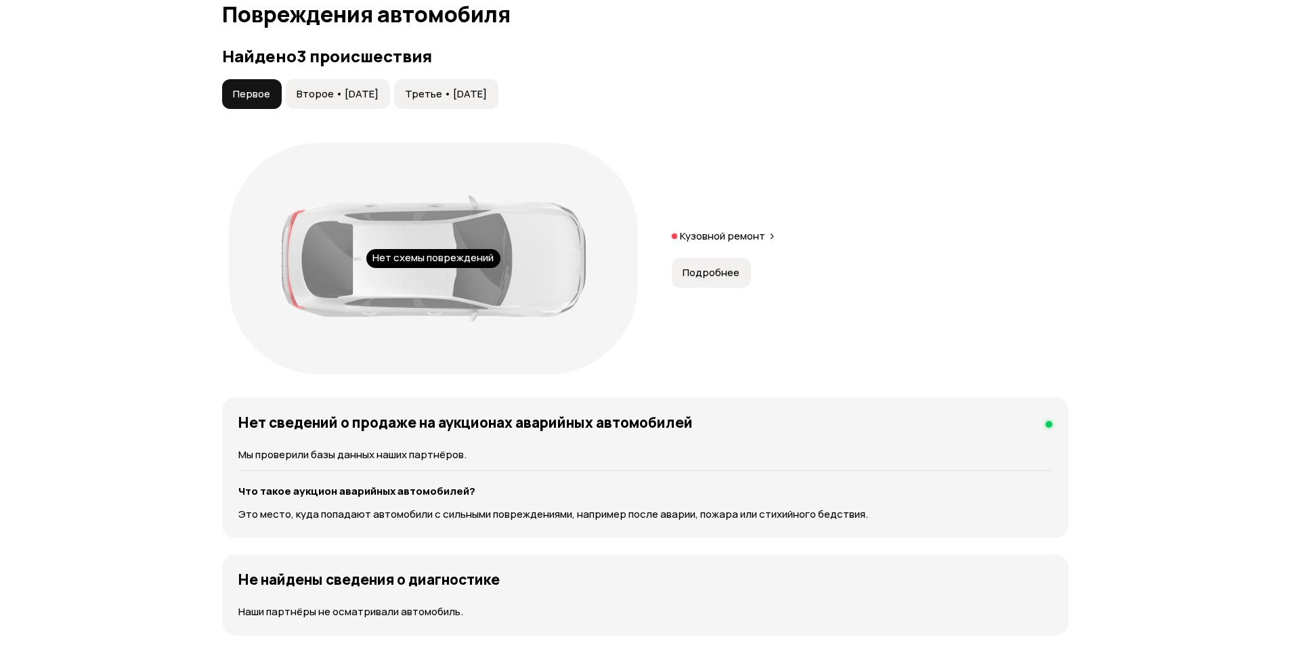
scroll to position [1379, 0]
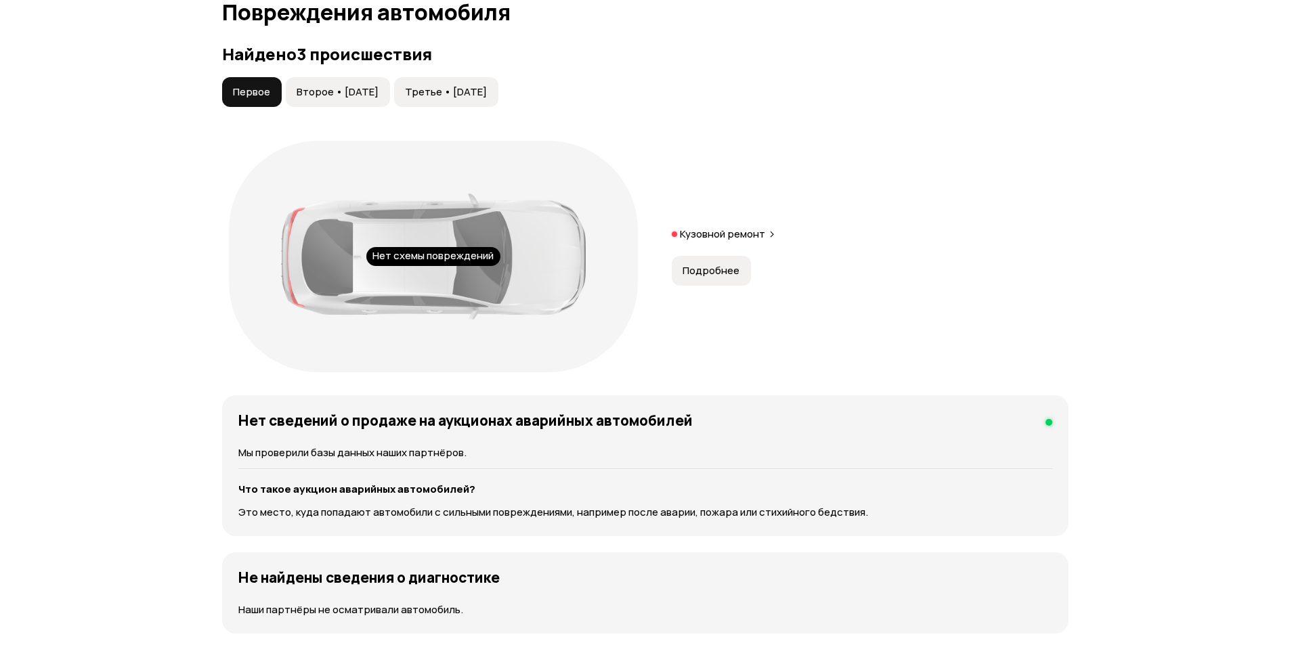
click at [446, 85] on button "Третье • [DATE]" at bounding box center [446, 92] width 104 height 30
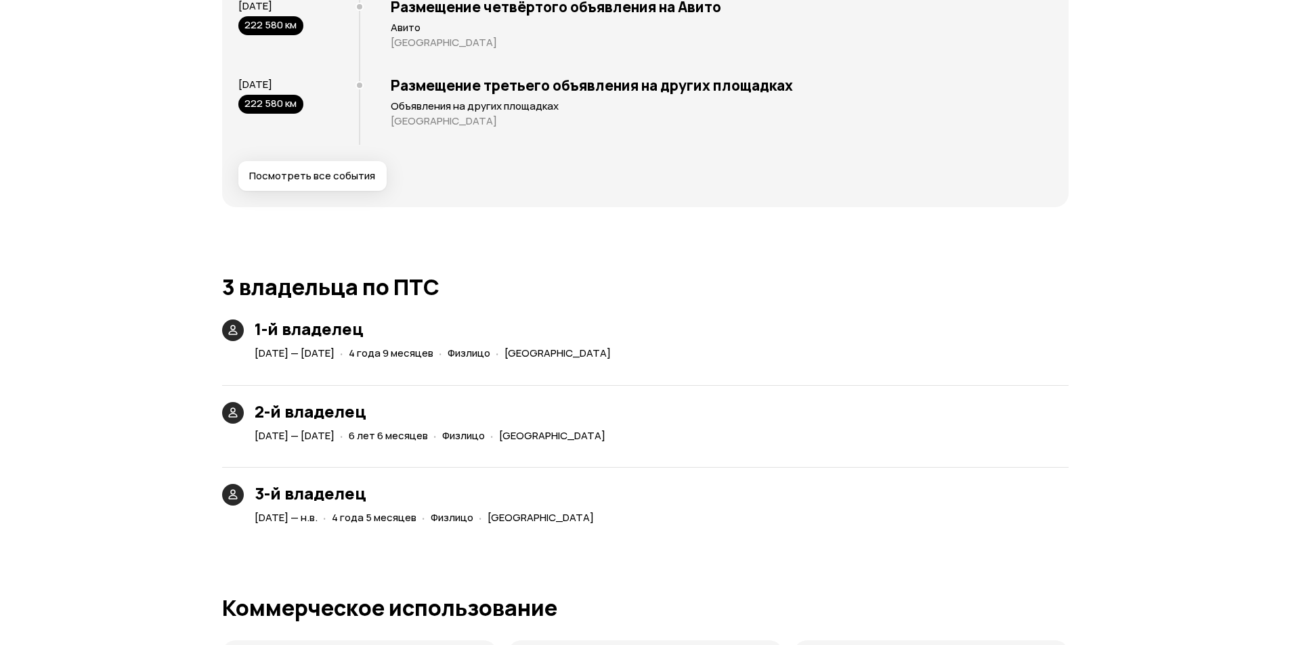
scroll to position [2937, 0]
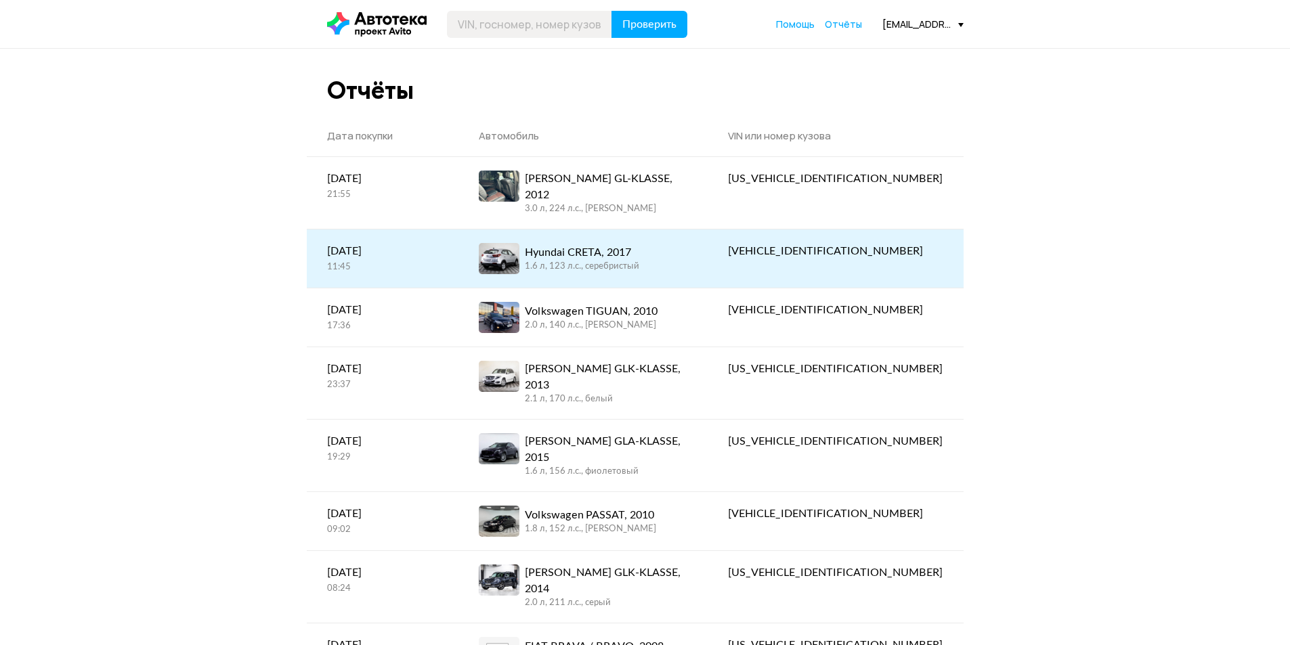
click at [606, 244] on div "Hyundai CRETA, 2017" at bounding box center [582, 252] width 114 height 16
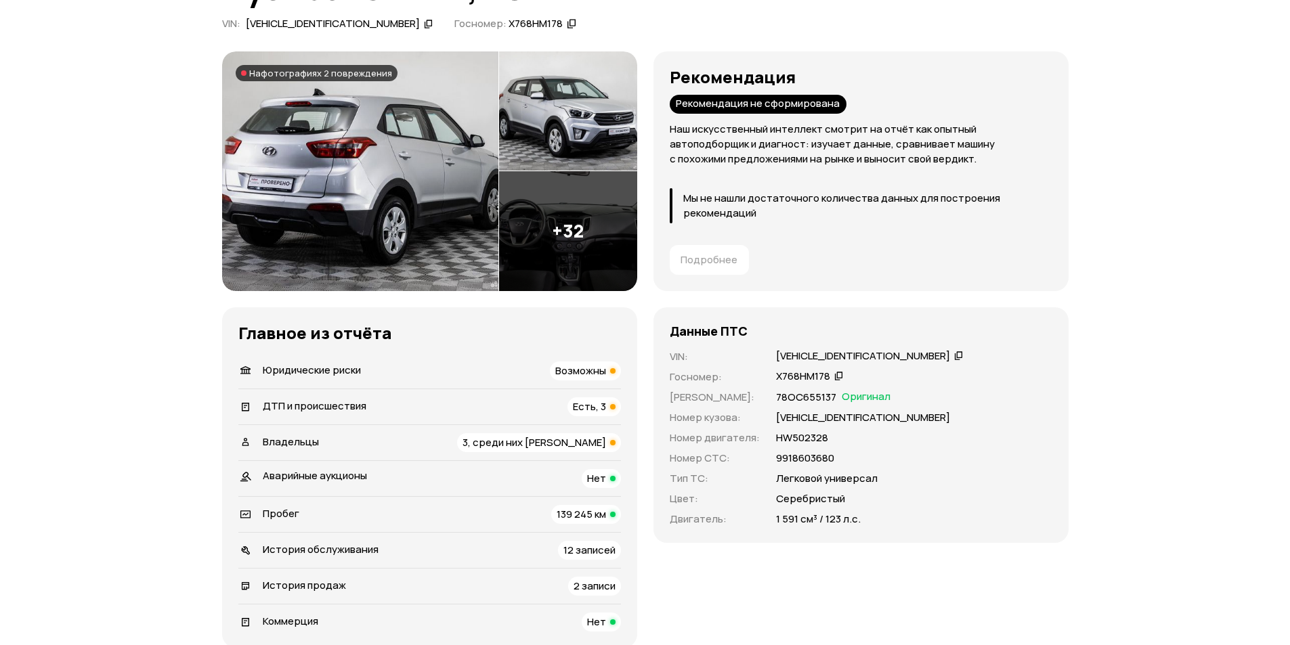
scroll to position [135, 0]
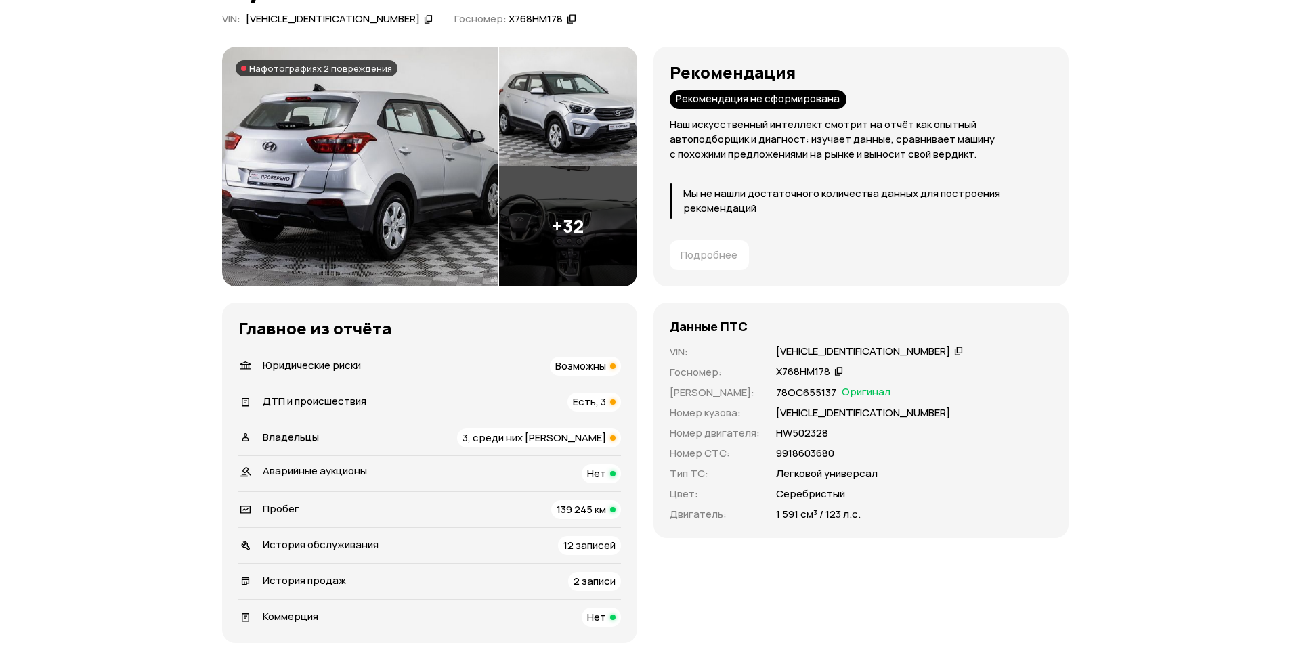
click at [545, 437] on span "3, среди них [PERSON_NAME]" at bounding box center [535, 438] width 144 height 14
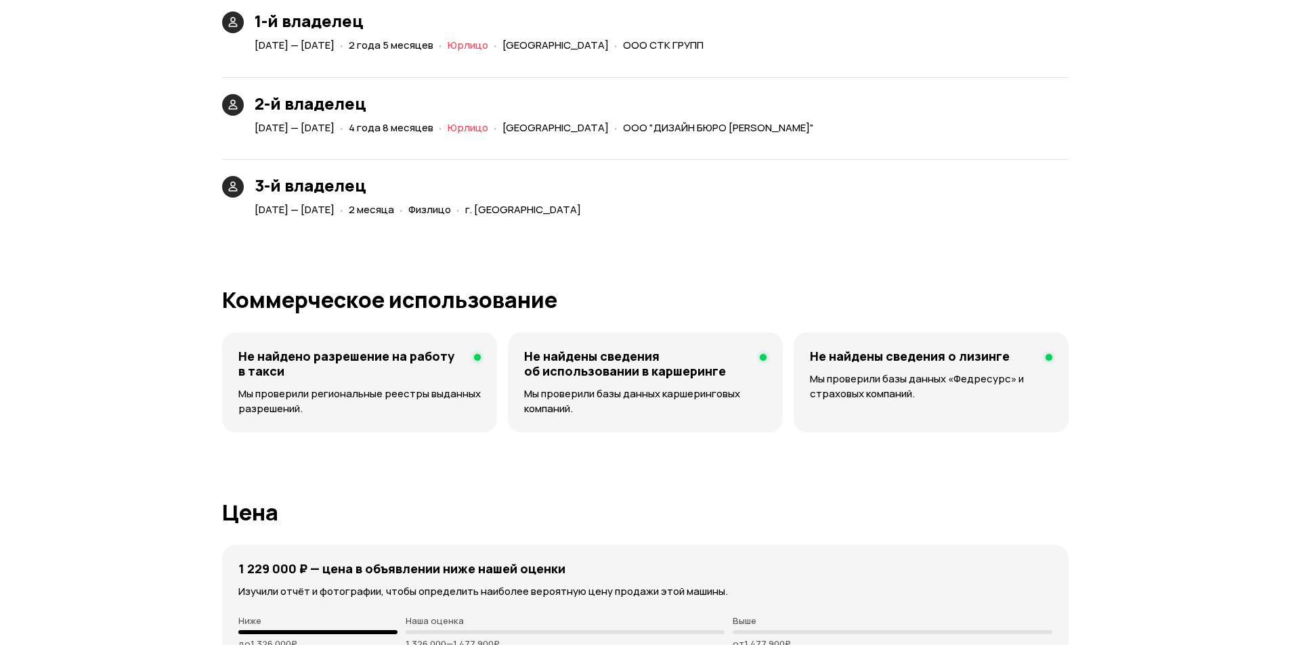
scroll to position [3029, 0]
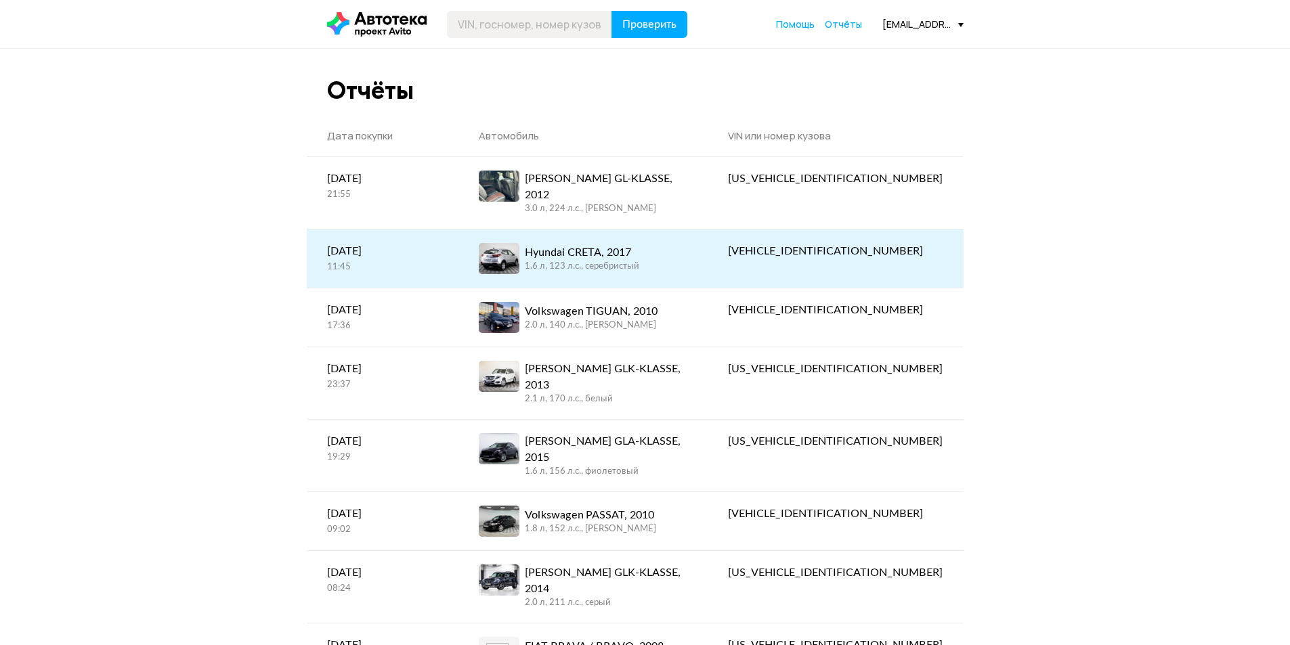
click at [620, 261] on div "1.6 л, 123 л.c., серебристый" at bounding box center [582, 267] width 114 height 12
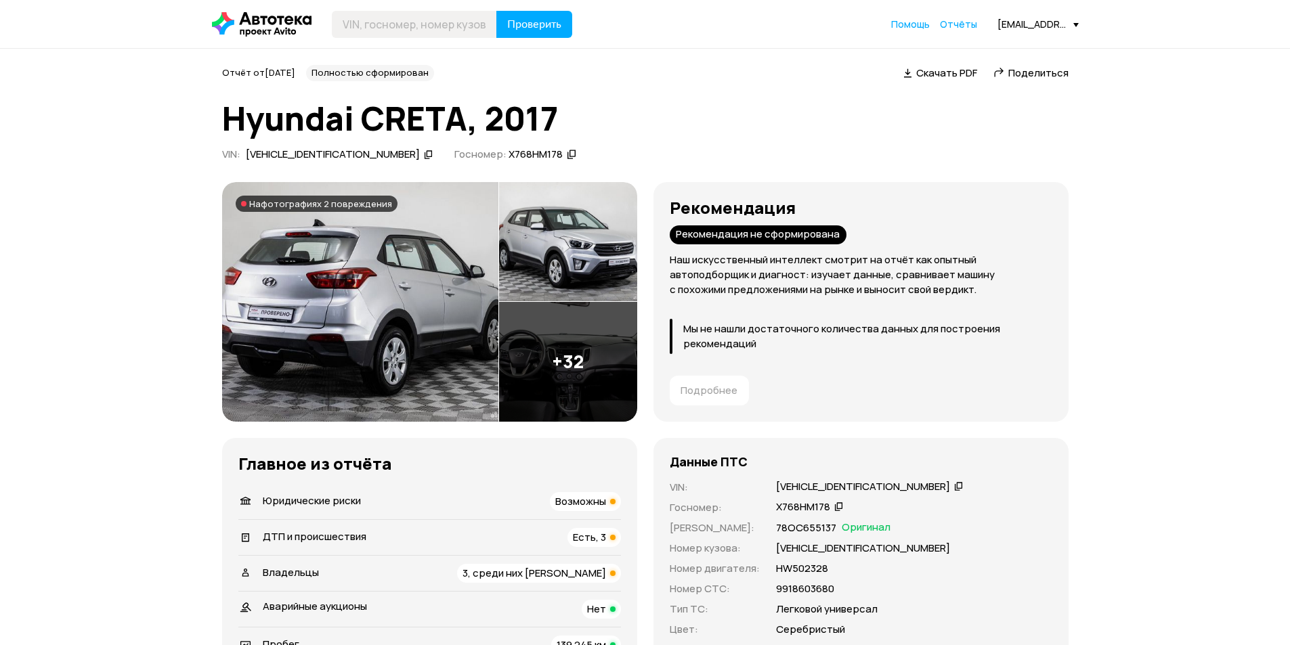
click at [350, 500] on span "Юридические риски" at bounding box center [312, 501] width 98 height 14
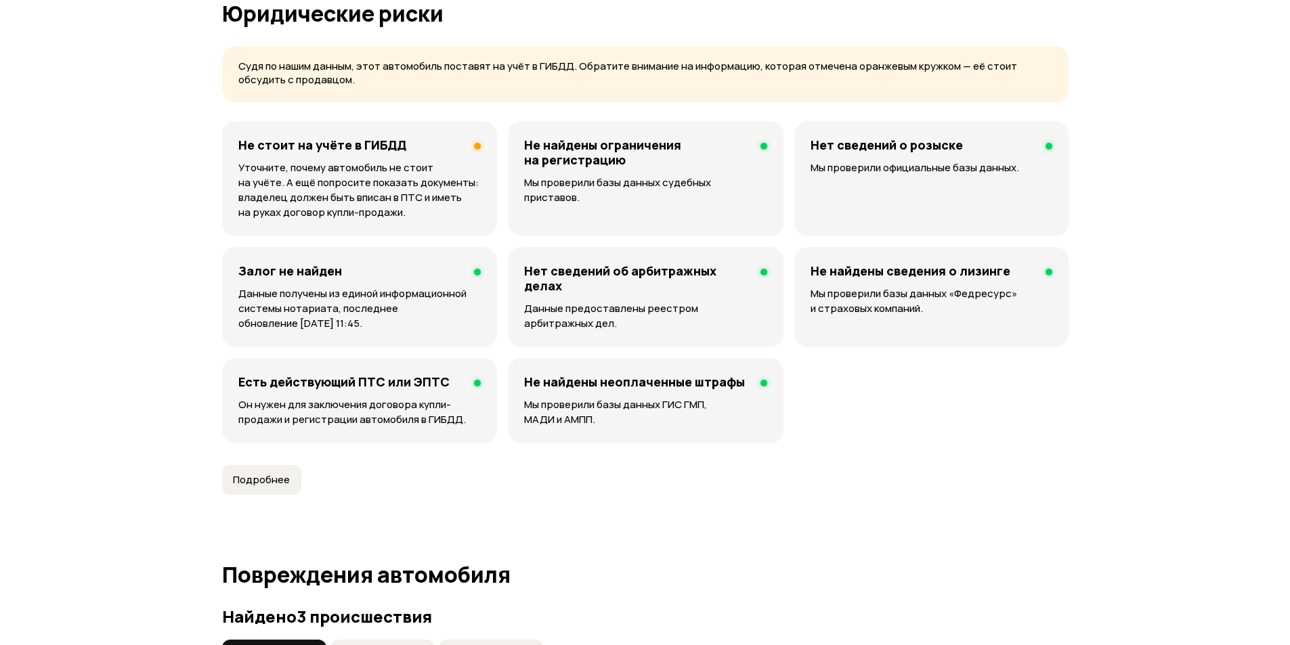
scroll to position [847, 0]
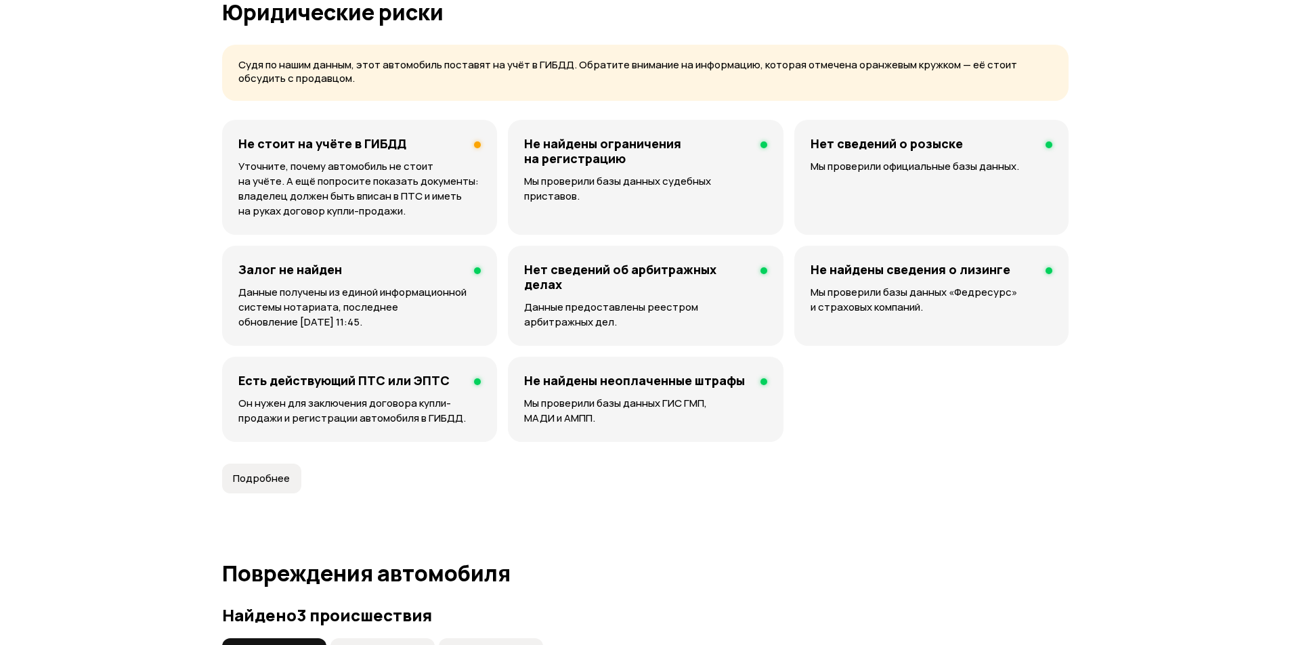
click at [380, 192] on p "Уточните, почему автомобиль не стоит на учёте. А ещё попросите показать докумен…" at bounding box center [359, 189] width 243 height 60
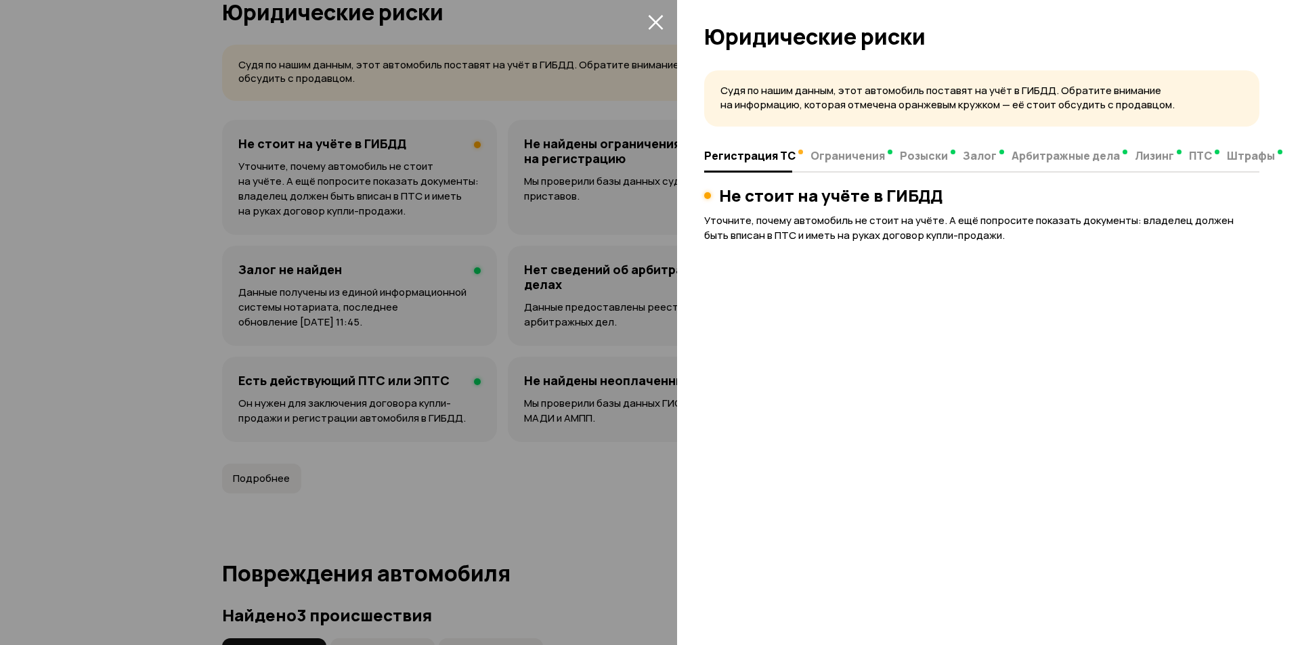
click at [379, 191] on div at bounding box center [650, 322] width 1300 height 645
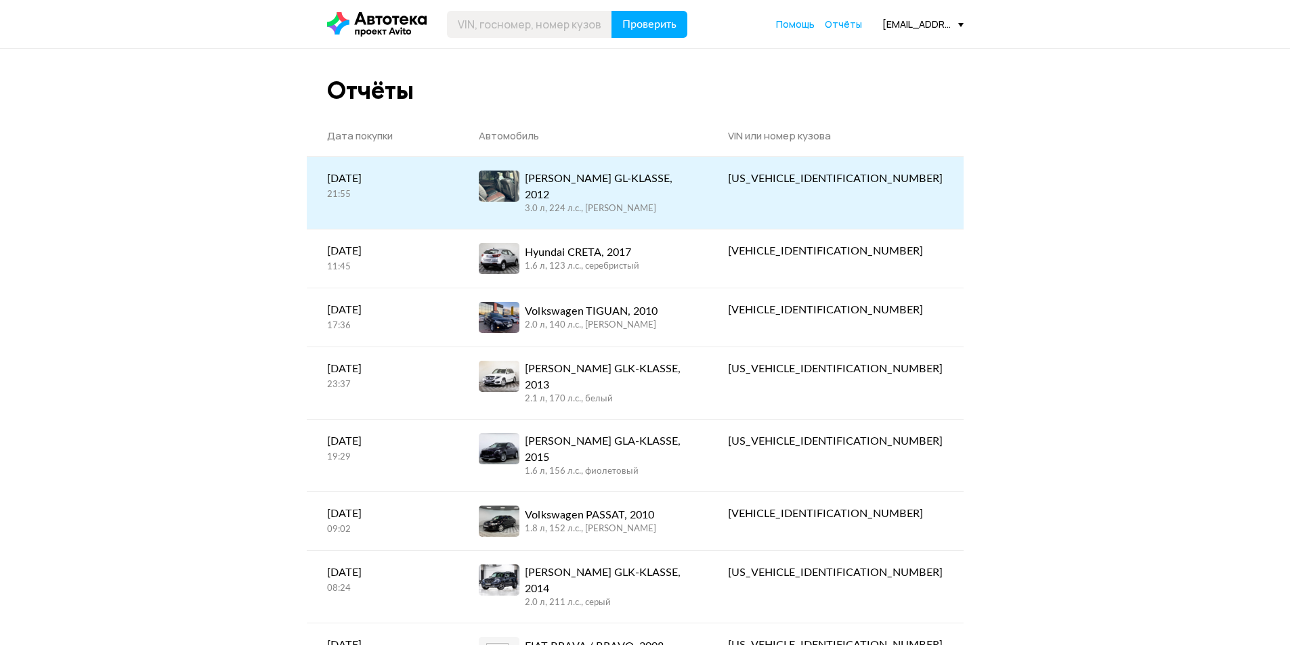
click at [656, 203] on div "3.0 л, 224 л.c., [PERSON_NAME]" at bounding box center [606, 209] width 163 height 12
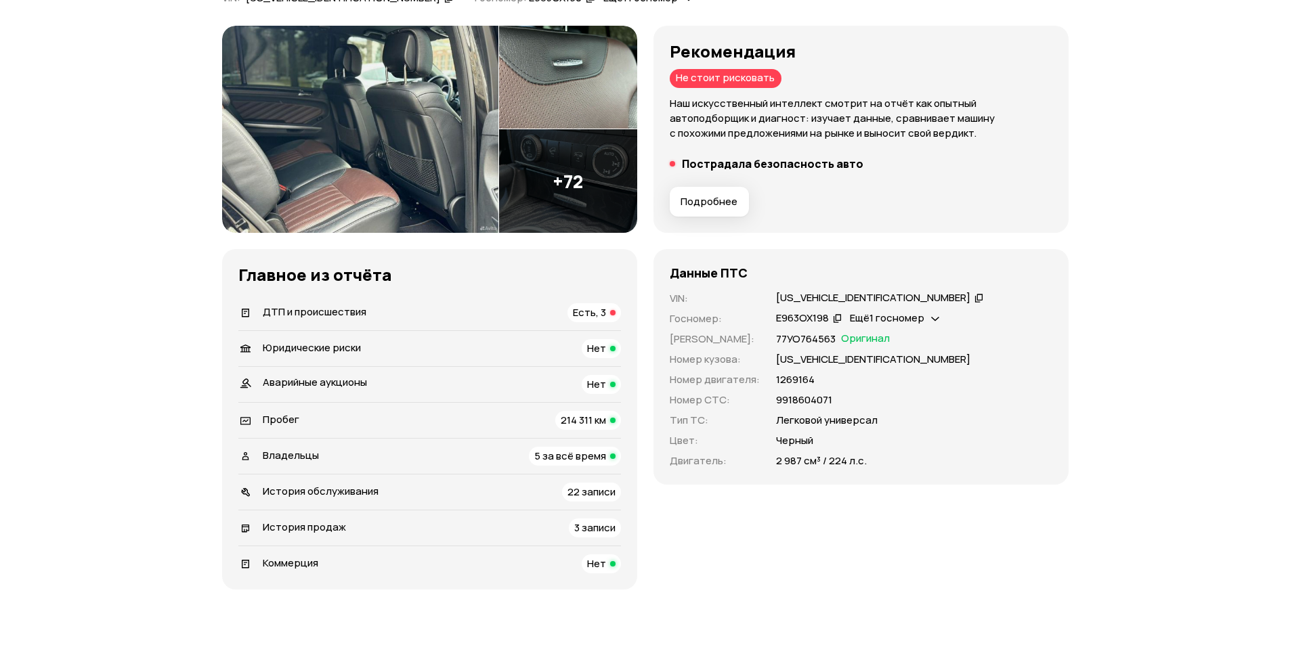
scroll to position [203, 0]
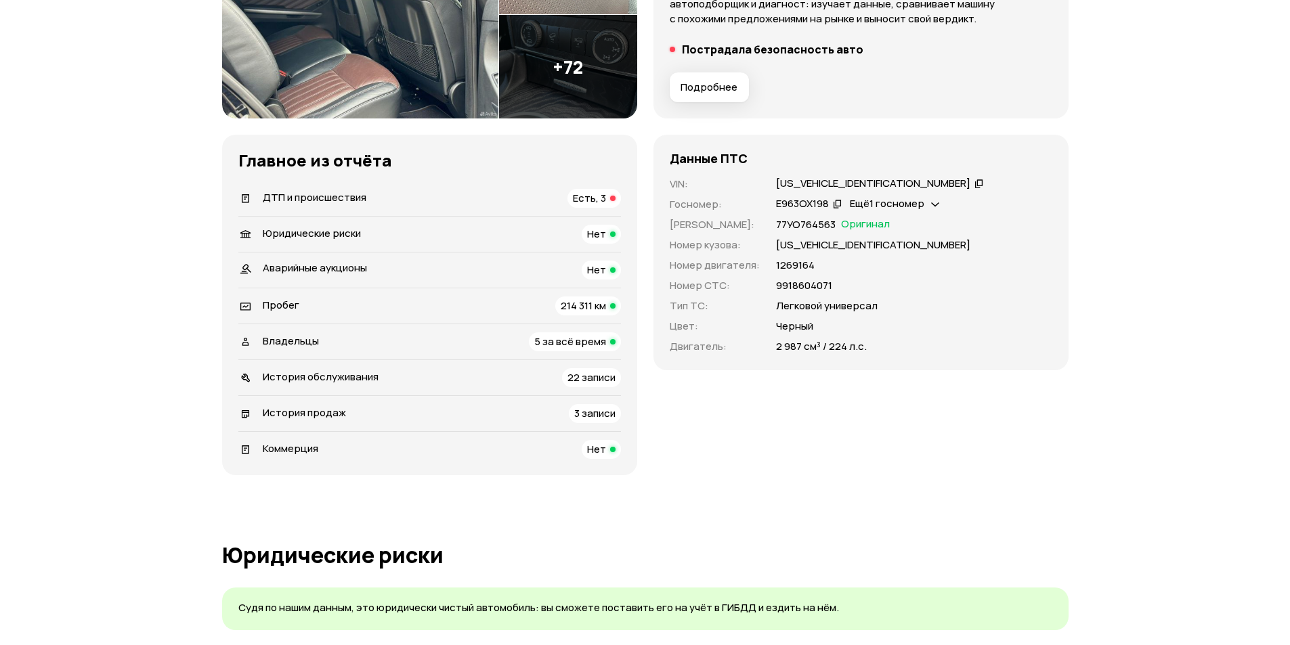
click at [561, 340] on span "5 за всё время" at bounding box center [570, 342] width 72 height 14
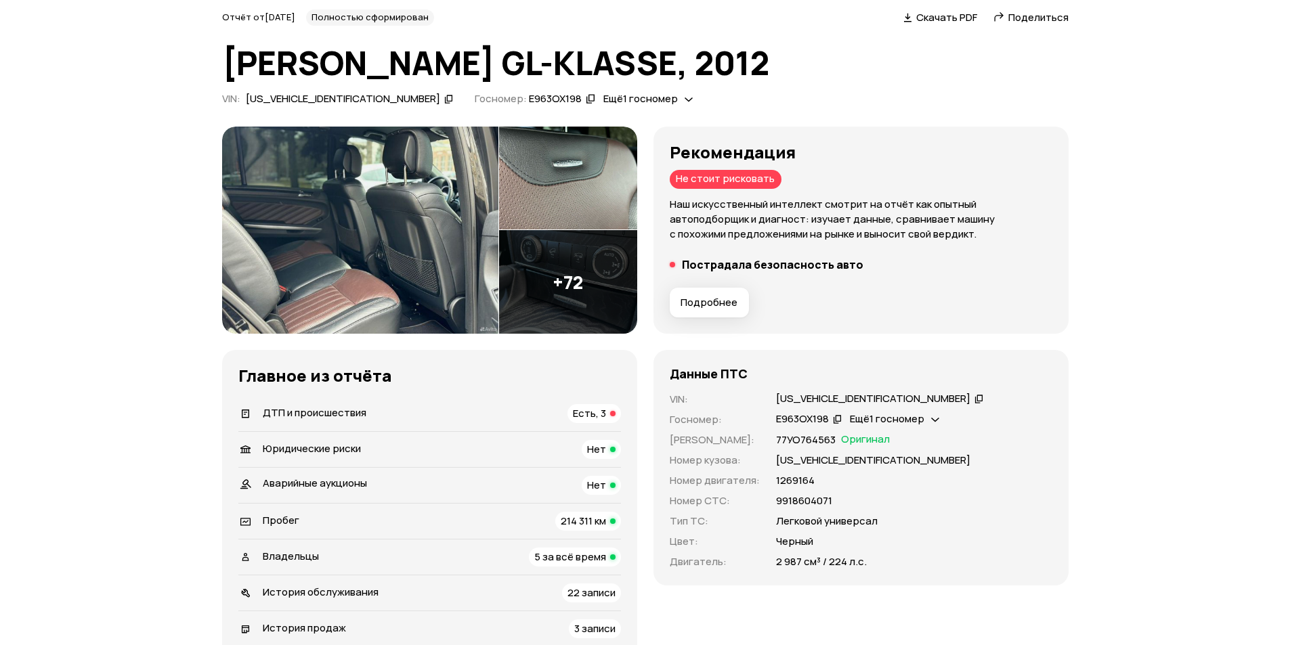
scroll to position [0, 0]
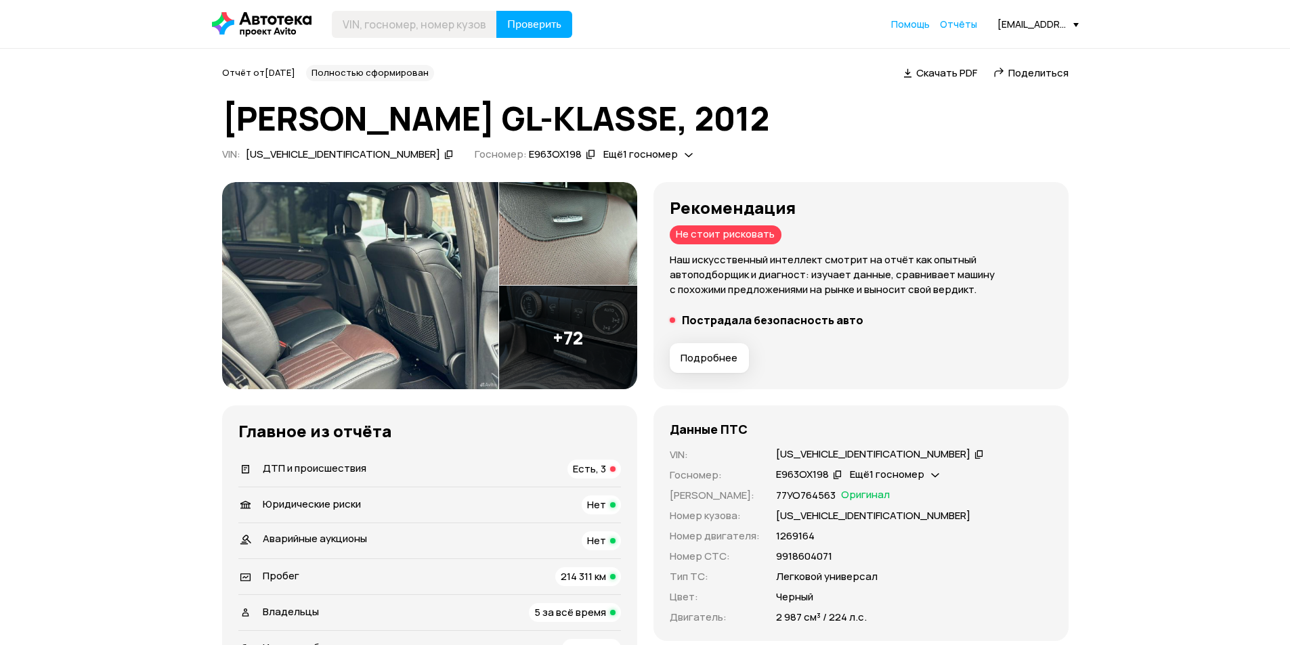
click at [325, 469] on span "ДТП и происшествия" at bounding box center [315, 468] width 104 height 14
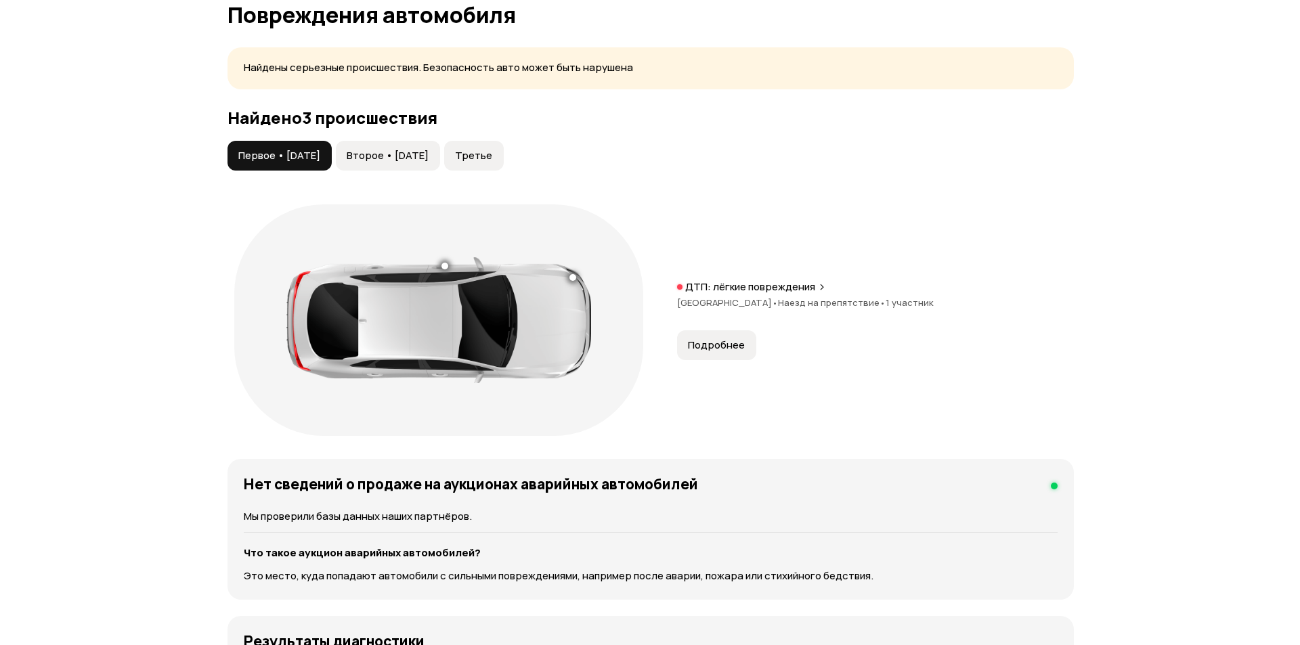
scroll to position [1347, 0]
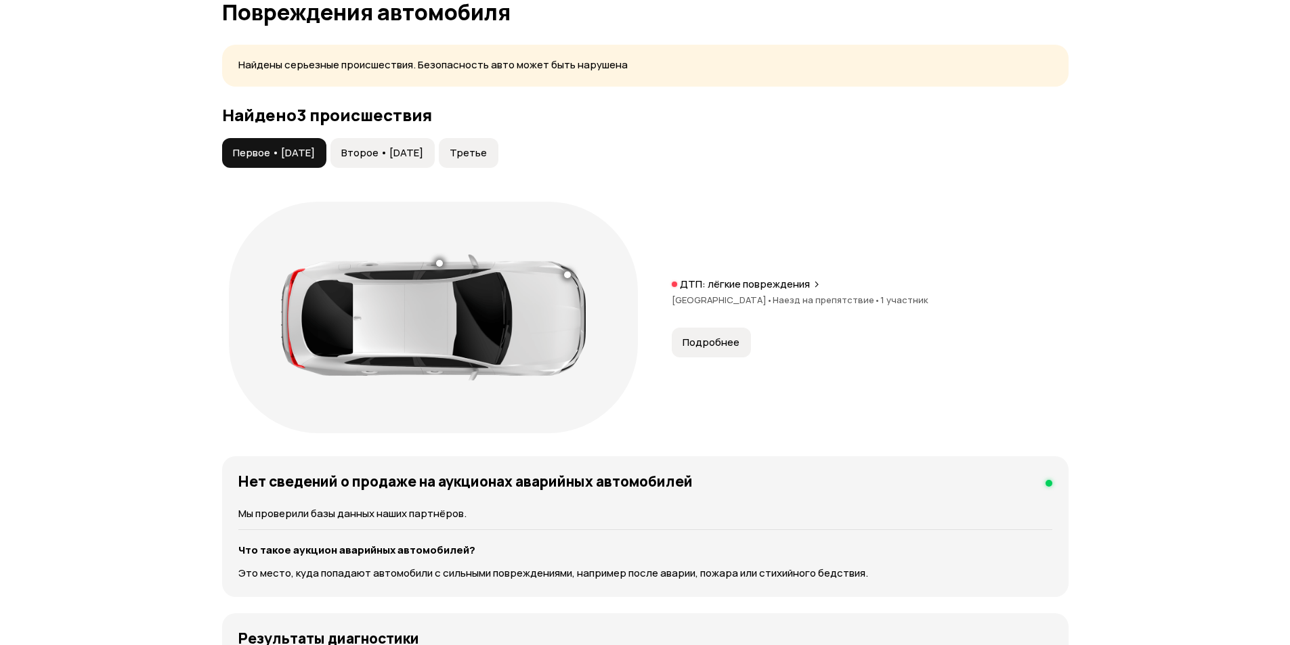
click at [388, 154] on span "Второе • [DATE]" at bounding box center [382, 153] width 82 height 14
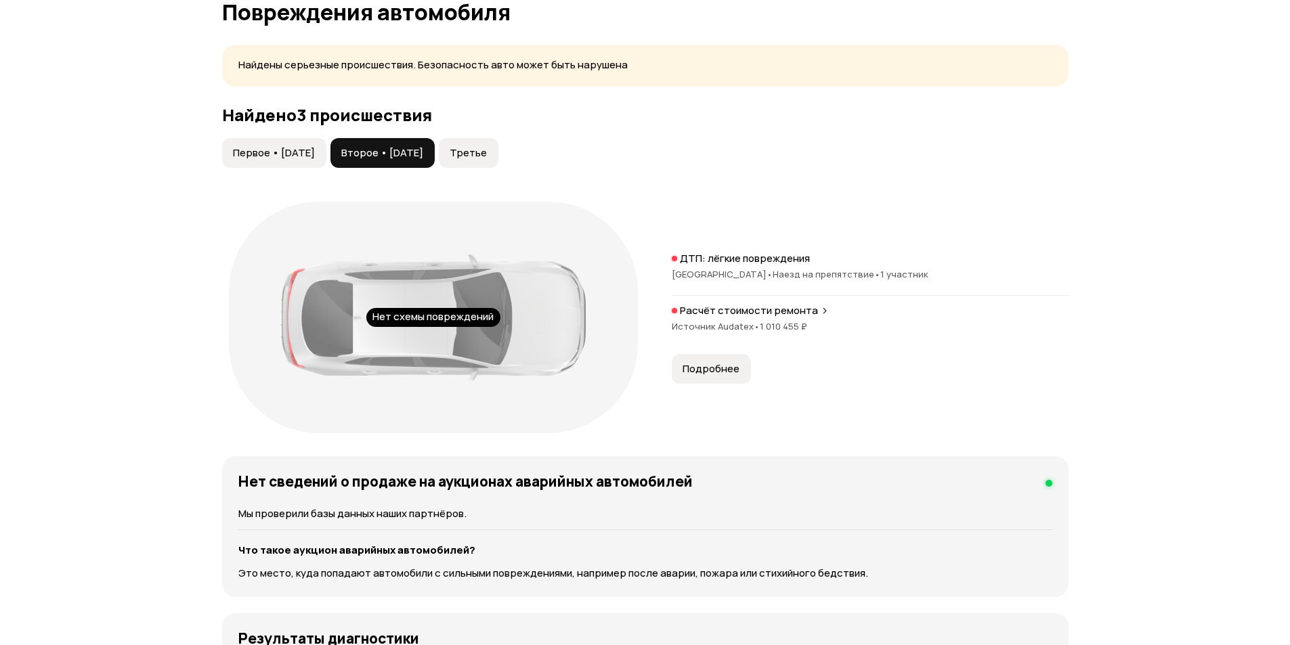
click at [733, 311] on p "Расчёт стоимости ремонта" at bounding box center [749, 311] width 138 height 14
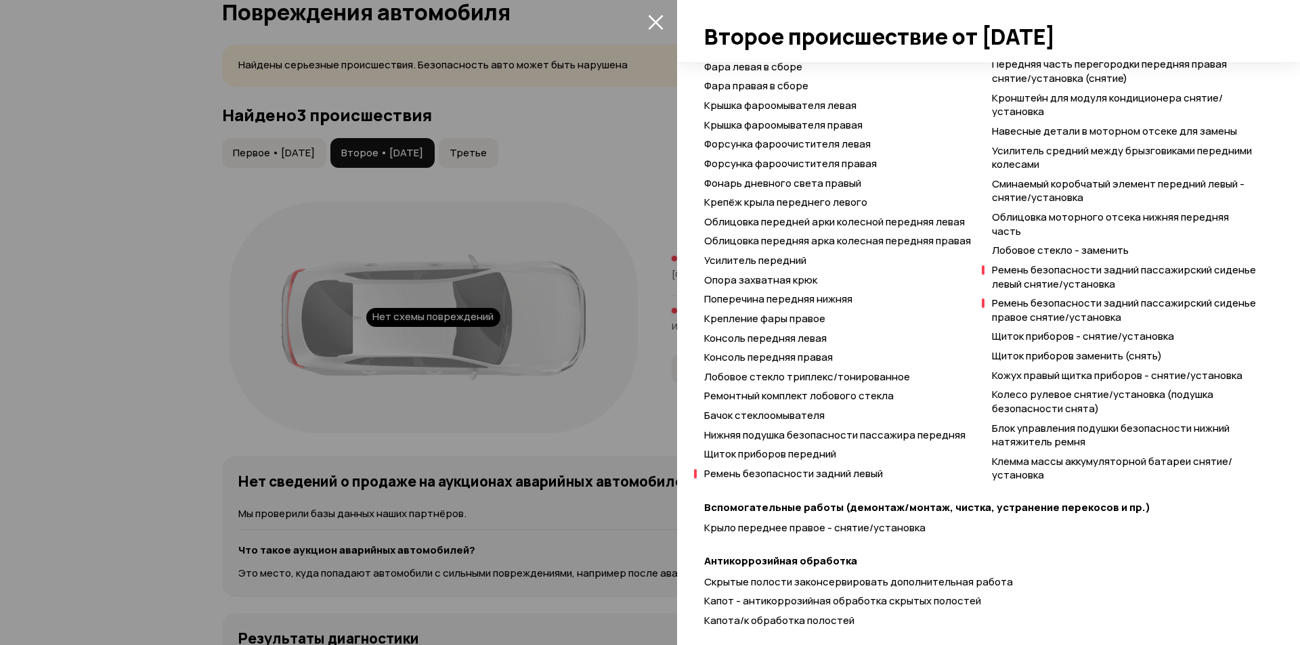
scroll to position [1319, 0]
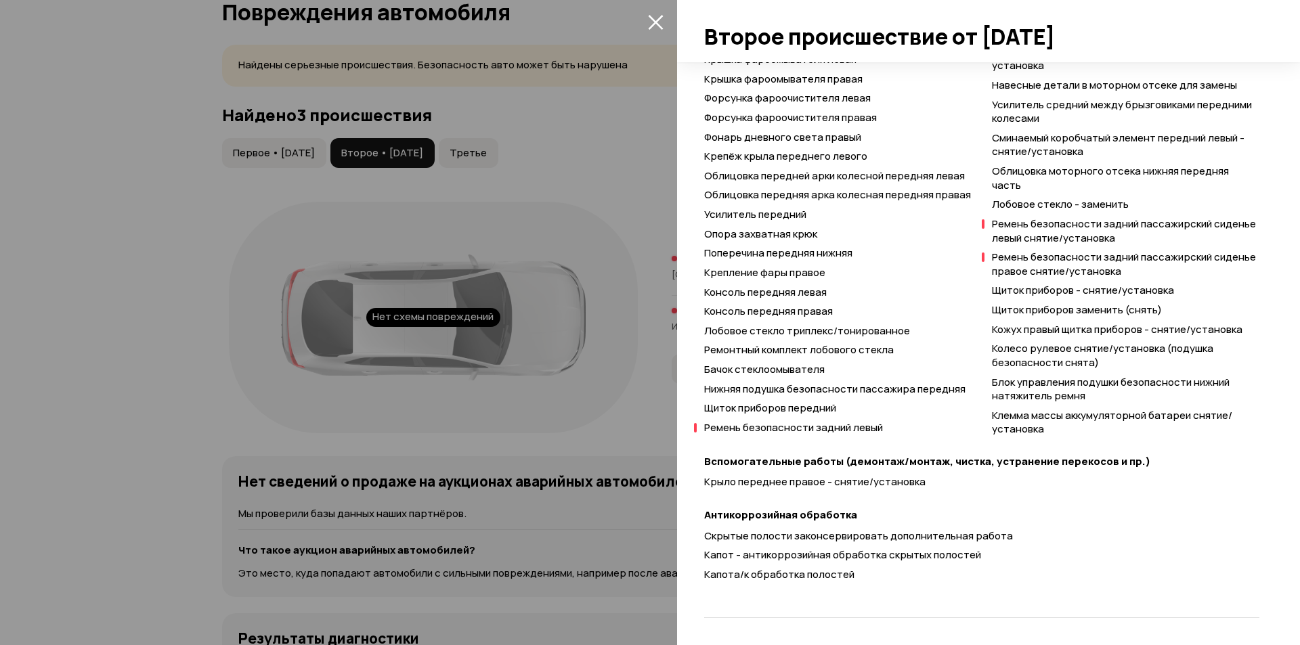
click at [651, 204] on div at bounding box center [650, 322] width 1300 height 645
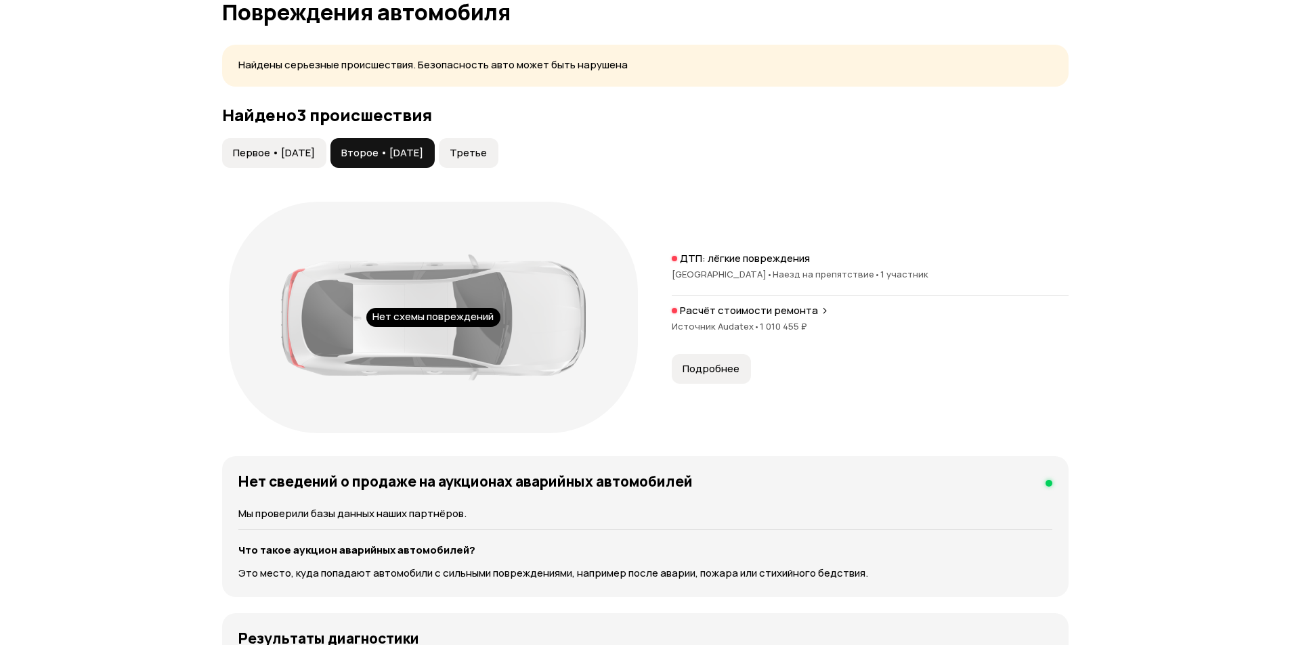
click at [487, 154] on span "Третье" at bounding box center [468, 153] width 37 height 14
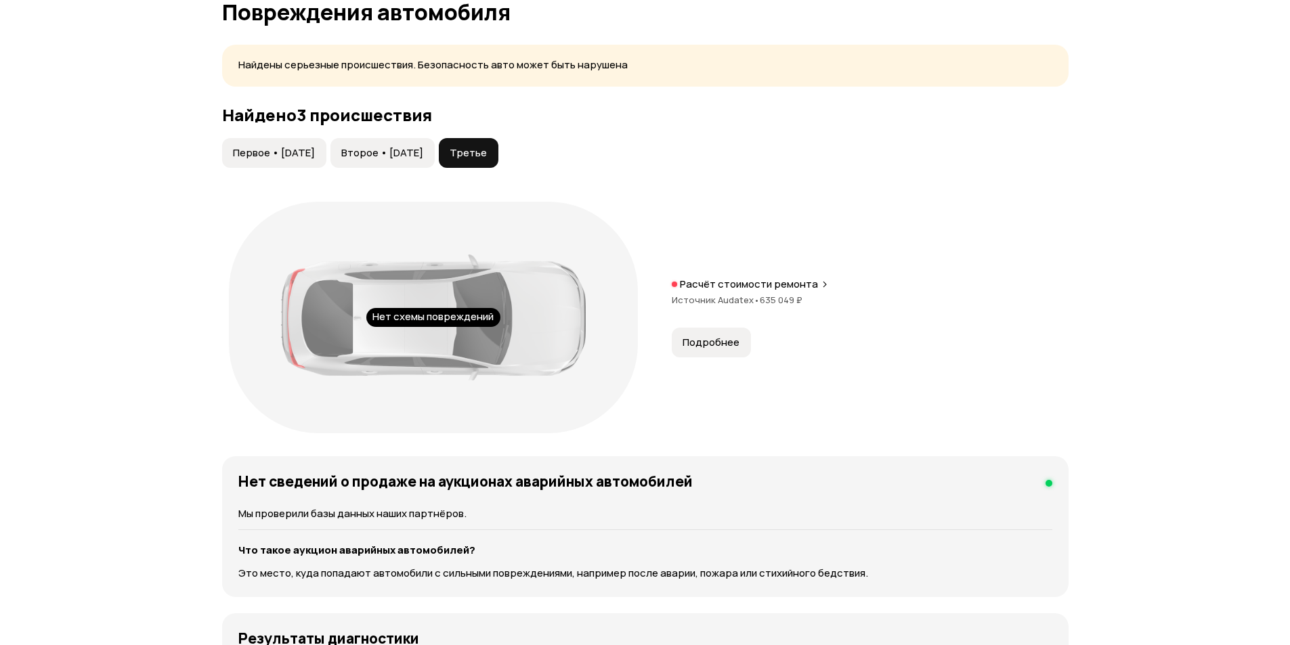
click at [742, 301] on span "Источник Audatex •" at bounding box center [716, 300] width 88 height 12
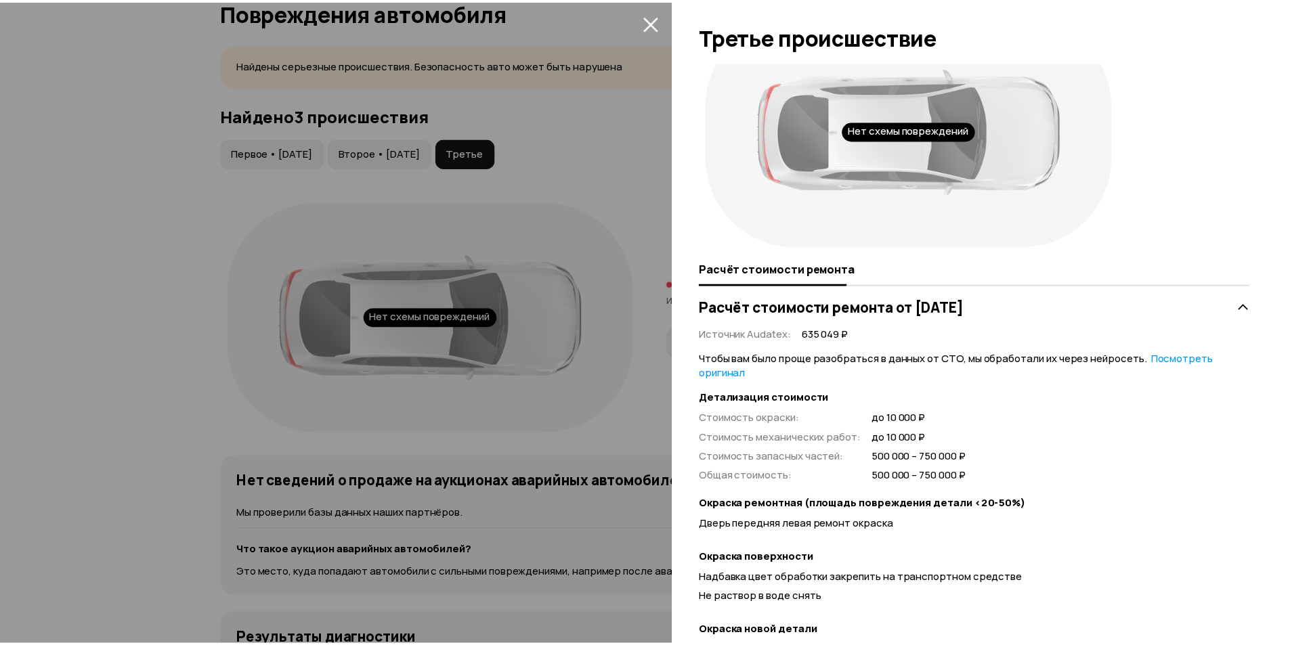
scroll to position [0, 0]
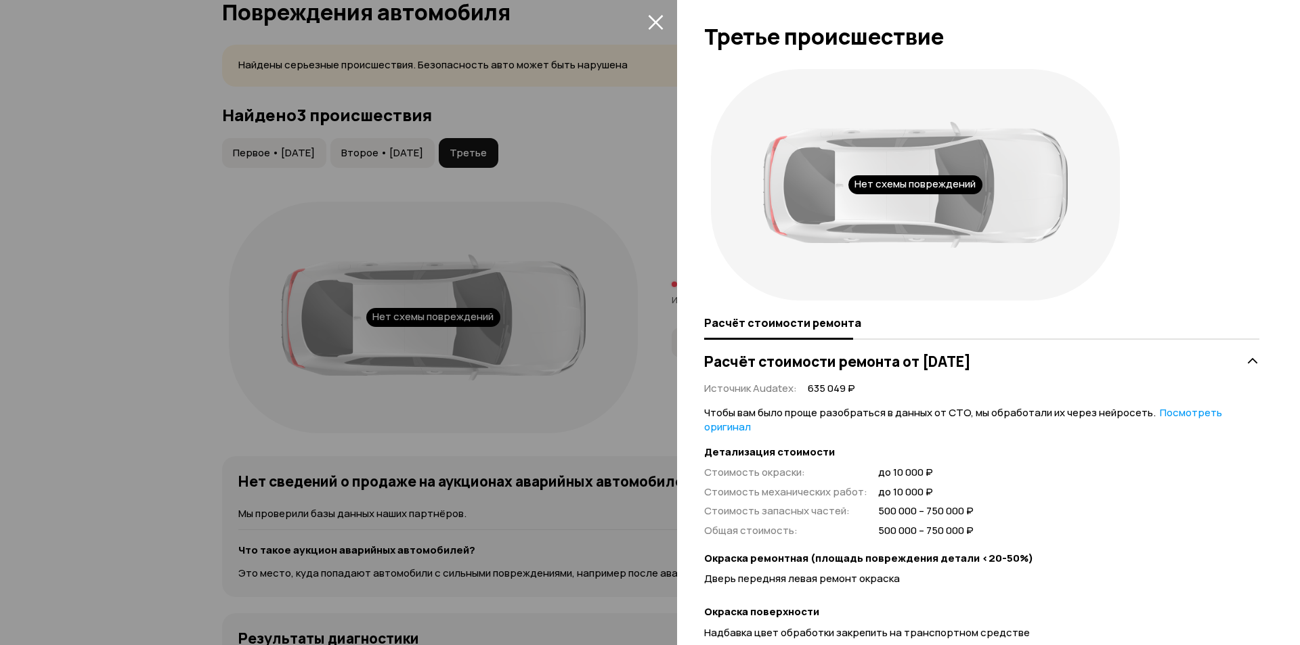
click at [660, 26] on icon "закрыть" at bounding box center [655, 22] width 15 height 15
